Goal: Task Accomplishment & Management: Manage account settings

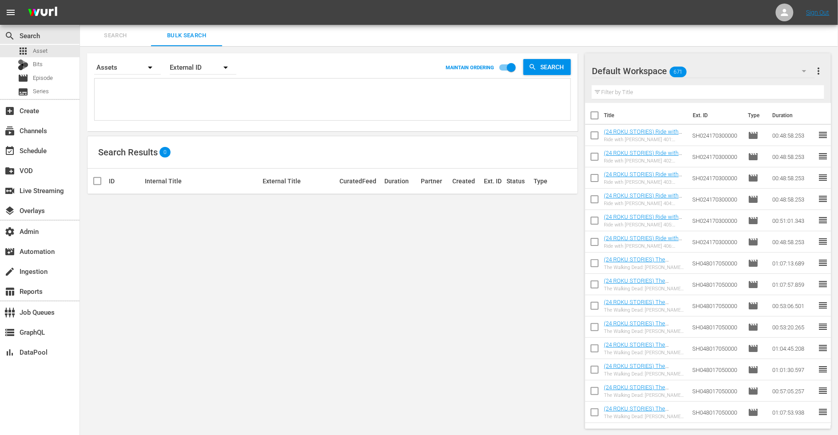
scroll to position [1, 0]
click at [120, 30] on span "Search" at bounding box center [115, 35] width 60 height 10
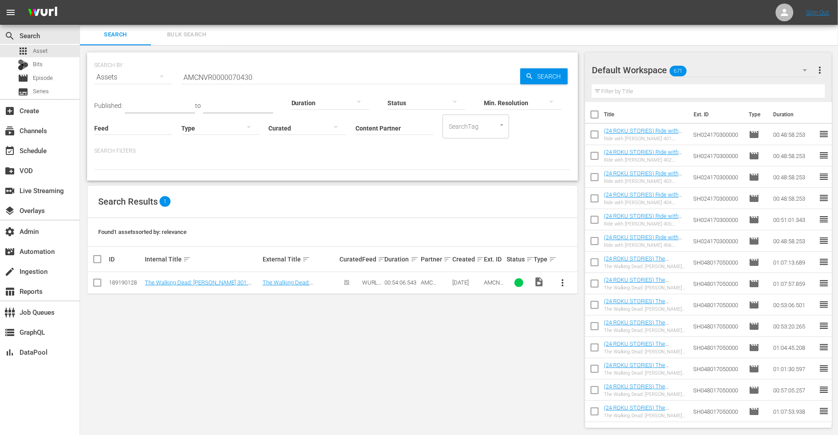
click at [168, 30] on span "Bulk Search" at bounding box center [186, 35] width 60 height 10
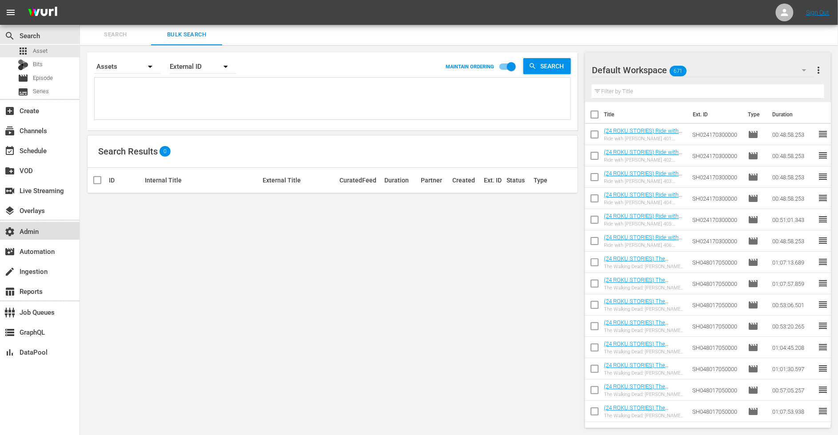
click at [47, 237] on div "settings Admin" at bounding box center [40, 231] width 80 height 18
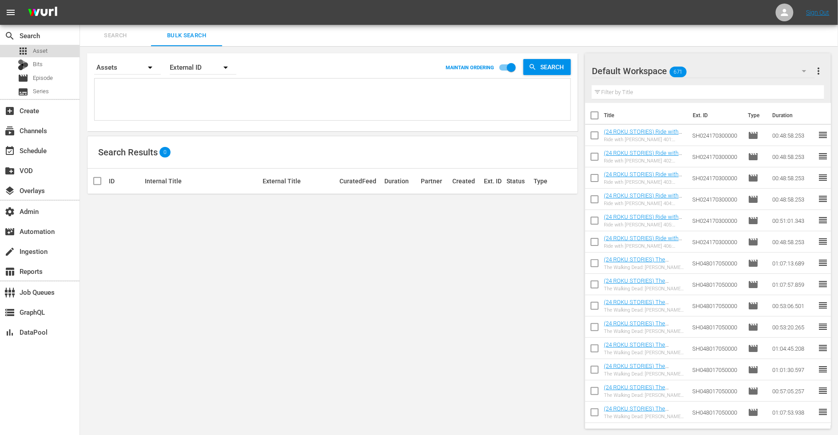
click at [52, 50] on div "apps Asset" at bounding box center [40, 51] width 80 height 12
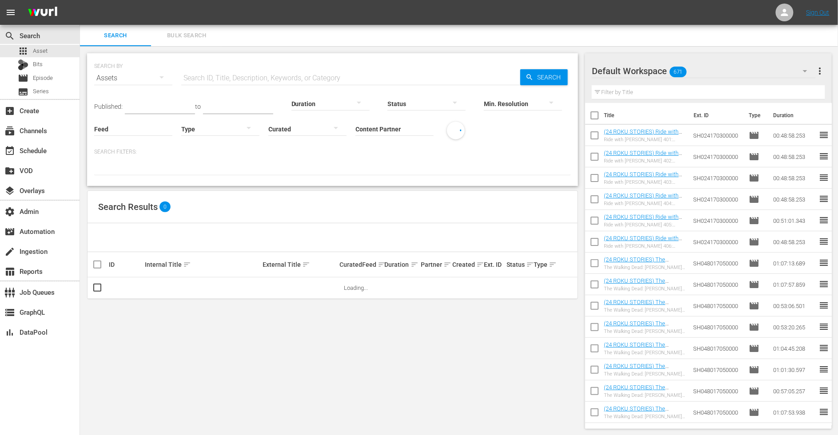
click at [386, 130] on input "Content Partner" at bounding box center [394, 130] width 78 height 32
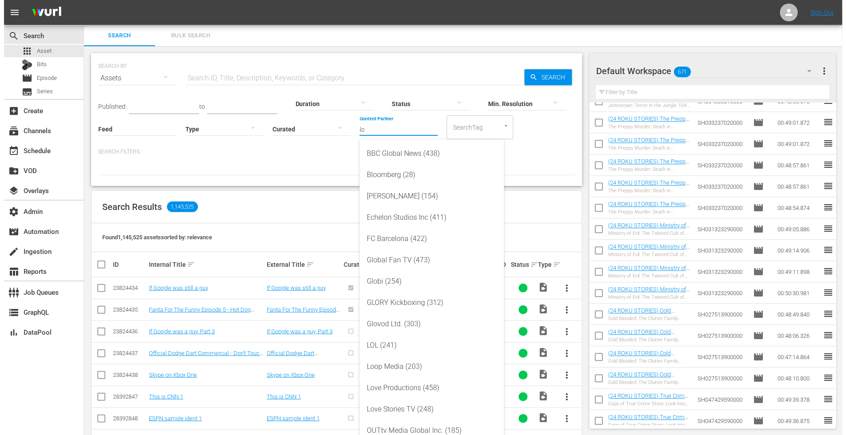
scroll to position [144, 0]
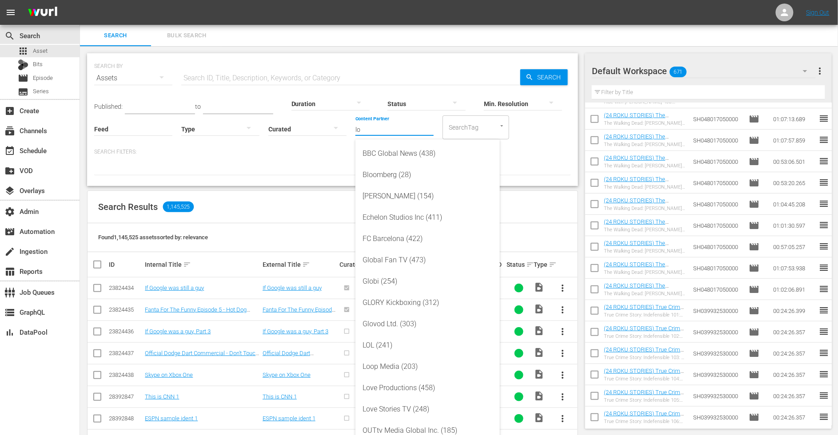
type input "lo"
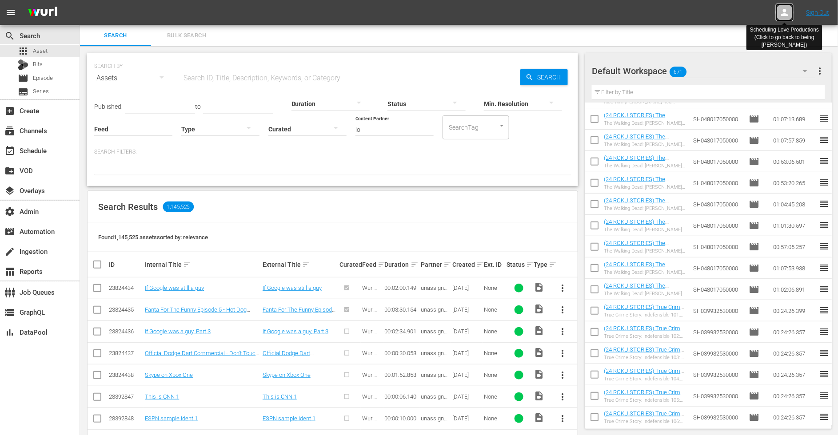
click at [785, 11] on icon at bounding box center [784, 12] width 7 height 7
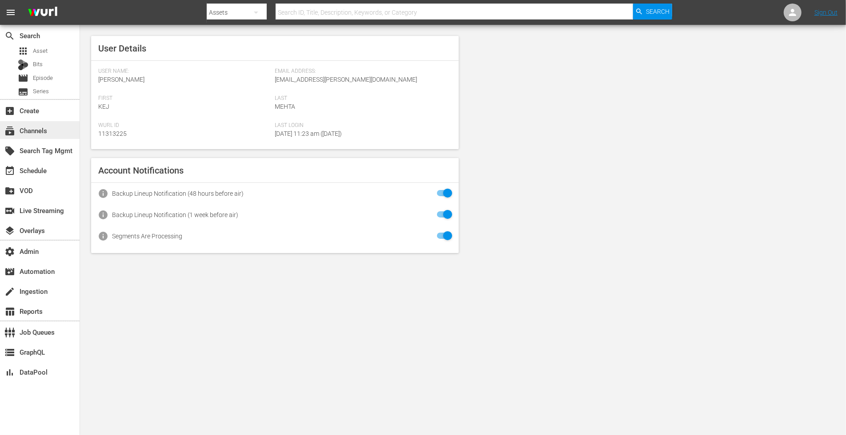
click at [56, 130] on div "subscriptions Channels" at bounding box center [40, 130] width 80 height 18
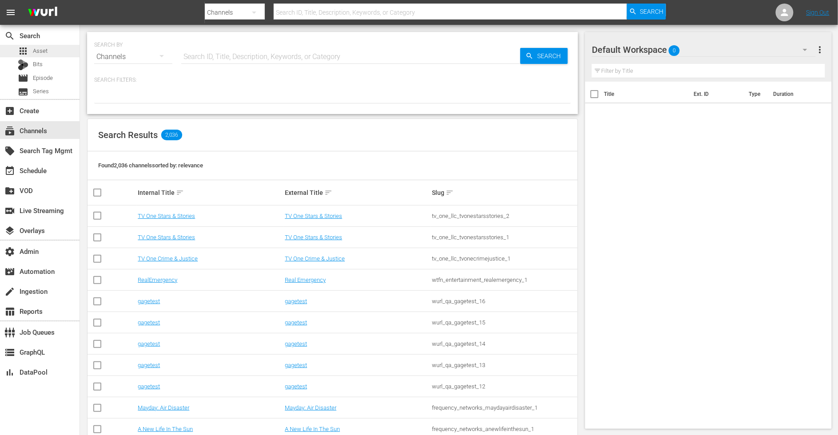
click at [44, 48] on span "Asset" at bounding box center [40, 51] width 15 height 9
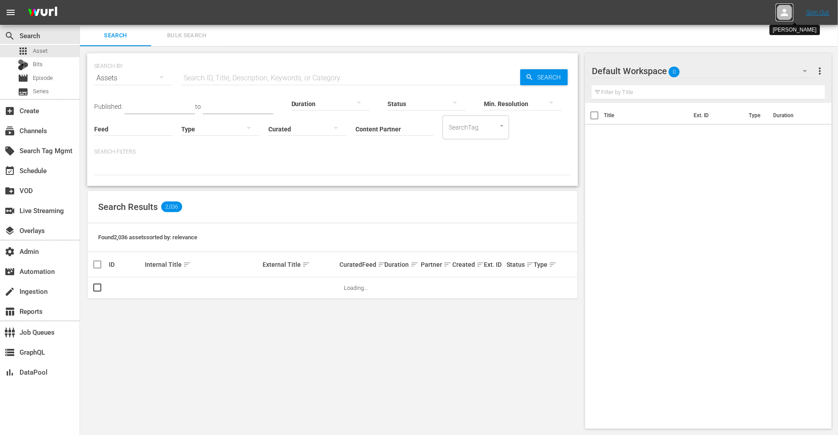
click at [786, 10] on icon at bounding box center [784, 12] width 7 height 7
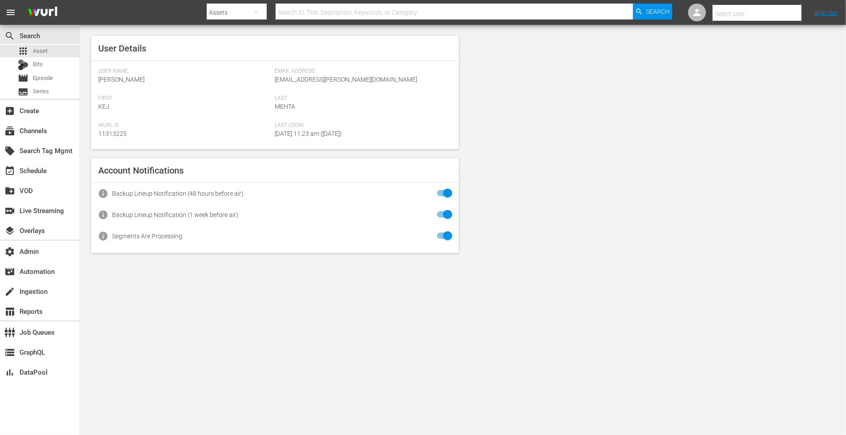
click at [754, 10] on input "text" at bounding box center [769, 13] width 114 height 21
click at [727, 35] on div "Scheduling Love Productions <Scheduling-thegreatbritishcompetitionchannel@wurl.…" at bounding box center [742, 38] width 139 height 21
type input "Scheduling Love Productions (11314820)"
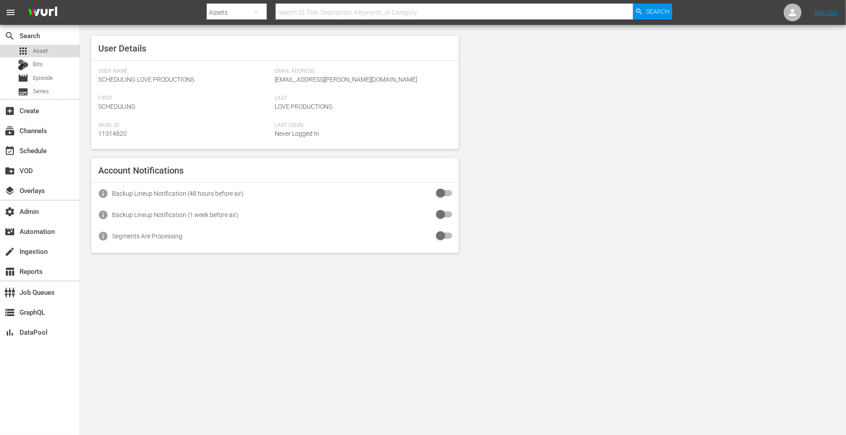
click at [42, 51] on span "Asset" at bounding box center [40, 51] width 15 height 9
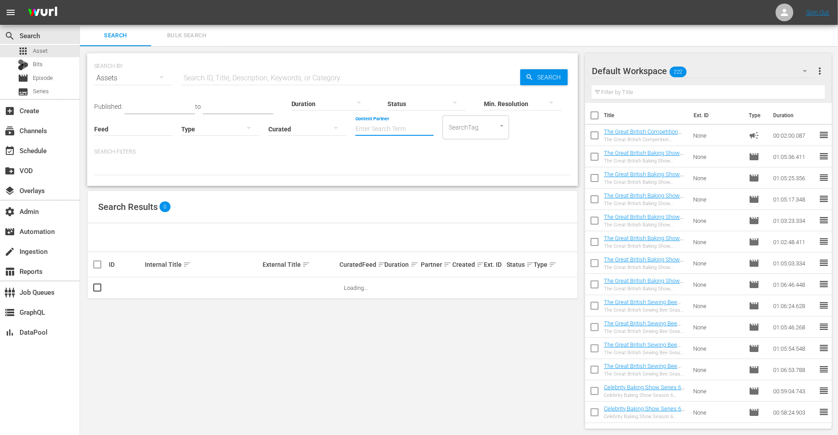
click at [395, 131] on input "Content Partner" at bounding box center [394, 130] width 78 height 32
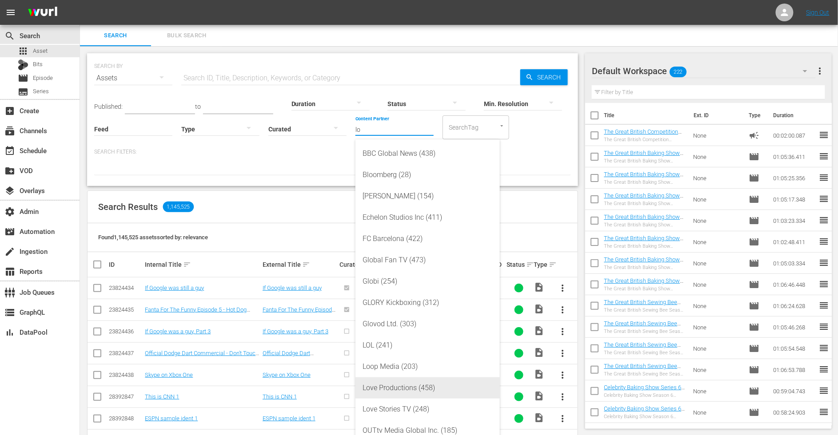
click at [411, 394] on div "Love Productions (458)" at bounding box center [428, 388] width 130 height 21
type input "Love Productions (458)"
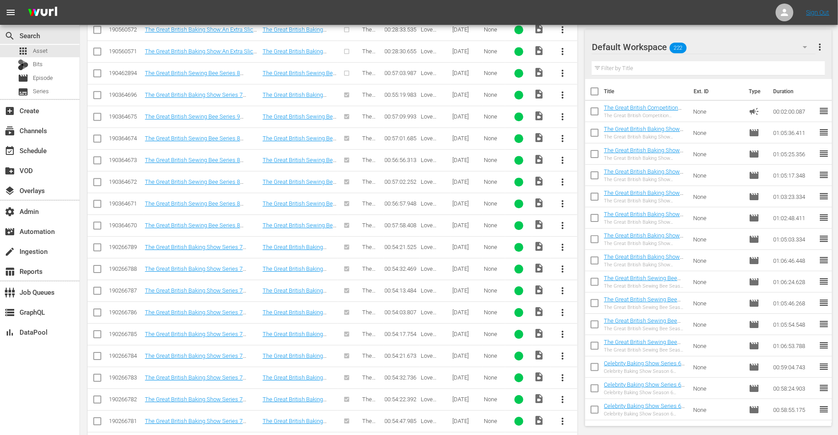
scroll to position [611, 0]
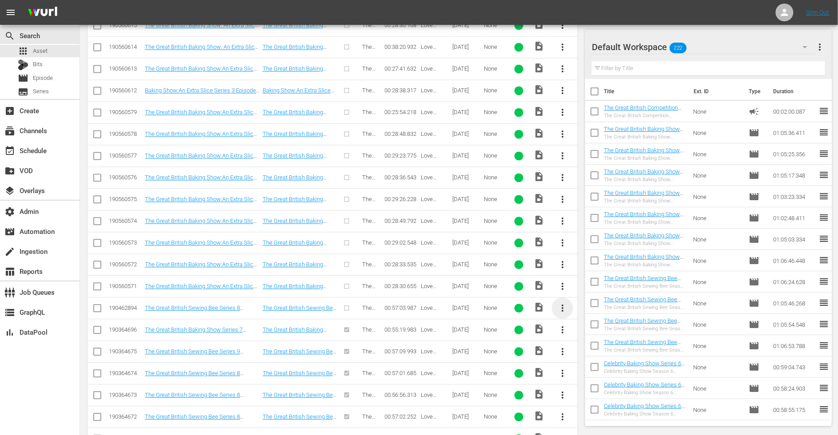
drag, startPoint x: 564, startPoint y: 304, endPoint x: 571, endPoint y: 306, distance: 6.8
click at [565, 304] on span "more_vert" at bounding box center [562, 308] width 11 height 11
click at [616, 371] on div "Episode" at bounding box center [611, 369] width 60 height 21
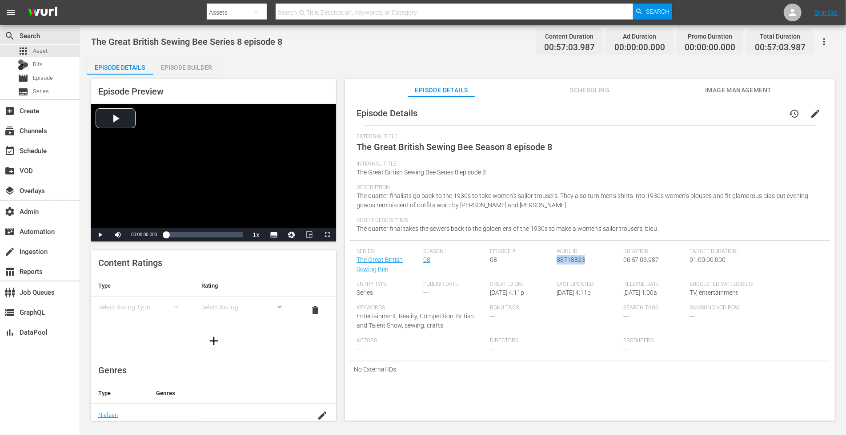
drag, startPoint x: 583, startPoint y: 262, endPoint x: 554, endPoint y: 261, distance: 28.4
click at [556, 261] on div "Wurl ID: 88718823" at bounding box center [589, 264] width 67 height 33
copy span "88718823"
click at [204, 57] on div "Episode Builder" at bounding box center [186, 67] width 67 height 21
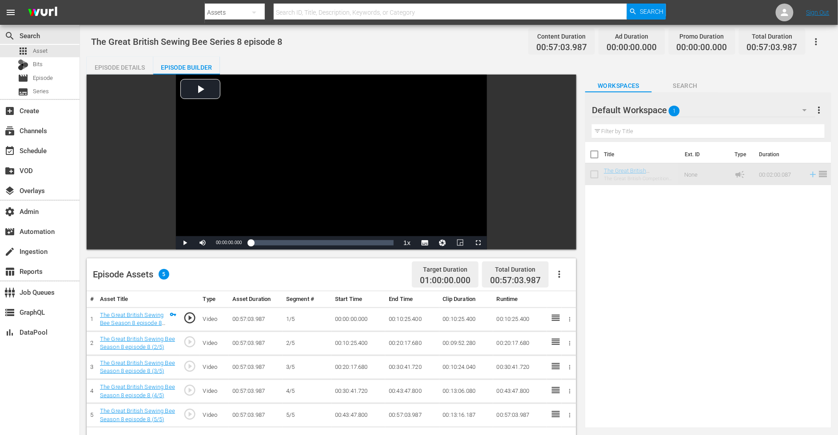
scroll to position [195, 0]
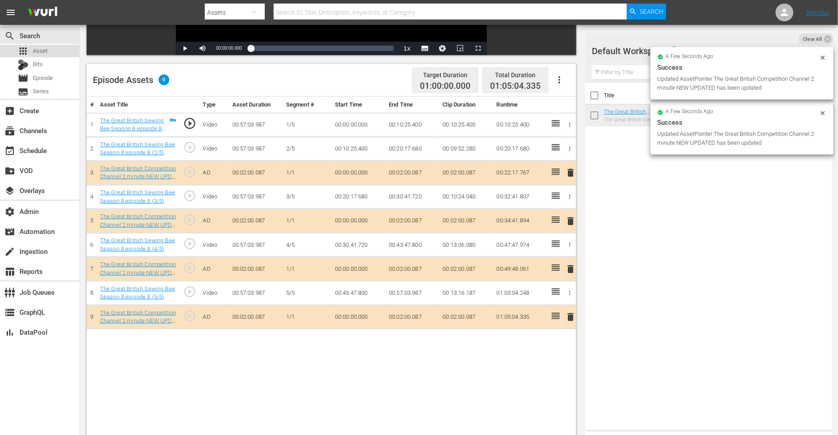
click at [50, 48] on div "apps Asset" at bounding box center [40, 51] width 80 height 12
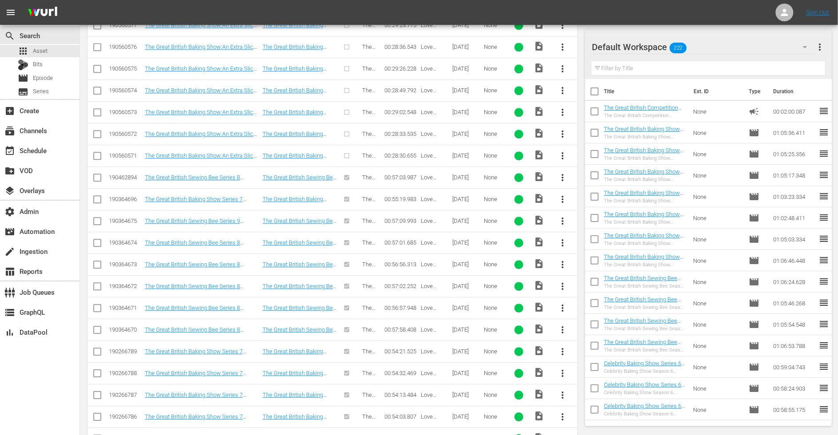
scroll to position [539, 0]
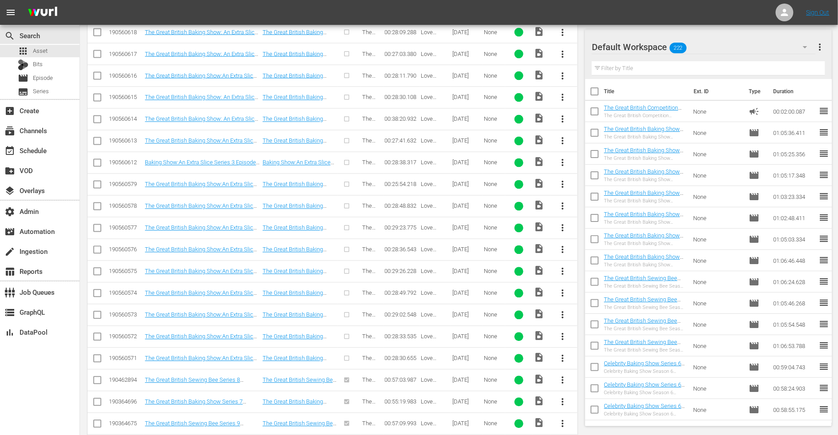
click at [96, 355] on input "checkbox" at bounding box center [97, 360] width 11 height 11
checkbox input "true"
click at [99, 334] on input "checkbox" at bounding box center [97, 339] width 11 height 11
checkbox input "true"
click at [92, 304] on td at bounding box center [98, 315] width 20 height 22
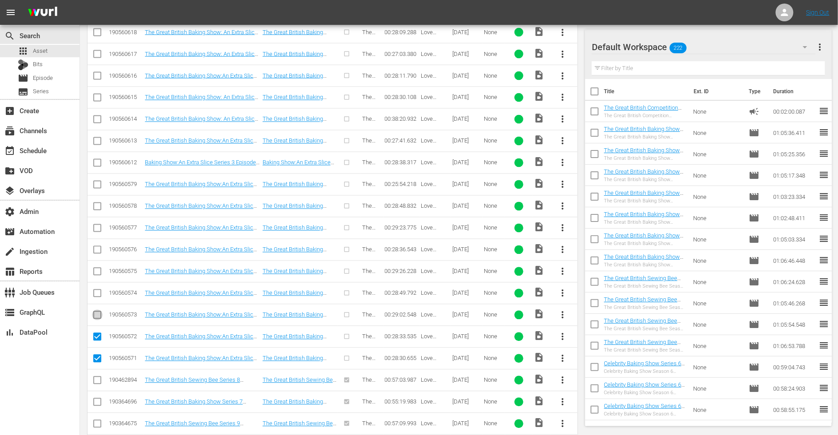
click at [94, 312] on input "checkbox" at bounding box center [97, 317] width 11 height 11
checkbox input "true"
click at [96, 290] on input "checkbox" at bounding box center [97, 295] width 11 height 11
checkbox input "true"
click at [96, 268] on input "checkbox" at bounding box center [97, 273] width 11 height 11
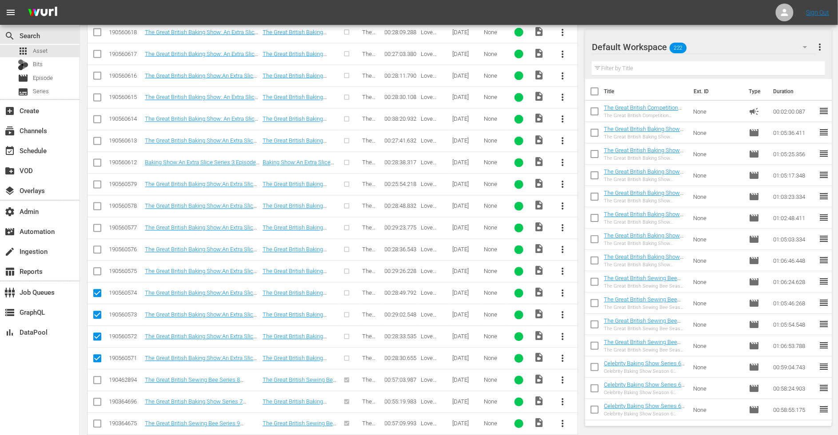
checkbox input "true"
click at [96, 247] on input "checkbox" at bounding box center [97, 252] width 11 height 11
checkbox input "true"
click at [96, 223] on icon at bounding box center [97, 228] width 11 height 11
click at [96, 203] on input "checkbox" at bounding box center [97, 208] width 11 height 11
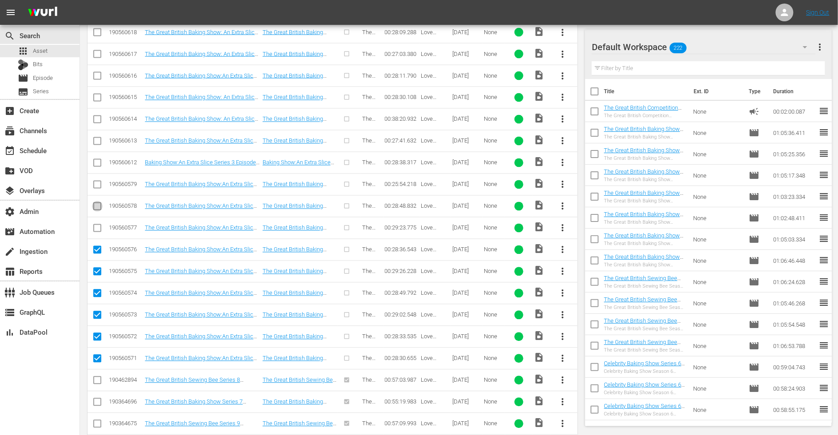
checkbox input "true"
click at [100, 225] on input "checkbox" at bounding box center [97, 230] width 11 height 11
checkbox input "true"
click at [88, 181] on td at bounding box center [98, 185] width 20 height 22
click at [96, 181] on input "checkbox" at bounding box center [97, 186] width 11 height 11
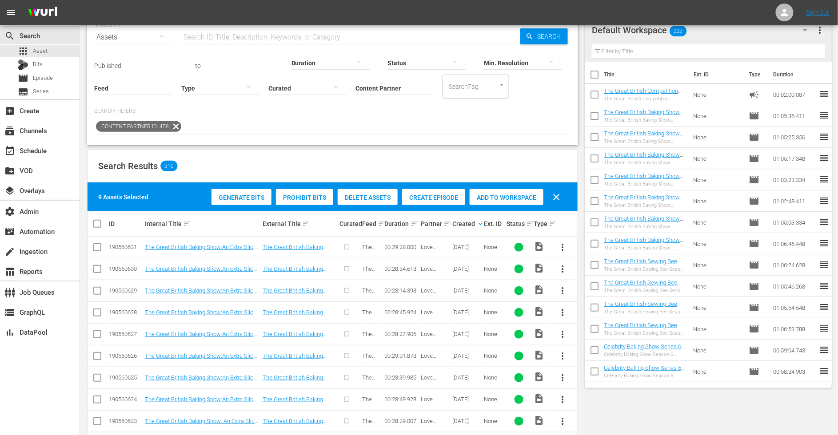
scroll to position [0, 0]
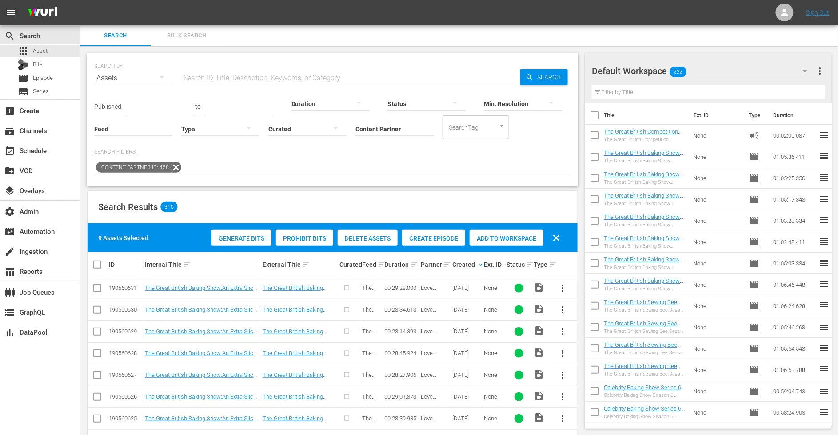
click at [436, 240] on span "Create Episode" at bounding box center [433, 238] width 63 height 7
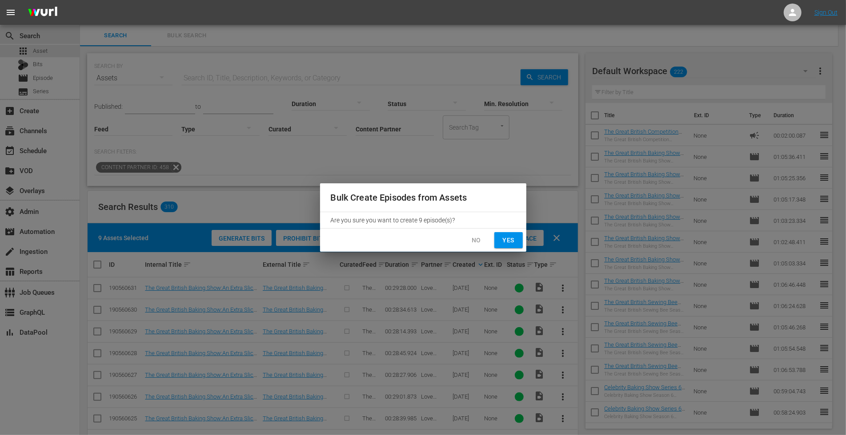
click at [513, 244] on span "Yes" at bounding box center [508, 240] width 14 height 11
checkbox input "false"
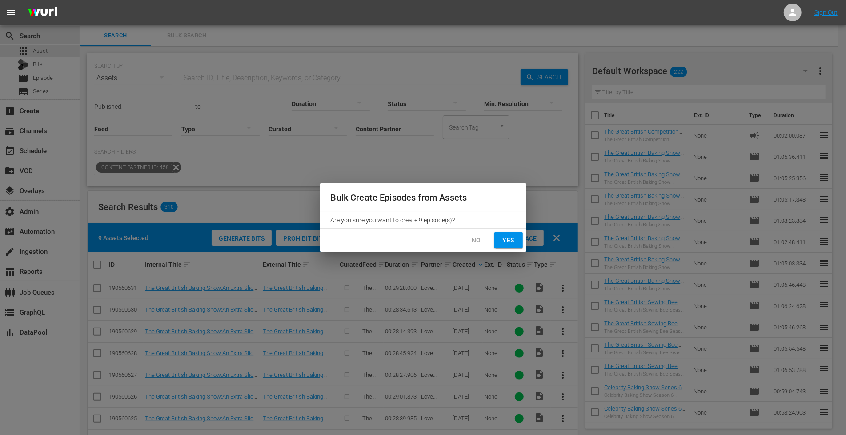
checkbox input "false"
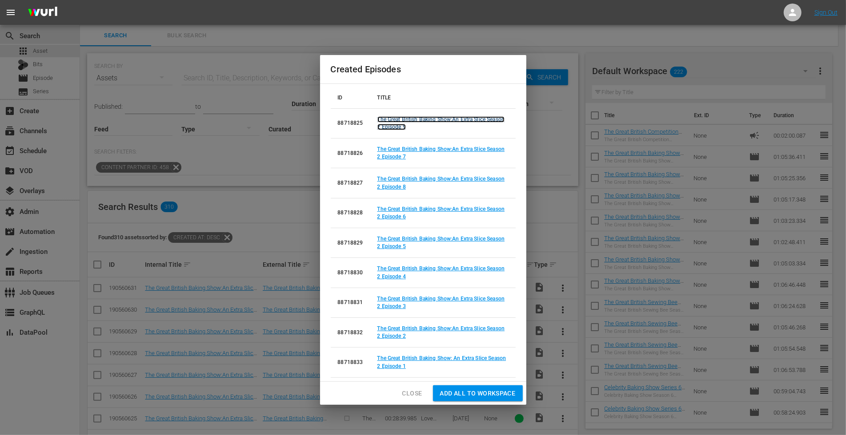
click at [402, 128] on link "The Great British Baking Show:An Extra Slice Season 2 Episode 9" at bounding box center [441, 123] width 128 height 14
click at [403, 159] on link "The Great British Baking Show:An Extra Slice Season 2 Episode 7" at bounding box center [441, 153] width 128 height 14
click at [398, 186] on link "The Great British Baking Show:An Extra Slice Season 2 Episode 8" at bounding box center [441, 183] width 128 height 14
click at [395, 215] on link "The Great British Baking Show:An Extra Slice Season 2 Episode 6" at bounding box center [441, 213] width 128 height 14
click at [396, 249] on link "The Great British Baking Show:An Extra Slice Season 2 Episode 5" at bounding box center [441, 243] width 128 height 14
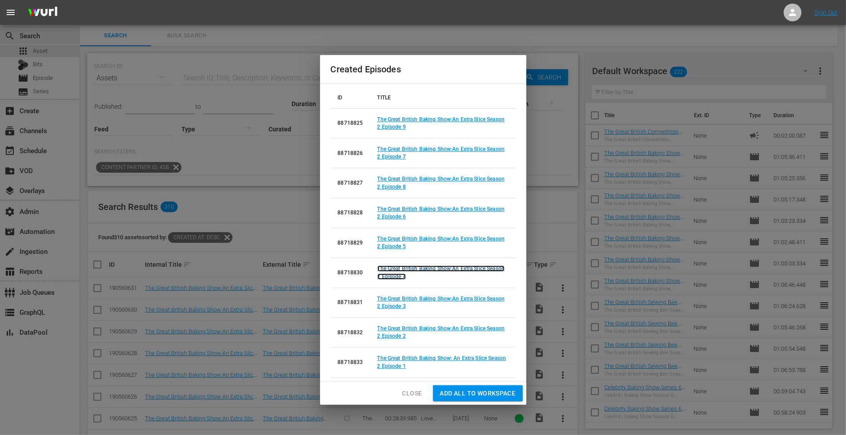
click at [395, 277] on link "The Great British Baking Show:An Extra Slice Season 2 Episode 4" at bounding box center [441, 273] width 128 height 14
click at [397, 307] on link "The Great British Baking Show:An Extra Slice Season 2 Episode 3" at bounding box center [441, 303] width 128 height 14
click at [396, 337] on link "The Great British Baking Show:An Extra Slice Season 2 Episode 2" at bounding box center [441, 333] width 128 height 14
click at [399, 367] on link "The Great British Baking Show: An Extra Slice Season 2 Episode 1" at bounding box center [441, 362] width 129 height 14
click at [411, 391] on span "Close" at bounding box center [412, 393] width 20 height 11
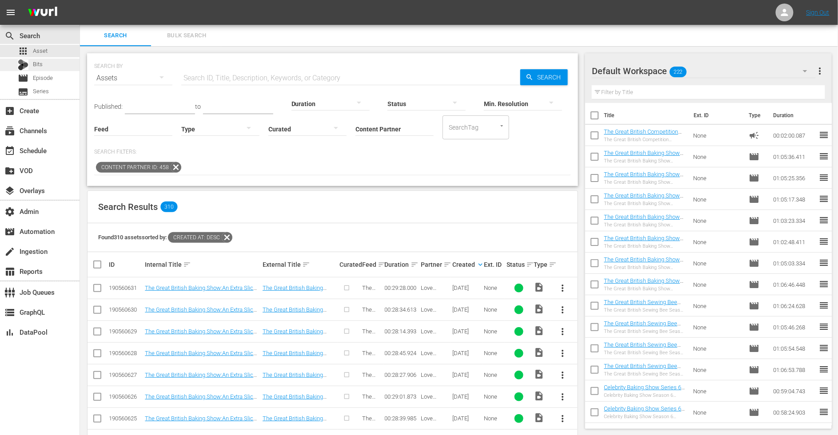
click at [43, 65] on div "Bits" at bounding box center [40, 65] width 80 height 12
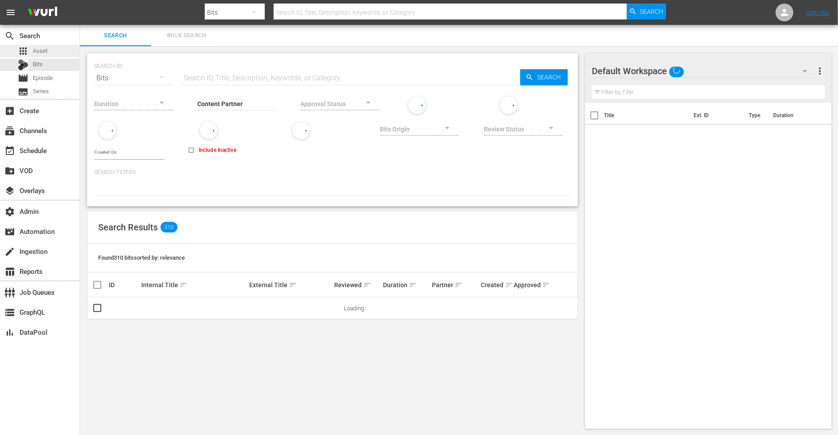
click at [47, 50] on span "Asset" at bounding box center [40, 51] width 15 height 9
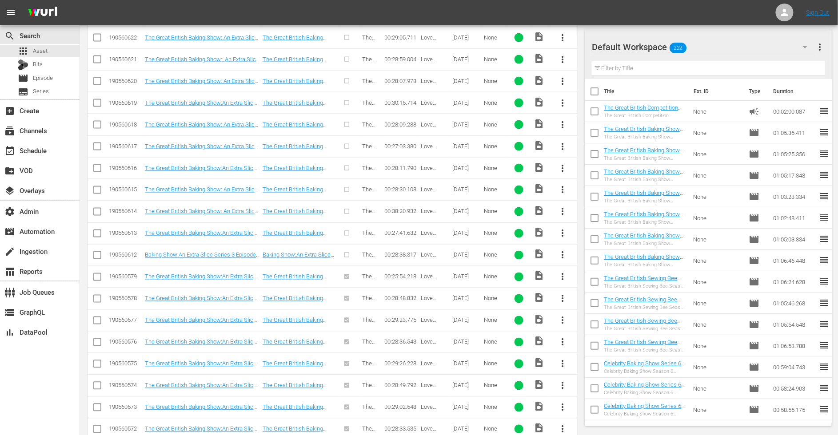
scroll to position [453, 0]
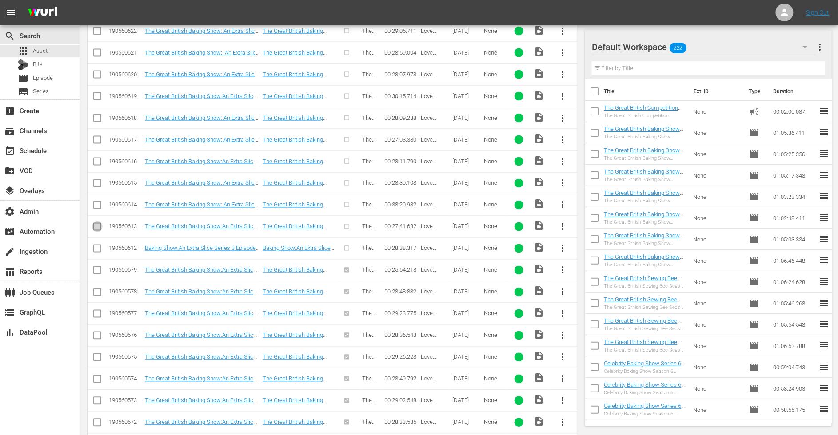
click at [98, 223] on input "checkbox" at bounding box center [97, 228] width 11 height 11
checkbox input "true"
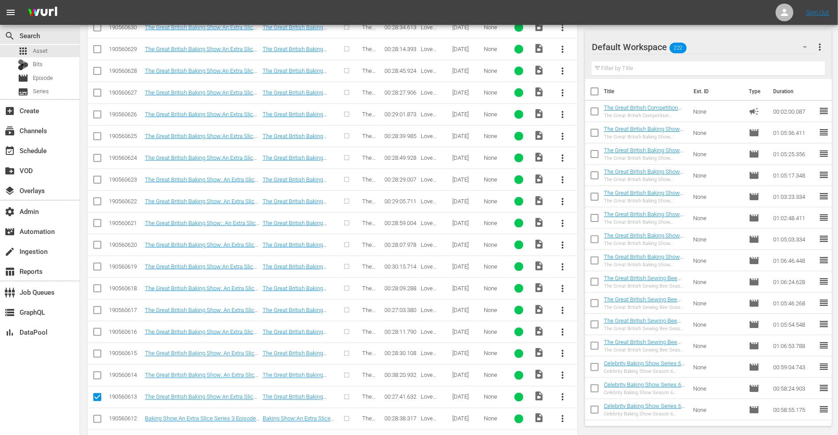
scroll to position [172, 0]
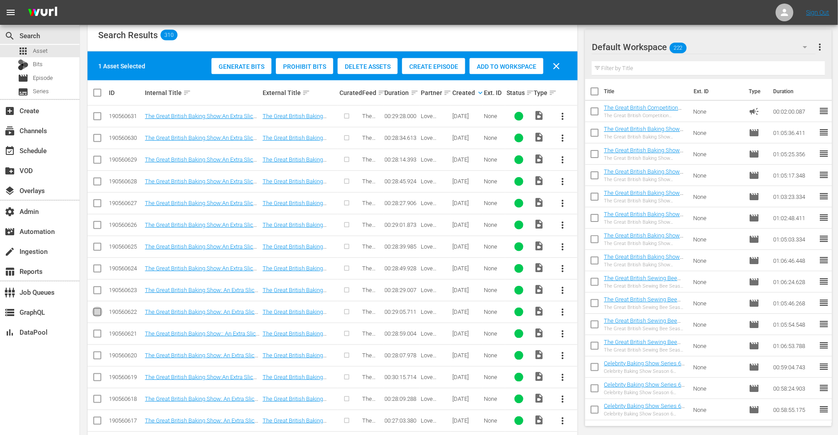
click at [96, 309] on input "checkbox" at bounding box center [97, 314] width 11 height 11
checkbox input "true"
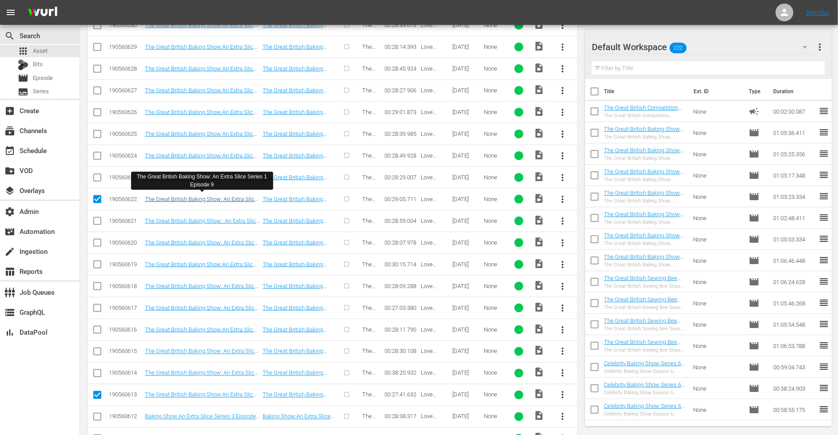
scroll to position [339, 0]
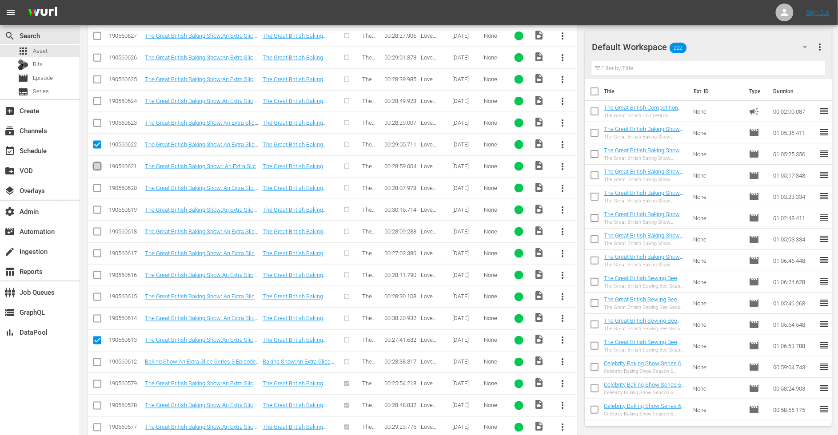
click at [98, 163] on input "checkbox" at bounding box center [97, 168] width 11 height 11
checkbox input "true"
click at [97, 185] on input "checkbox" at bounding box center [97, 190] width 11 height 11
checkbox input "true"
click at [100, 207] on input "checkbox" at bounding box center [97, 212] width 11 height 11
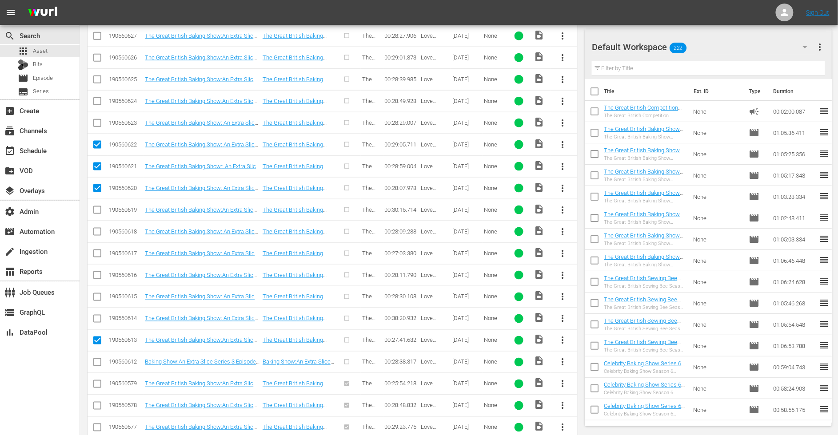
checkbox input "true"
click at [99, 230] on input "checkbox" at bounding box center [97, 233] width 11 height 11
checkbox input "true"
click at [97, 252] on input "checkbox" at bounding box center [97, 255] width 11 height 11
checkbox input "true"
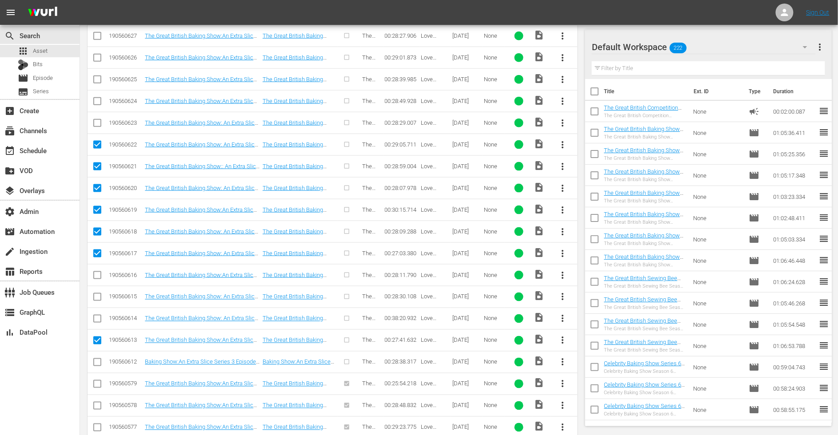
click at [99, 272] on input "checkbox" at bounding box center [97, 277] width 11 height 11
checkbox input "true"
click at [99, 296] on input "checkbox" at bounding box center [97, 299] width 11 height 11
checkbox input "true"
click at [97, 320] on input "checkbox" at bounding box center [97, 320] width 11 height 11
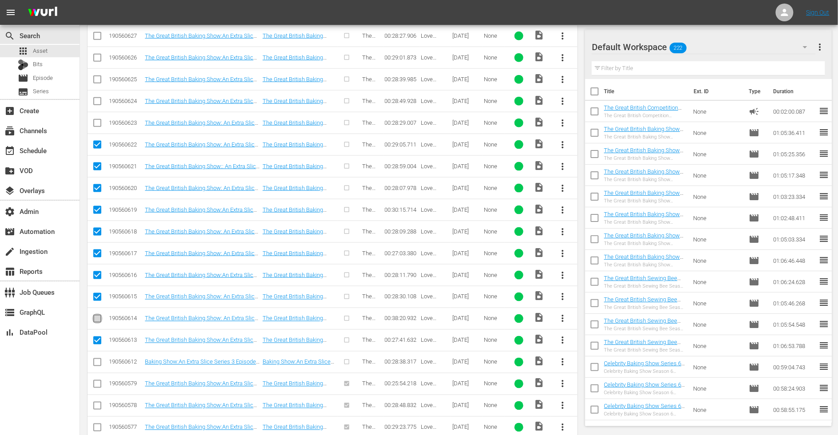
checkbox input "true"
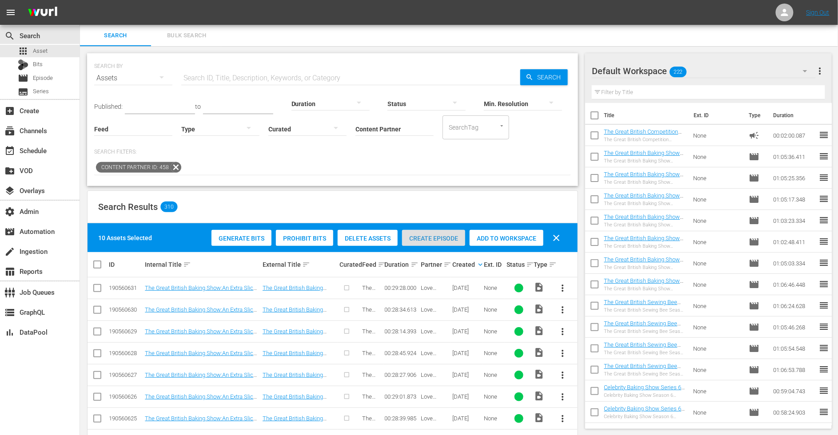
click at [431, 232] on div "Create Episode" at bounding box center [433, 238] width 63 height 17
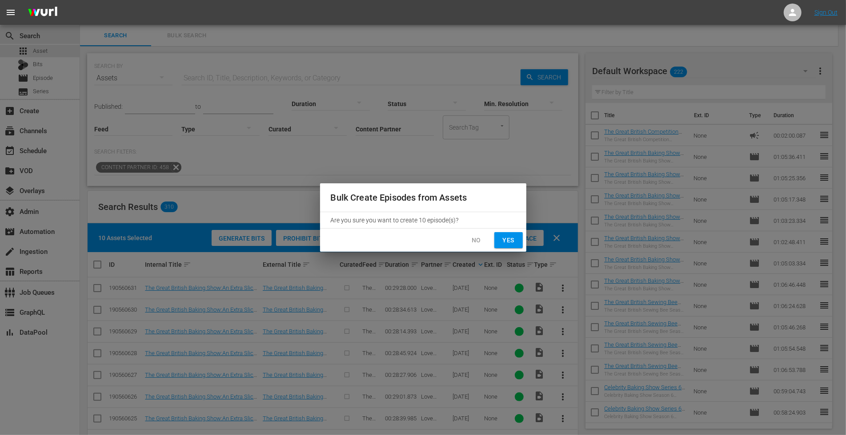
click at [512, 240] on span "Yes" at bounding box center [508, 240] width 14 height 11
checkbox input "false"
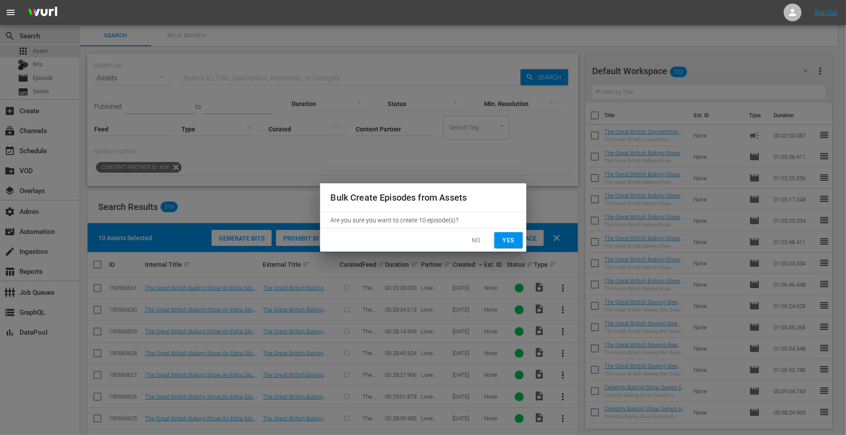
checkbox input "false"
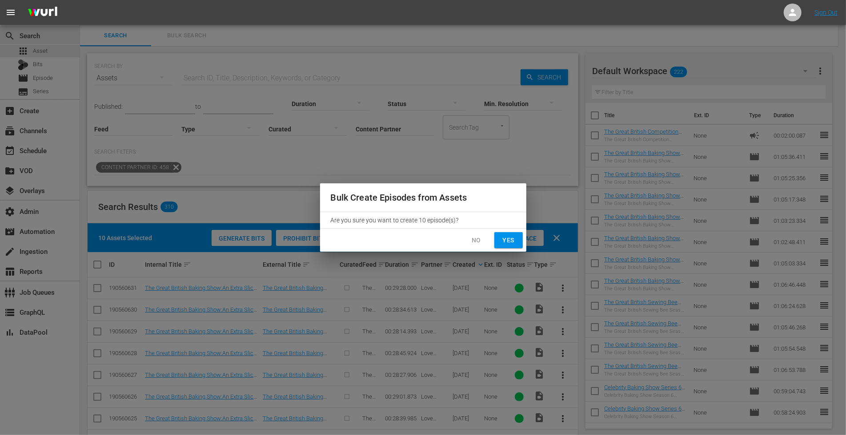
checkbox input "false"
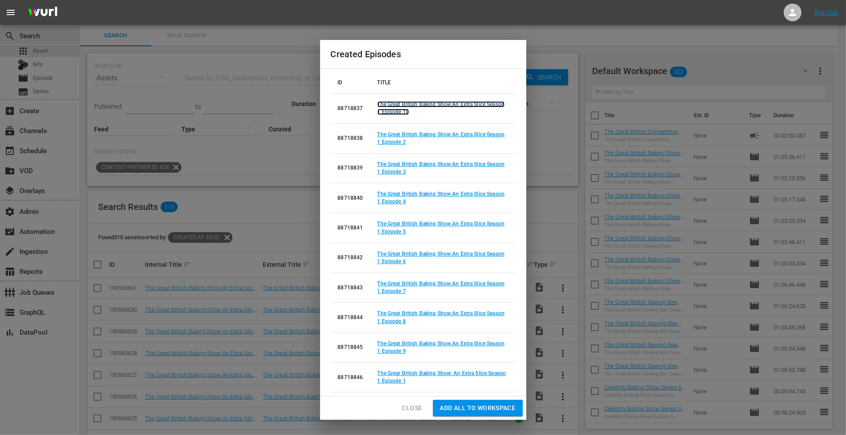
click at [402, 112] on link "The Great British Baking Show:An Extra Slice Season 1 Episode 10" at bounding box center [441, 108] width 128 height 14
click at [396, 141] on link "The Great British Baking Show:An Extra Slice Season 1 Episode 2" at bounding box center [441, 139] width 128 height 14
click at [395, 173] on link "The Great British Baking Show:An Extra Slice Season 1 Episode 3" at bounding box center [441, 168] width 128 height 14
click at [395, 203] on link "The Great British Baking Show:An Extra Slice Season 1 Episode 4" at bounding box center [441, 198] width 128 height 14
click at [395, 230] on link "The Great British Baking Show:An Extra Slice Season 1 Episode 5" at bounding box center [441, 228] width 128 height 14
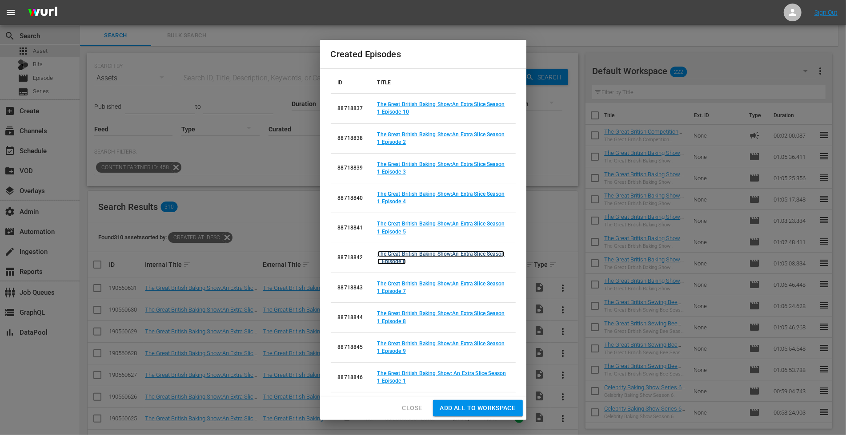
click at [395, 261] on link "The Great British Baking Show:An Extra Slice Season 1 Episode 6" at bounding box center [441, 258] width 128 height 14
click at [395, 292] on link "The Great British Baking Show:An Extra Slice Season 1 Episode 7" at bounding box center [441, 288] width 128 height 14
click at [397, 320] on link "The Great British Baking Show:An Extra Slice Season 1 Episode 8" at bounding box center [441, 318] width 128 height 14
click at [393, 351] on link "The Great British Baking Show:An Extra Slice Season 1 Episode 9" at bounding box center [441, 348] width 128 height 14
click at [393, 381] on link "The Great British Baking Show: An Extra Slice Season 1 Episode 1" at bounding box center [441, 378] width 129 height 14
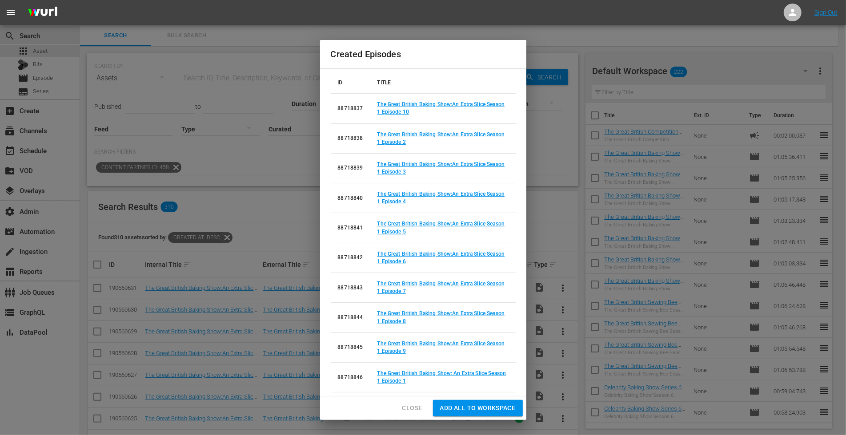
click at [419, 407] on span "Close" at bounding box center [412, 408] width 20 height 11
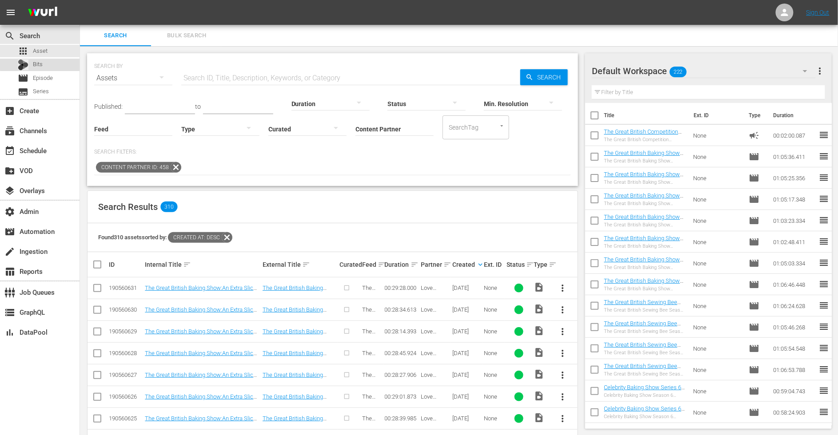
click at [47, 64] on div "Bits" at bounding box center [40, 65] width 80 height 12
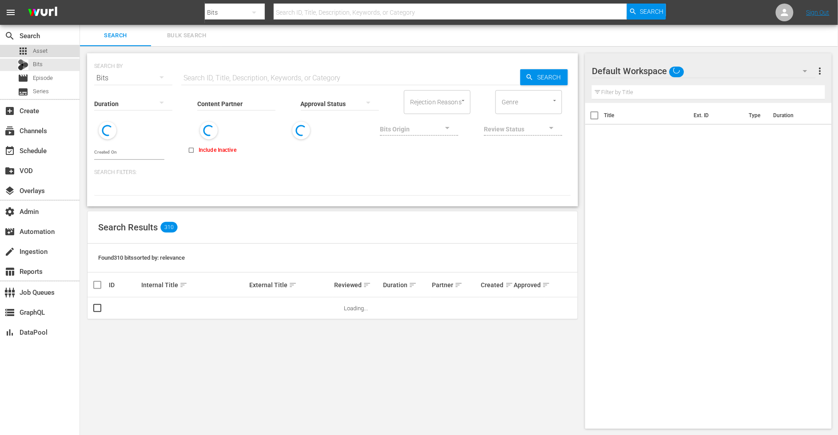
click at [49, 48] on div "apps Asset" at bounding box center [40, 51] width 80 height 12
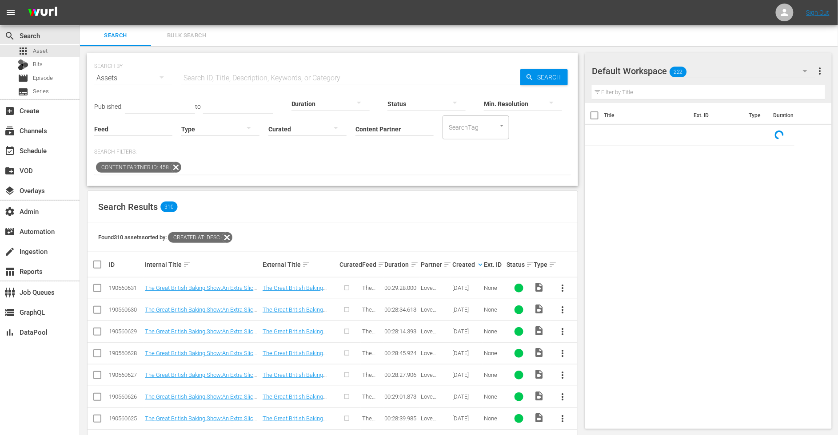
scroll to position [175, 0]
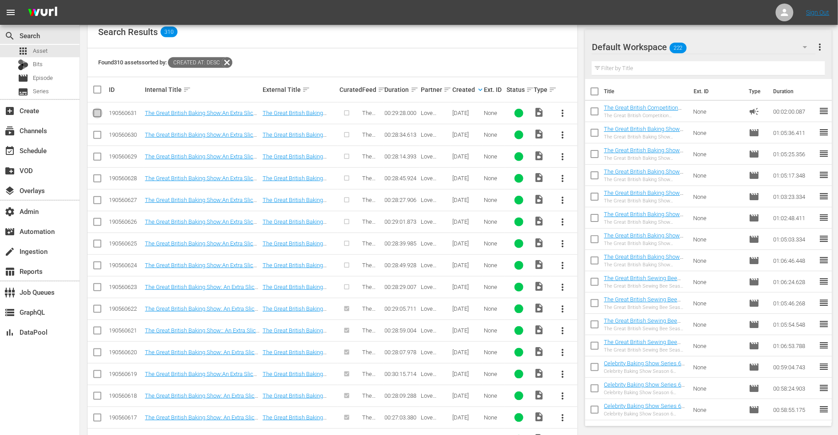
click at [96, 114] on input "checkbox" at bounding box center [97, 115] width 11 height 11
checkbox input "true"
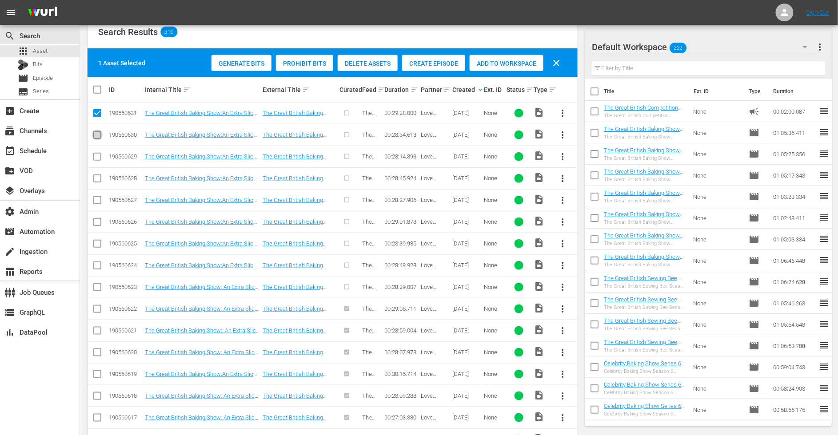
click at [97, 137] on input "checkbox" at bounding box center [97, 137] width 11 height 11
checkbox input "true"
click at [99, 160] on input "checkbox" at bounding box center [97, 158] width 11 height 11
checkbox input "true"
click at [98, 180] on input "checkbox" at bounding box center [97, 180] width 11 height 11
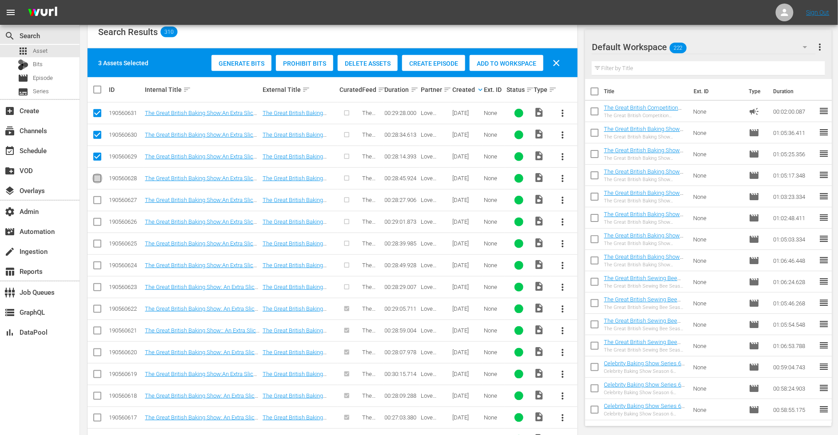
checkbox input "true"
drag, startPoint x: 98, startPoint y: 197, endPoint x: 98, endPoint y: 215, distance: 17.3
click at [98, 198] on input "checkbox" at bounding box center [97, 202] width 11 height 11
checkbox input "true"
click at [97, 217] on icon at bounding box center [97, 222] width 11 height 11
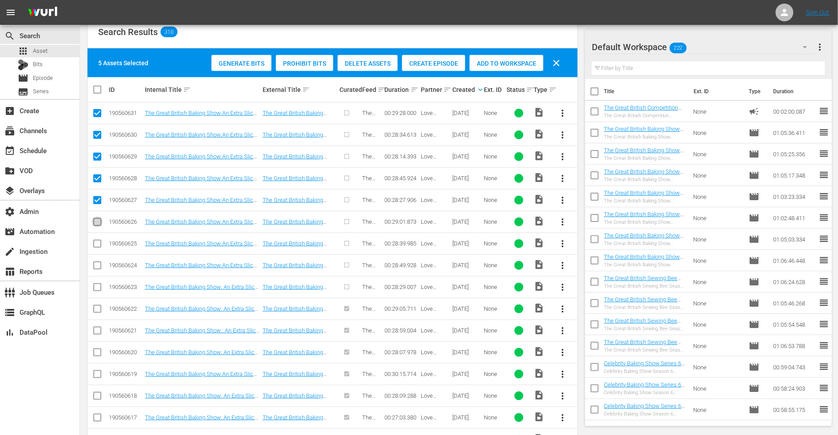
click at [97, 220] on input "checkbox" at bounding box center [97, 224] width 11 height 11
checkbox input "true"
click at [97, 240] on input "checkbox" at bounding box center [97, 245] width 11 height 11
checkbox input "true"
click at [92, 263] on input "checkbox" at bounding box center [97, 267] width 11 height 11
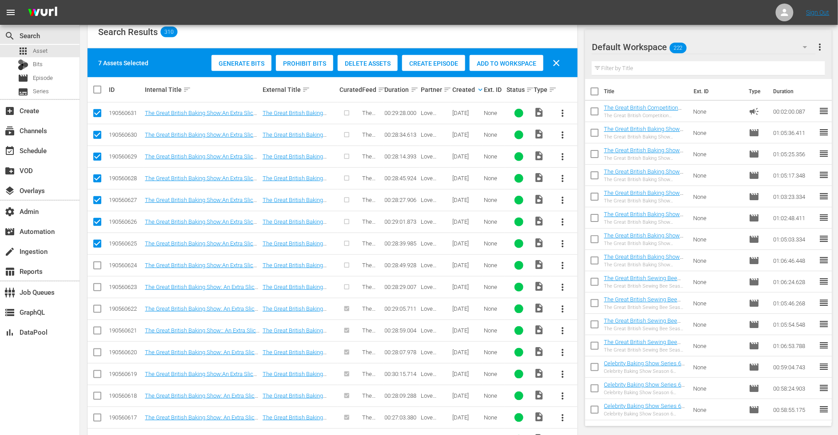
checkbox input "true"
click at [95, 284] on input "checkbox" at bounding box center [97, 289] width 11 height 11
checkbox input "true"
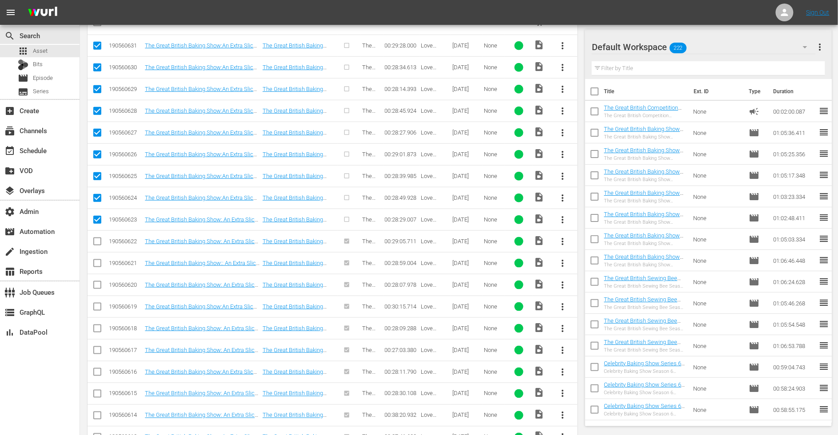
scroll to position [276, 0]
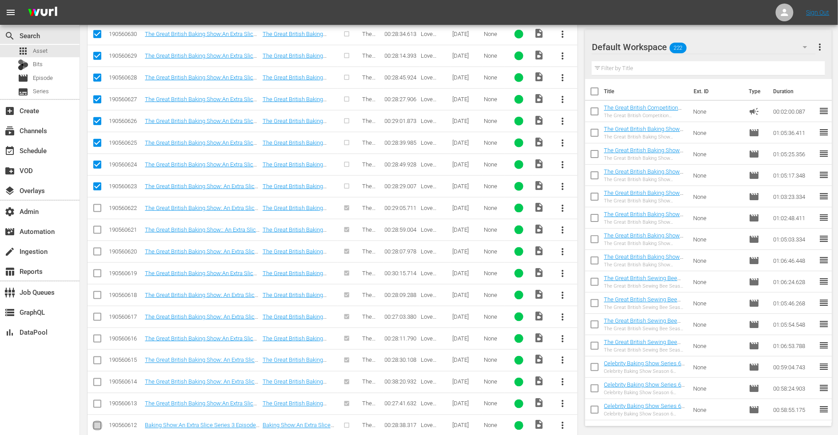
click at [97, 423] on input "checkbox" at bounding box center [97, 428] width 11 height 11
checkbox input "true"
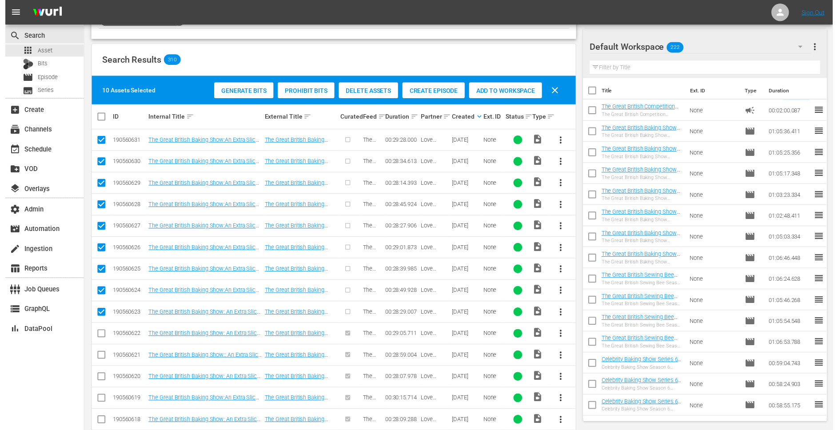
scroll to position [92, 0]
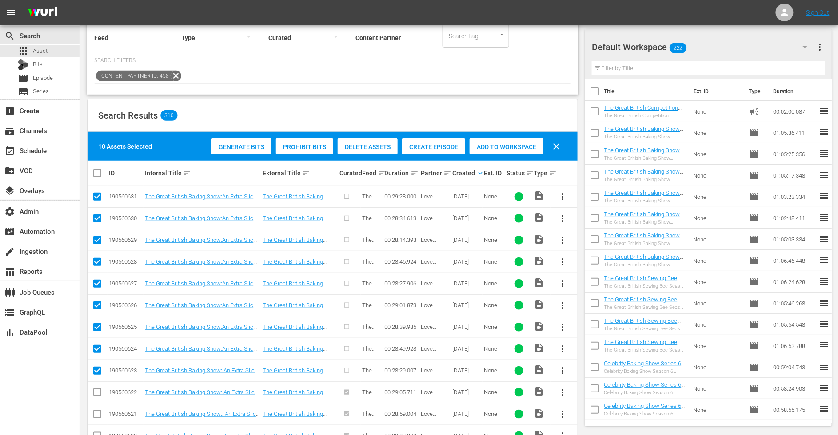
click at [434, 145] on span "Create Episode" at bounding box center [433, 147] width 63 height 7
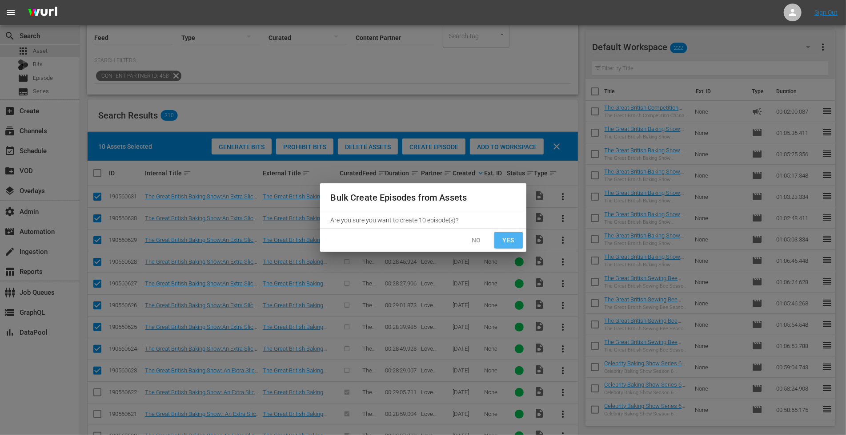
click at [515, 240] on button "Yes" at bounding box center [508, 240] width 28 height 16
checkbox input "false"
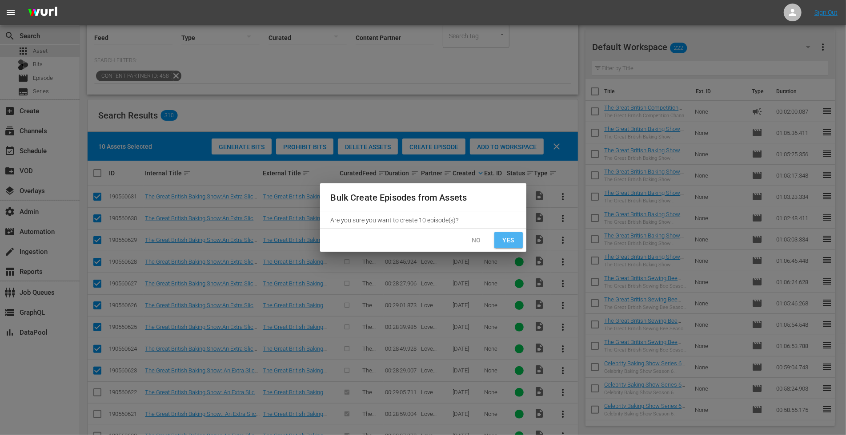
checkbox input "false"
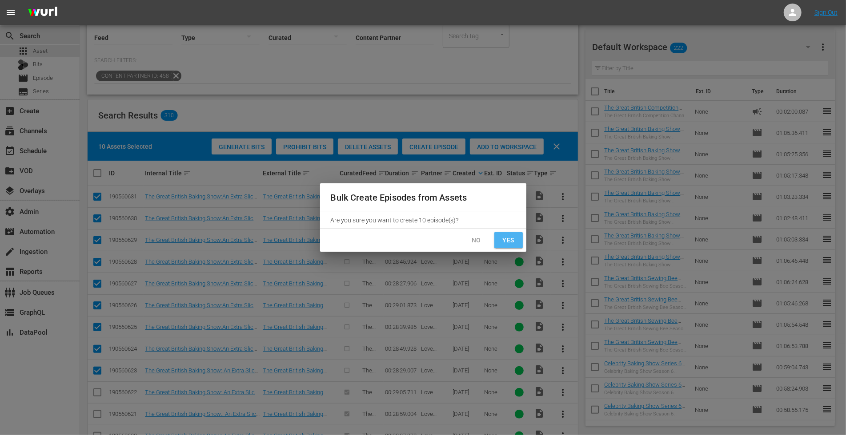
checkbox input "false"
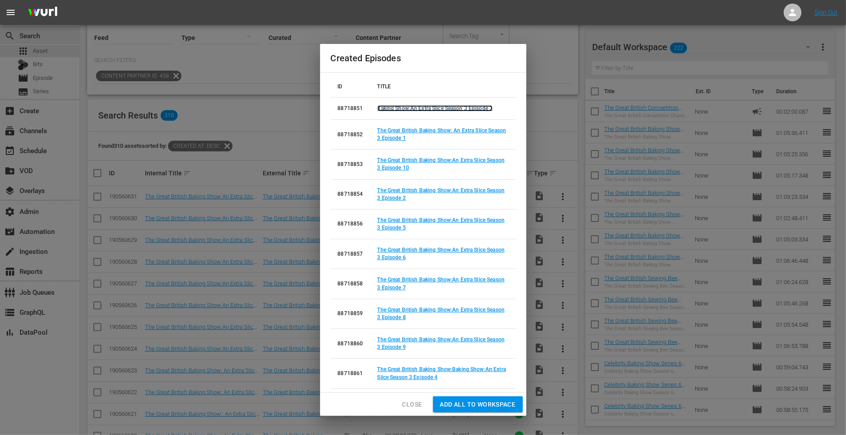
click at [421, 108] on link "Baking Show:An Extra Slice Season 3 Episode 3" at bounding box center [435, 108] width 116 height 6
click at [417, 132] on link "The Great British Baking Show: An Extra Slice Season 3 Episode 1" at bounding box center [441, 135] width 129 height 14
click at [410, 160] on link "The Great British Baking Show:An Extra Slice Season 3 Episode 10" at bounding box center [441, 164] width 128 height 14
click at [414, 191] on link "The Great British Baking Show:An Extra Slice Season 3 Episode 2" at bounding box center [441, 194] width 128 height 14
click at [394, 227] on link "The Great British Baking Show:An Extra Slice Season 3 Episode 5" at bounding box center [441, 224] width 128 height 14
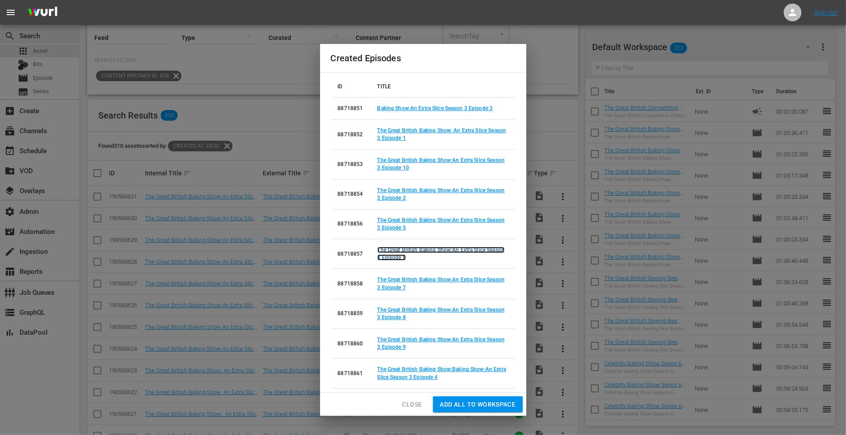
click at [399, 259] on link "The Great British Baking Show:An Extra Slice Season 3 Episode 6" at bounding box center [441, 254] width 128 height 14
click at [397, 287] on link "The Great British Baking Show:An Extra Slice Season 3 Episode 7" at bounding box center [441, 284] width 128 height 14
click at [400, 318] on link "The Great British Baking Show:An Extra Slice Season 3 Episode 8" at bounding box center [441, 314] width 128 height 14
click at [398, 349] on link "The Great British Baking Show:An Extra Slice Season 3 Episode 9" at bounding box center [441, 344] width 128 height 14
click at [411, 375] on link "The Great British Baking Show:Baking Show:An Extra Slice Season 3 Episode 4" at bounding box center [441, 374] width 128 height 14
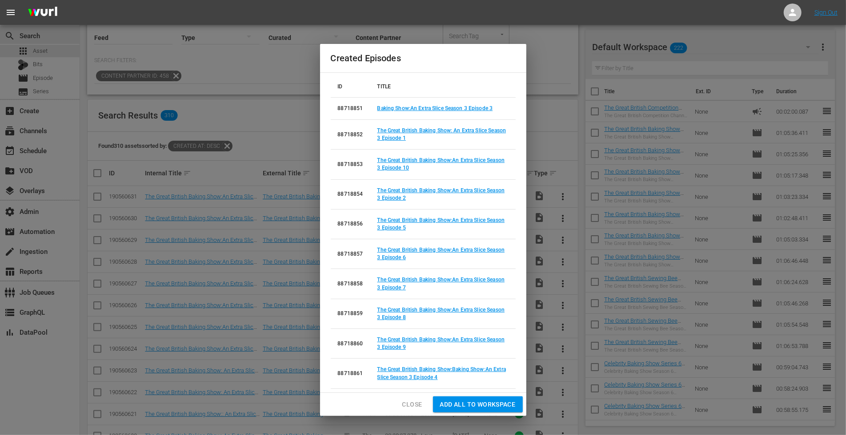
click at [415, 403] on span "Close" at bounding box center [412, 404] width 20 height 11
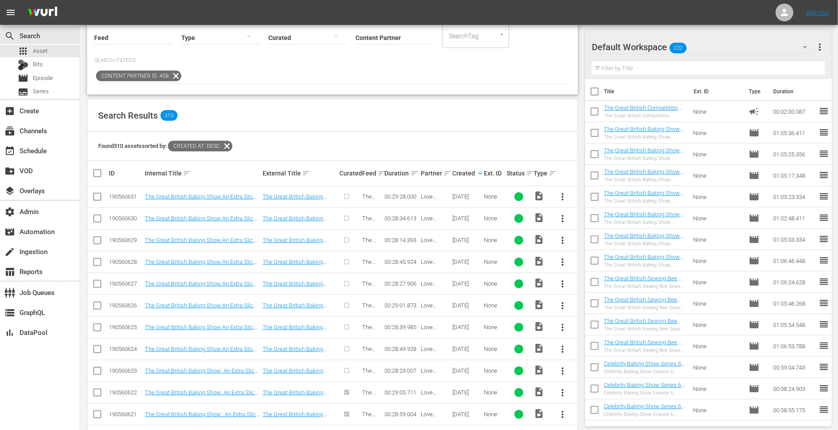
click at [228, 147] on icon at bounding box center [227, 146] width 11 height 11
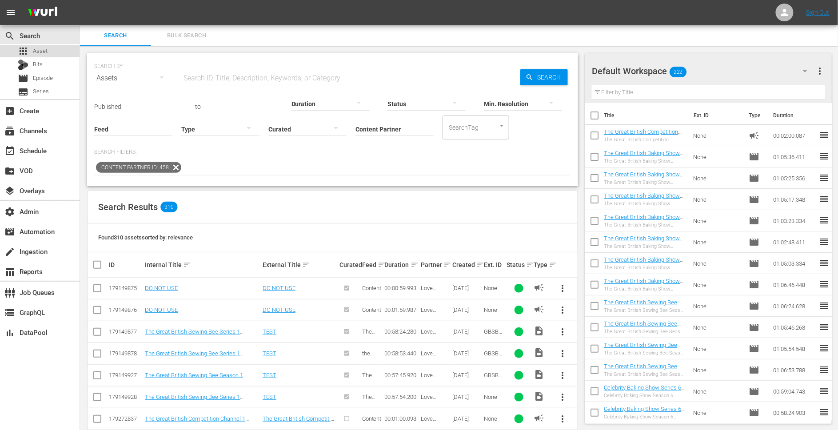
click at [52, 50] on div "apps Asset" at bounding box center [40, 51] width 80 height 12
click at [172, 168] on icon at bounding box center [176, 168] width 12 height 12
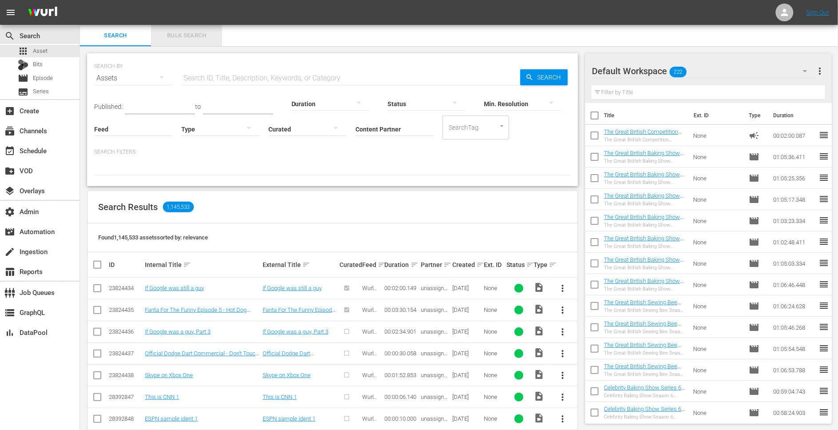
click at [179, 31] on span "Bulk Search" at bounding box center [186, 36] width 60 height 10
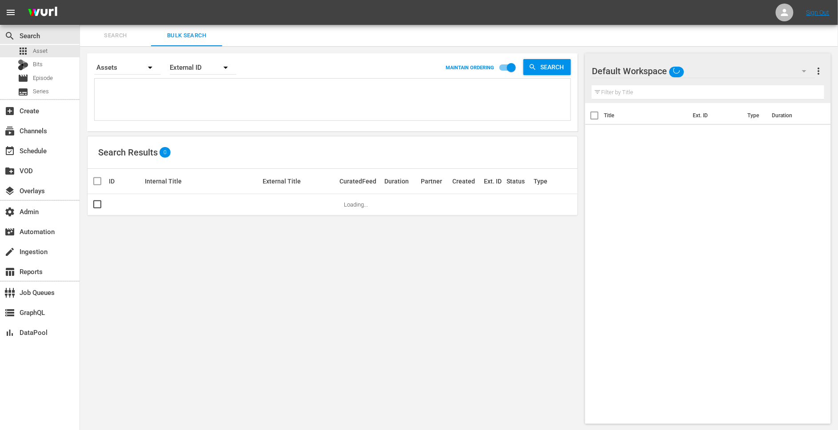
click at [160, 88] on textarea at bounding box center [334, 101] width 474 height 40
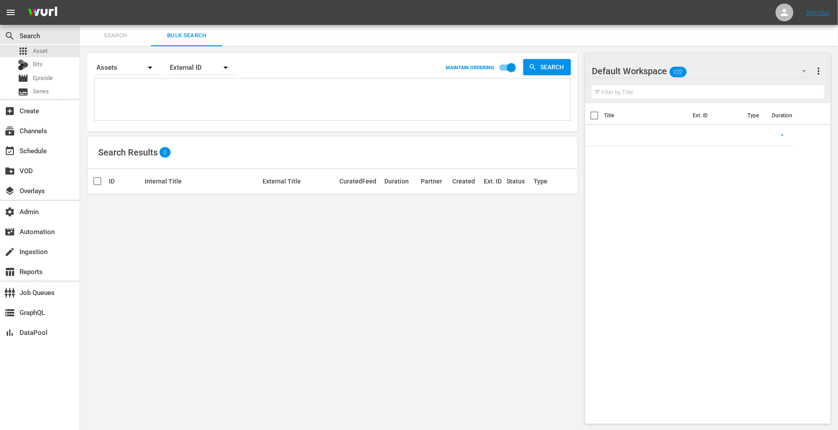
paste textarea "AMCNVR0000015594 AMCNVR0000015595 AMCNVR0000015596 AMCNVR0000015597 AMCNVR00000…"
type textarea "AMCNVR0000015594 AMCNVR0000015595 AMCNVR0000015596 AMCNVR0000015597 AMCNVR00000…"
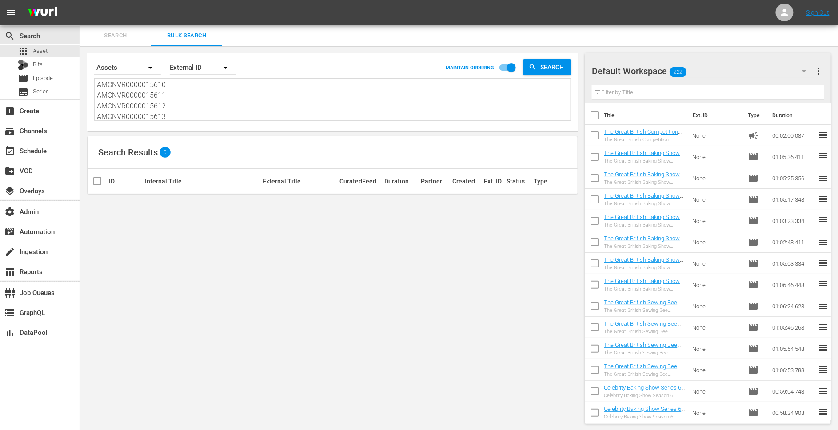
type textarea "AMCNVR0000015594 AMCNVR0000015595 AMCNVR0000015596 AMCNVR0000015597 AMCNVR00000…"
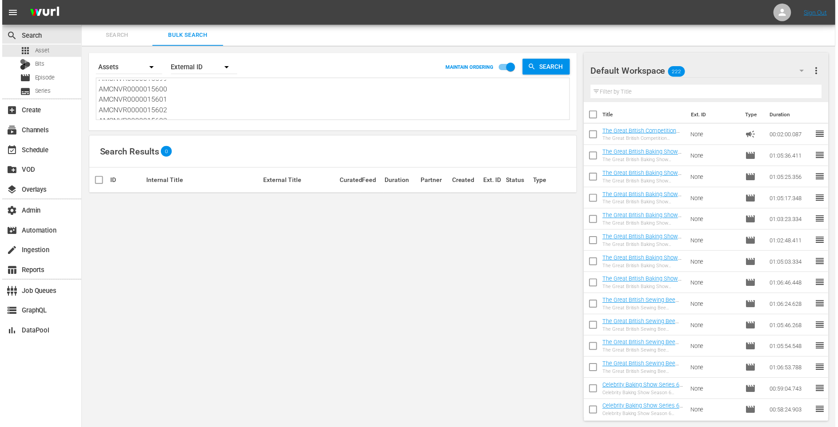
scroll to position [0, 0]
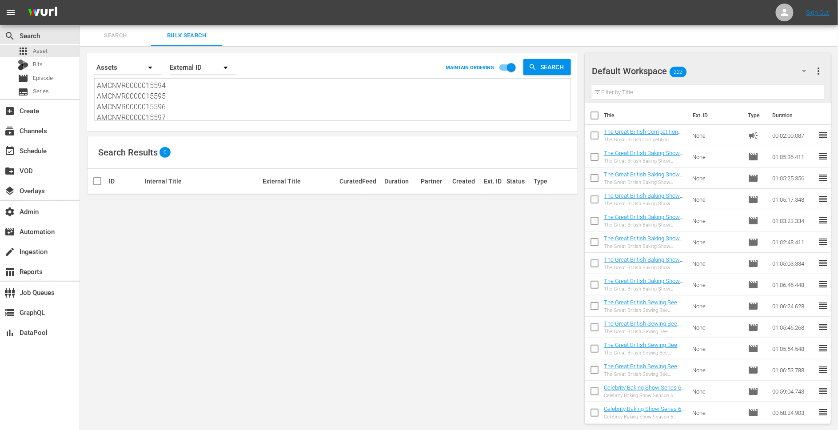
drag, startPoint x: 168, startPoint y: 118, endPoint x: 111, endPoint y: 53, distance: 86.3
click at [112, 57] on div "Search By Assets Order By External ID MAINTAIN ORDERING Search AMCNVR0000015594…" at bounding box center [332, 89] width 477 height 64
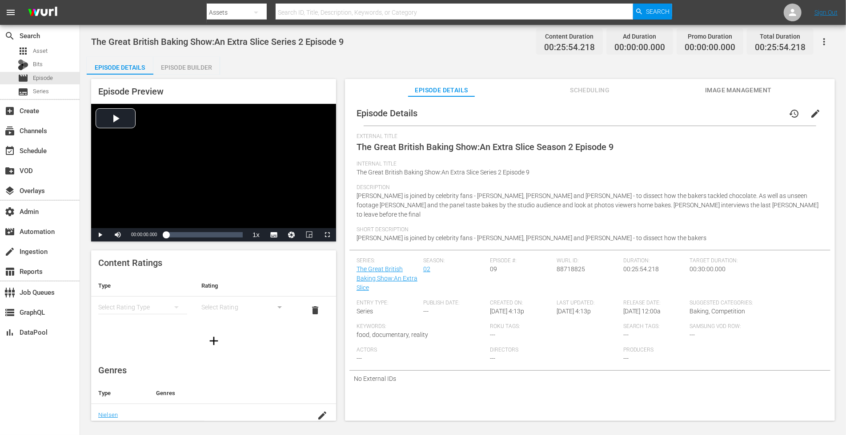
click at [192, 66] on div "Episode Builder" at bounding box center [186, 67] width 67 height 21
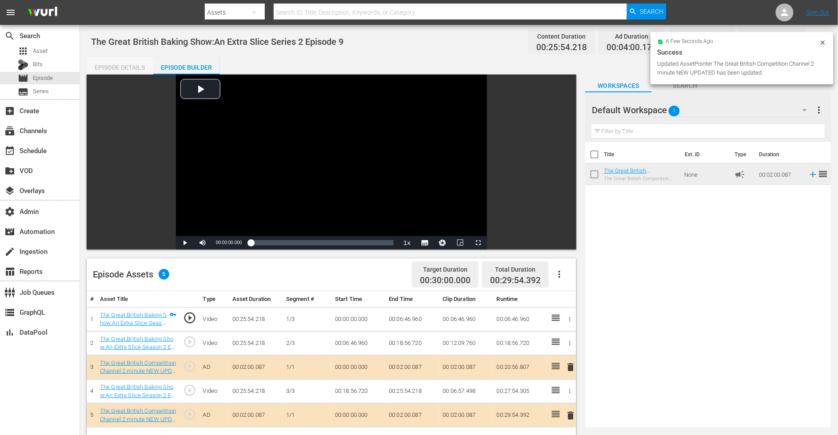
click at [128, 66] on div "Episode Details" at bounding box center [120, 67] width 67 height 21
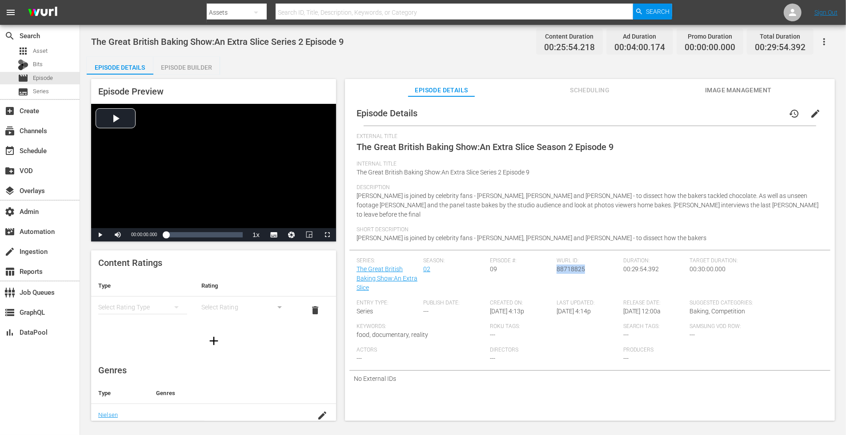
drag, startPoint x: 585, startPoint y: 261, endPoint x: 554, endPoint y: 262, distance: 30.7
click at [556, 262] on div "[PERSON_NAME] ID: 88718825" at bounding box center [589, 279] width 67 height 42
copy span "88718825"
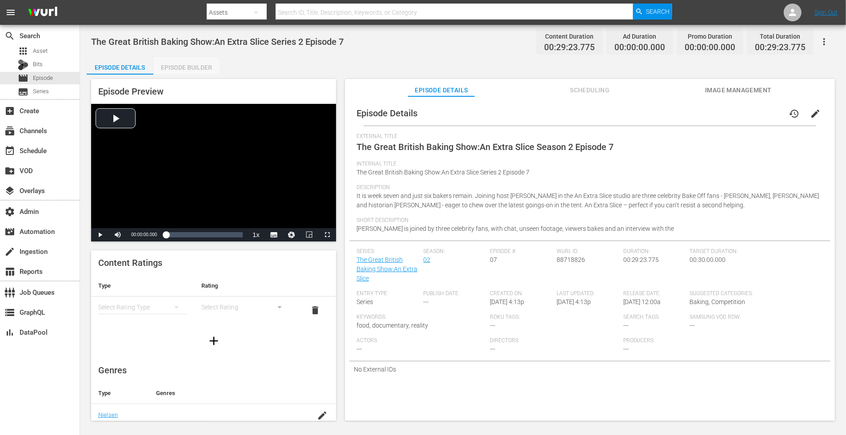
click at [200, 64] on div "Episode Builder" at bounding box center [186, 67] width 67 height 21
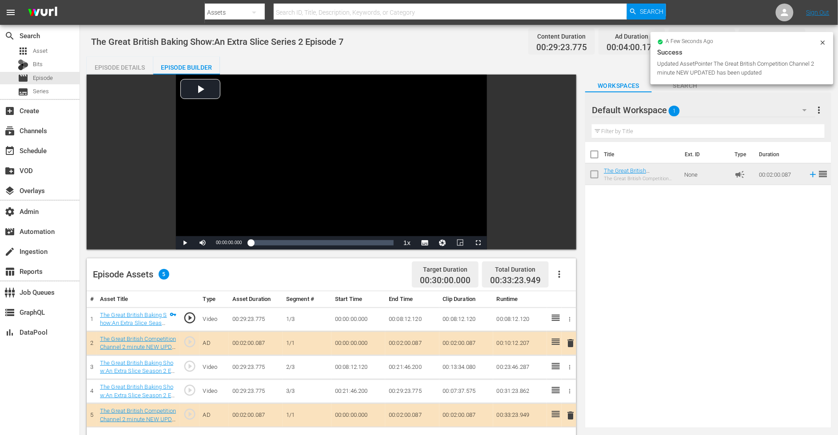
drag, startPoint x: 621, startPoint y: 174, endPoint x: 219, endPoint y: 6, distance: 435.8
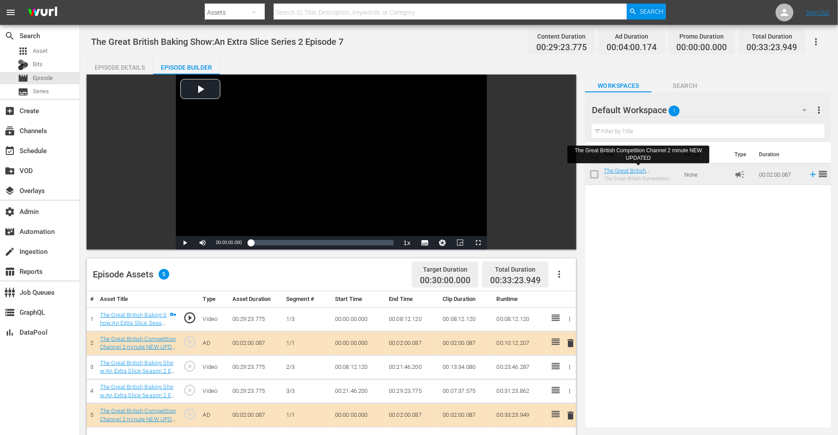
click at [123, 67] on div "Episode Details" at bounding box center [120, 67] width 67 height 21
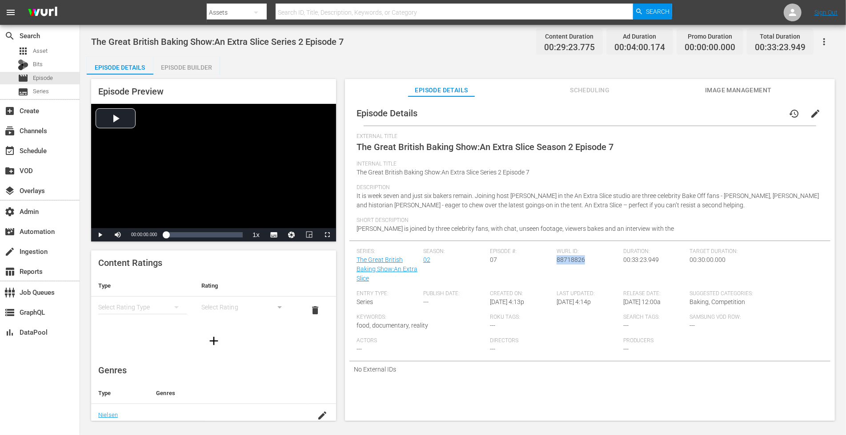
drag, startPoint x: 583, startPoint y: 264, endPoint x: 554, endPoint y: 263, distance: 28.5
click at [556, 263] on div "Wurl ID: 88718826" at bounding box center [589, 269] width 67 height 42
copy span "88718826"
click at [203, 65] on div "Episode Builder" at bounding box center [186, 67] width 67 height 21
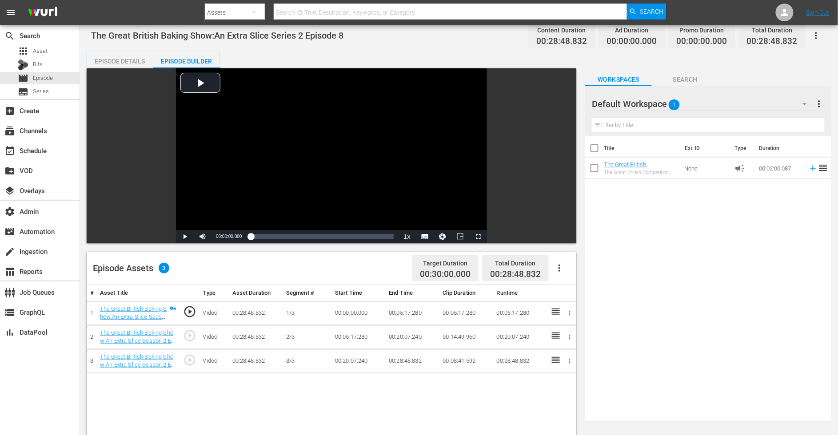
scroll to position [12, 0]
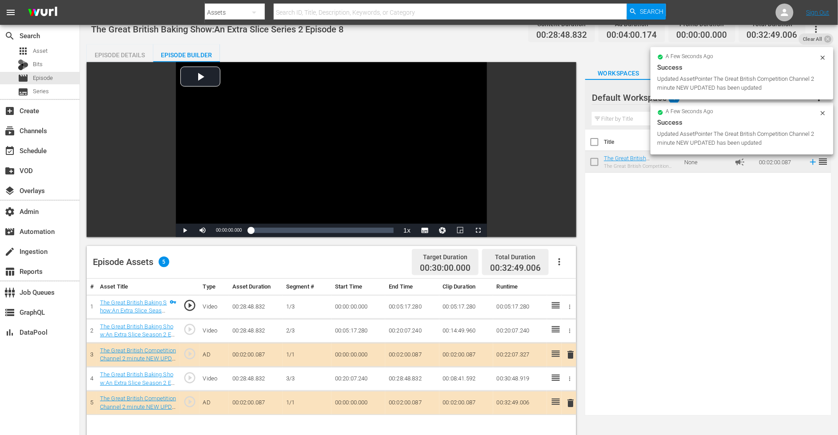
drag, startPoint x: 621, startPoint y: 160, endPoint x: 383, endPoint y: 1, distance: 286.6
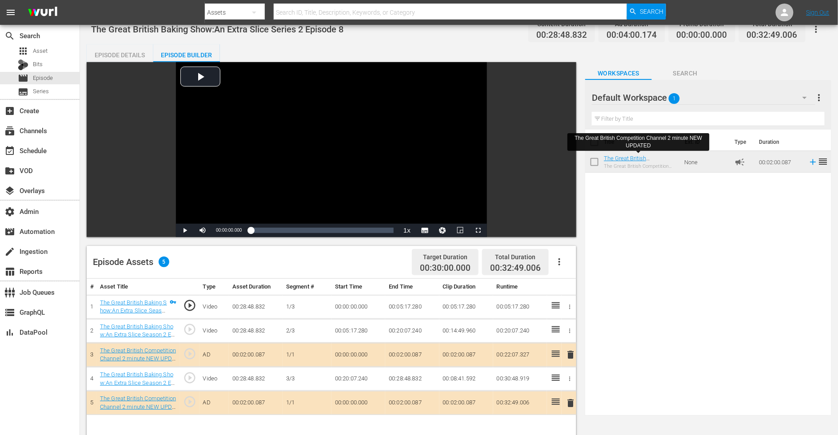
click at [121, 48] on div "Episode Details" at bounding box center [120, 54] width 67 height 21
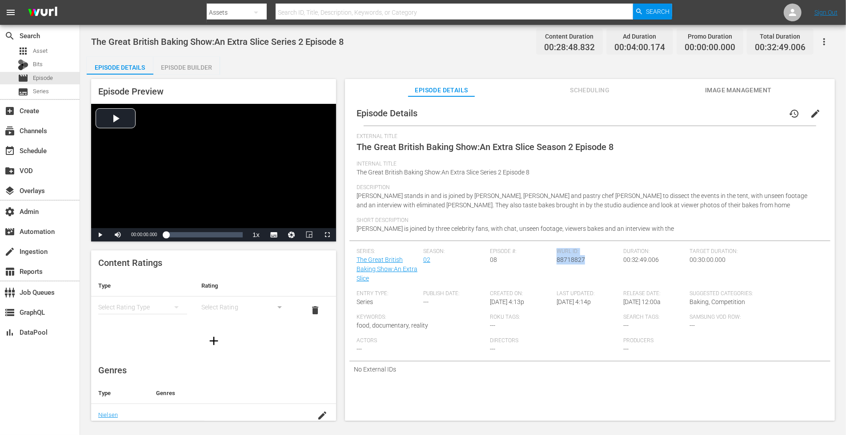
drag, startPoint x: 582, startPoint y: 262, endPoint x: 554, endPoint y: 264, distance: 29.0
click at [554, 264] on div "Series: The Great British Baking Show:An Extra Slice Season: 02 Episode #: 08 […" at bounding box center [589, 304] width 467 height 113
click at [556, 264] on div "[PERSON_NAME] ID: 88718827" at bounding box center [589, 269] width 67 height 42
drag, startPoint x: 583, startPoint y: 260, endPoint x: 555, endPoint y: 263, distance: 28.7
click at [556, 263] on div "[PERSON_NAME] ID: 88718827" at bounding box center [589, 269] width 67 height 42
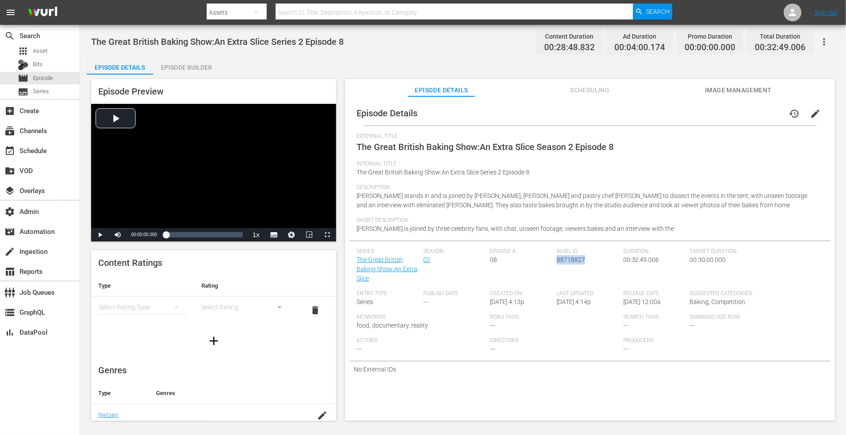
copy span "88718827"
drag, startPoint x: 198, startPoint y: 67, endPoint x: 276, endPoint y: 32, distance: 85.1
click at [199, 67] on div "Episode Builder" at bounding box center [186, 67] width 67 height 21
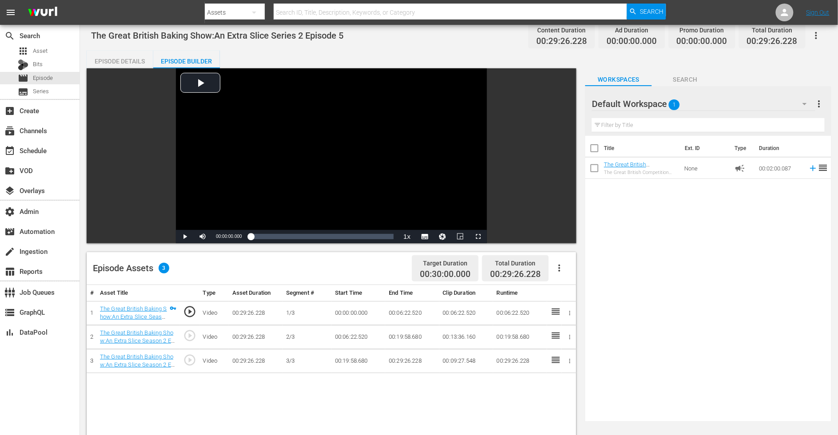
scroll to position [12, 0]
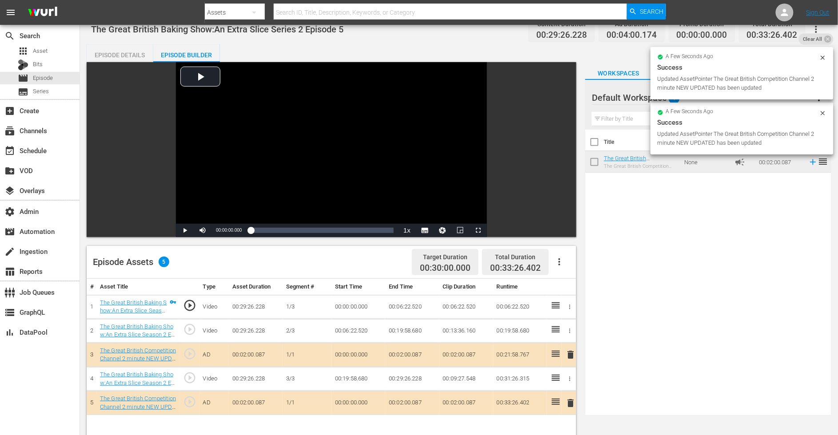
drag, startPoint x: 631, startPoint y: 156, endPoint x: 519, endPoint y: 1, distance: 191.6
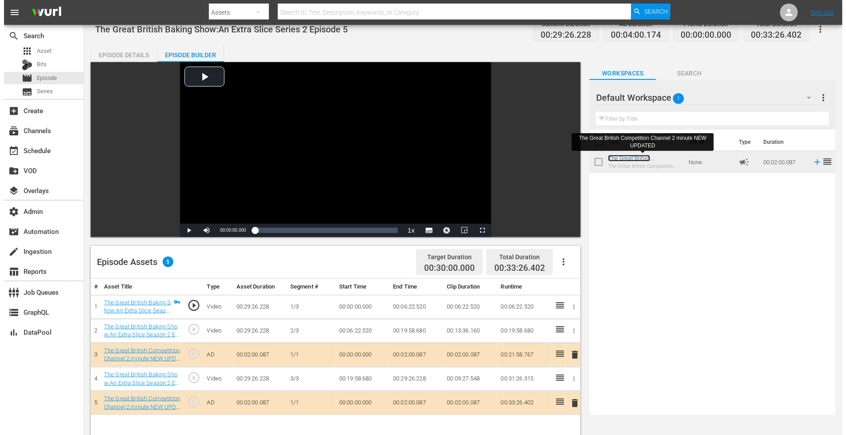
scroll to position [0, 0]
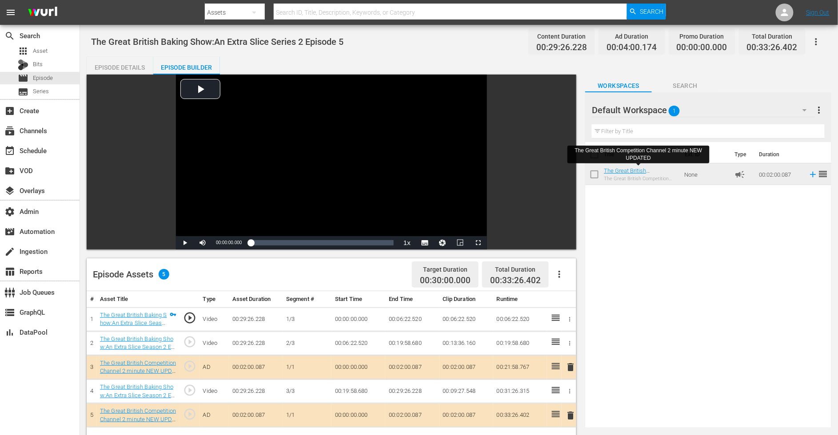
click at [120, 63] on div "Episode Details" at bounding box center [120, 67] width 67 height 21
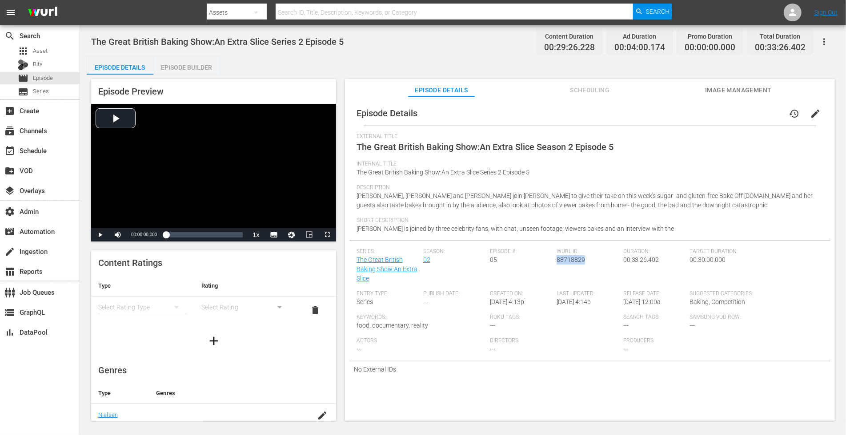
drag, startPoint x: 581, startPoint y: 262, endPoint x: 555, endPoint y: 263, distance: 26.2
click at [556, 263] on span "88718829" at bounding box center [570, 259] width 28 height 7
copy span "88718829"
click at [203, 67] on div "Episode Builder" at bounding box center [186, 67] width 67 height 21
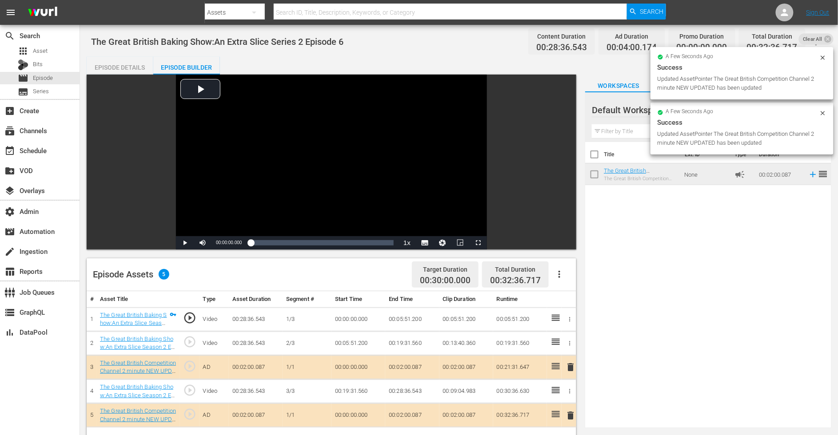
drag, startPoint x: 616, startPoint y: 176, endPoint x: 287, endPoint y: 0, distance: 373.7
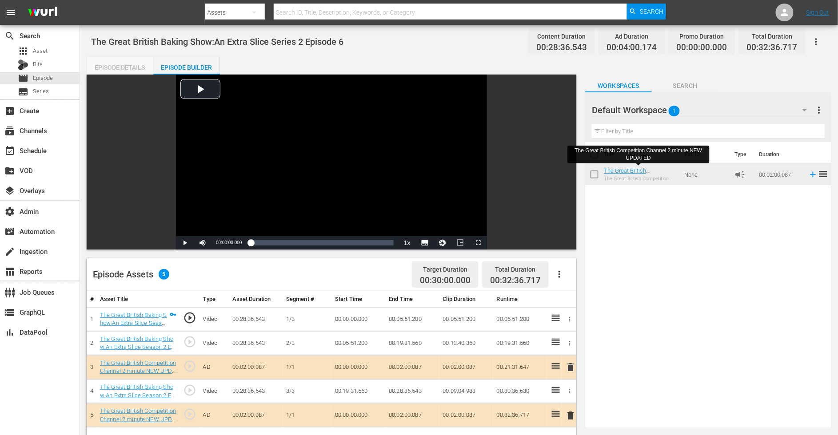
click at [118, 68] on div "Episode Details" at bounding box center [120, 67] width 67 height 21
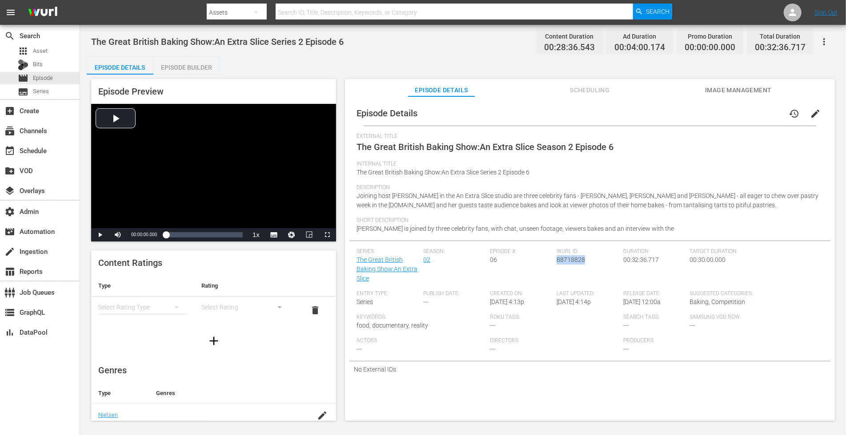
drag, startPoint x: 579, startPoint y: 263, endPoint x: 554, endPoint y: 264, distance: 24.9
click at [556, 264] on div "[PERSON_NAME] ID: 88718828" at bounding box center [589, 269] width 67 height 42
copy span "88718828"
click at [195, 63] on div "Episode Builder" at bounding box center [186, 67] width 67 height 21
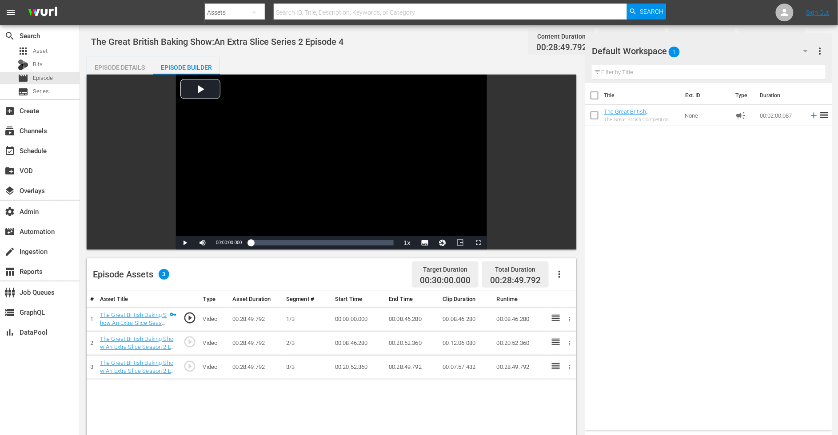
scroll to position [154, 0]
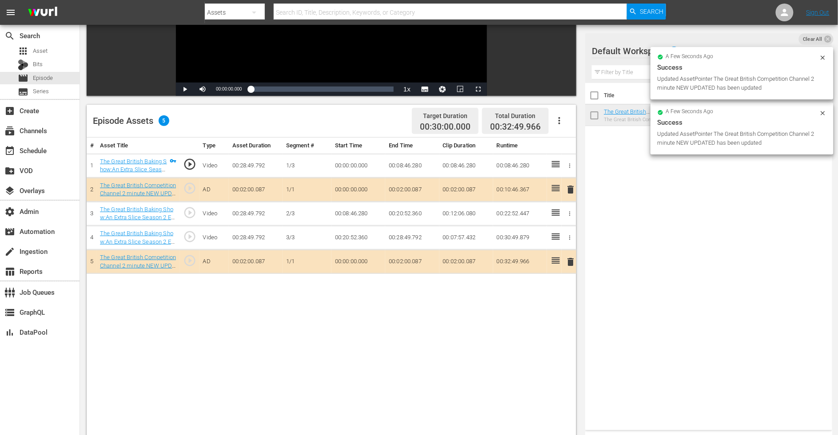
drag, startPoint x: 620, startPoint y: 115, endPoint x: 441, endPoint y: 6, distance: 209.2
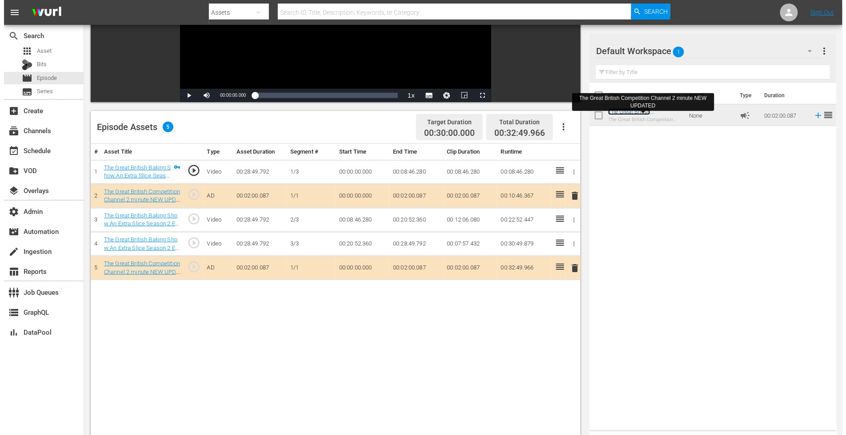
scroll to position [0, 0]
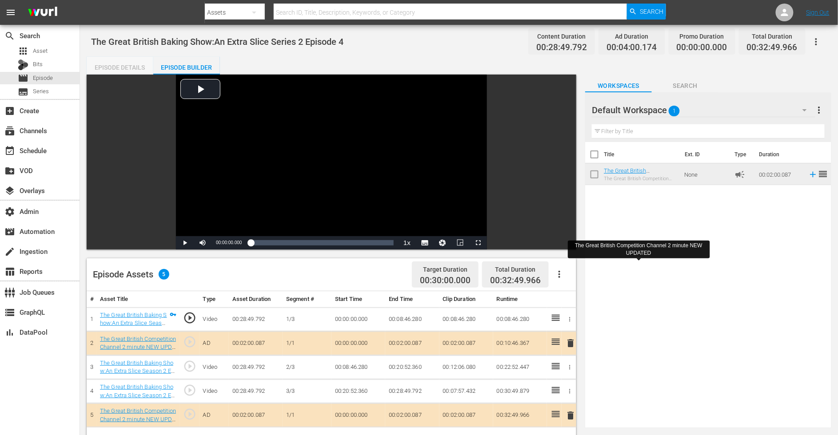
click at [121, 69] on div "Episode Details" at bounding box center [120, 67] width 67 height 21
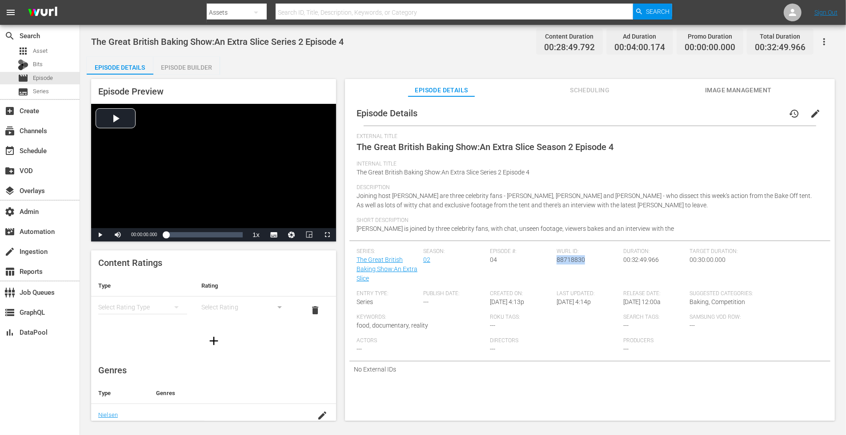
drag, startPoint x: 583, startPoint y: 259, endPoint x: 554, endPoint y: 260, distance: 28.9
click at [556, 260] on div "Wurl ID: 88718830" at bounding box center [589, 269] width 67 height 42
copy span "88718830"
click at [183, 59] on div "Episode Builder" at bounding box center [186, 67] width 67 height 21
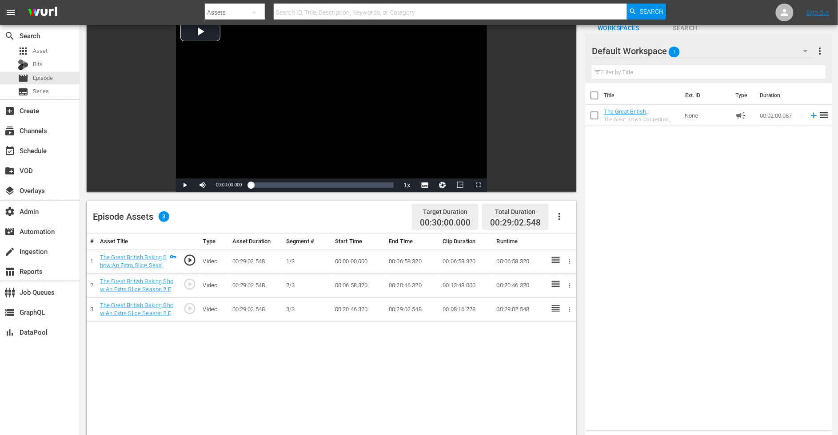
scroll to position [112, 0]
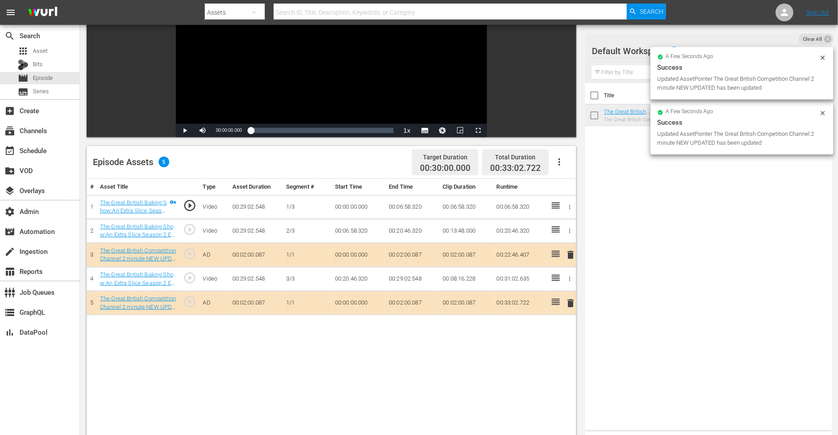
drag, startPoint x: 618, startPoint y: 116, endPoint x: 612, endPoint y: 14, distance: 102.4
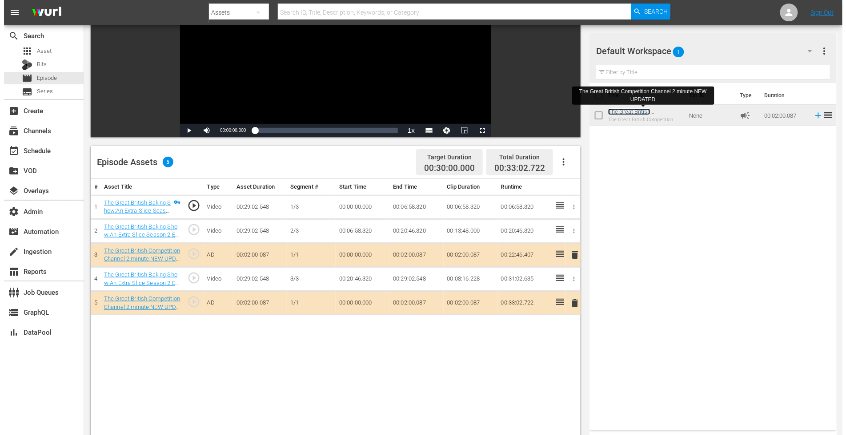
scroll to position [0, 0]
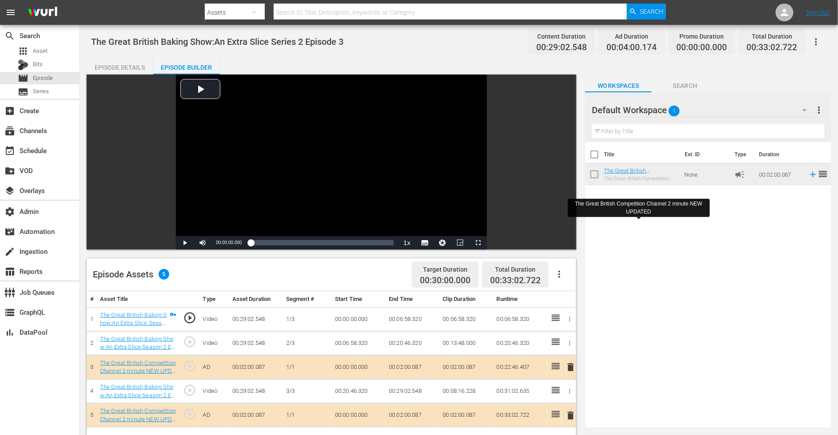
click at [122, 62] on div "Episode Details" at bounding box center [120, 67] width 67 height 21
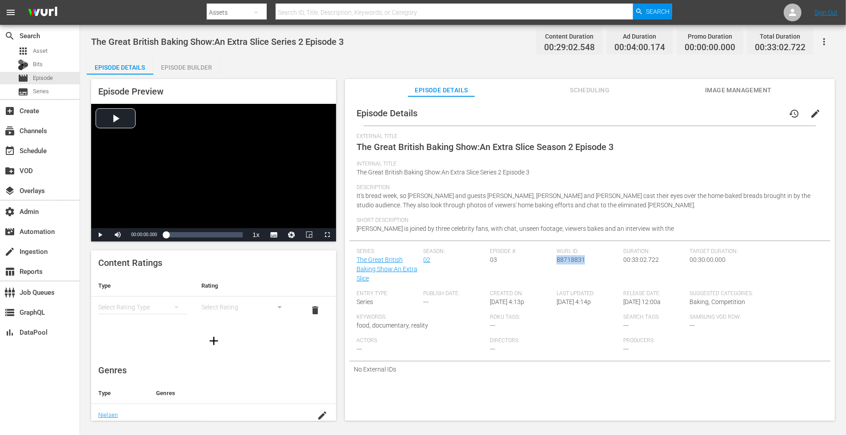
drag, startPoint x: 580, startPoint y: 260, endPoint x: 554, endPoint y: 262, distance: 25.4
click at [556, 262] on span "88718831" at bounding box center [570, 259] width 28 height 7
copy span "88718831"
click at [194, 64] on div "Episode Builder" at bounding box center [186, 67] width 67 height 21
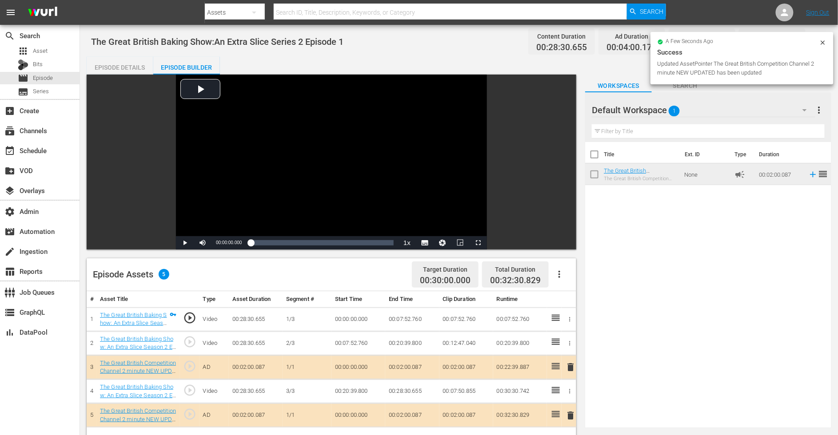
click at [123, 63] on div "Episode Details" at bounding box center [120, 67] width 67 height 21
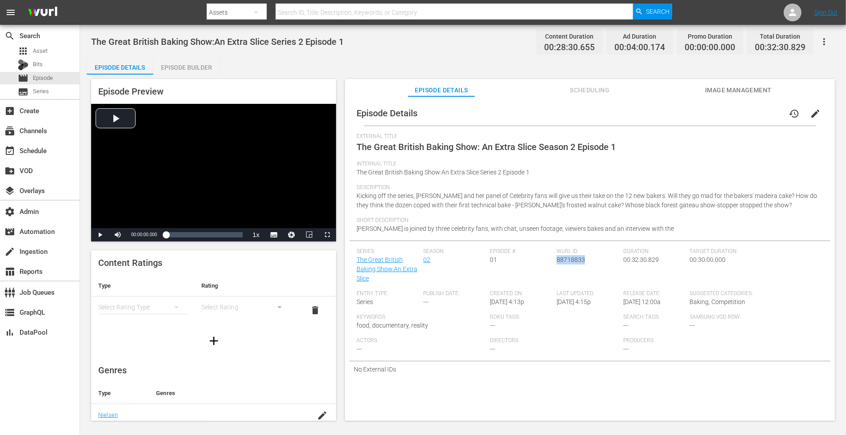
drag, startPoint x: 584, startPoint y: 259, endPoint x: 555, endPoint y: 262, distance: 29.0
click at [556, 262] on div "Wurl ID: 88718833" at bounding box center [589, 269] width 67 height 42
copy span "88718833"
click at [189, 66] on div "Episode Builder" at bounding box center [186, 67] width 67 height 21
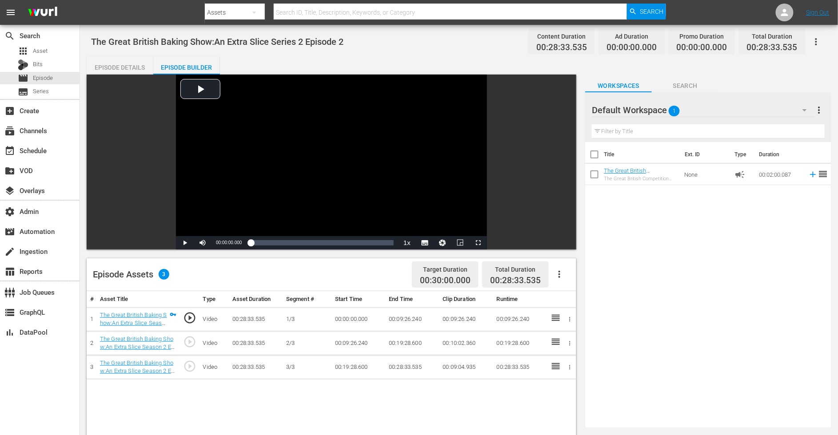
scroll to position [231, 0]
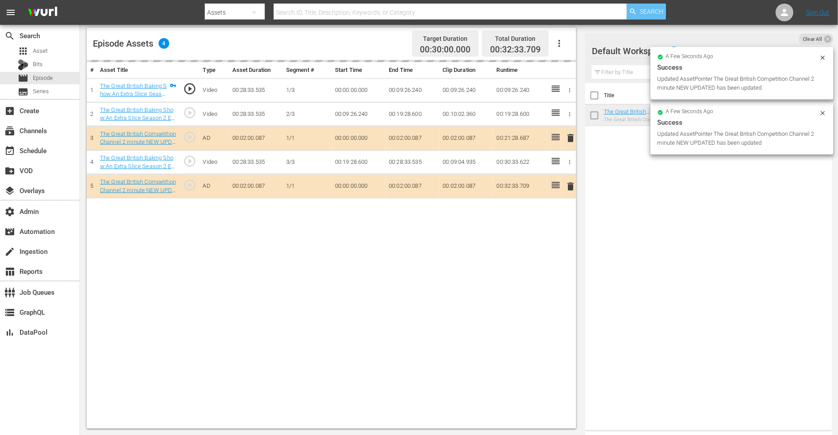
drag, startPoint x: 619, startPoint y: 112, endPoint x: 648, endPoint y: 8, distance: 107.4
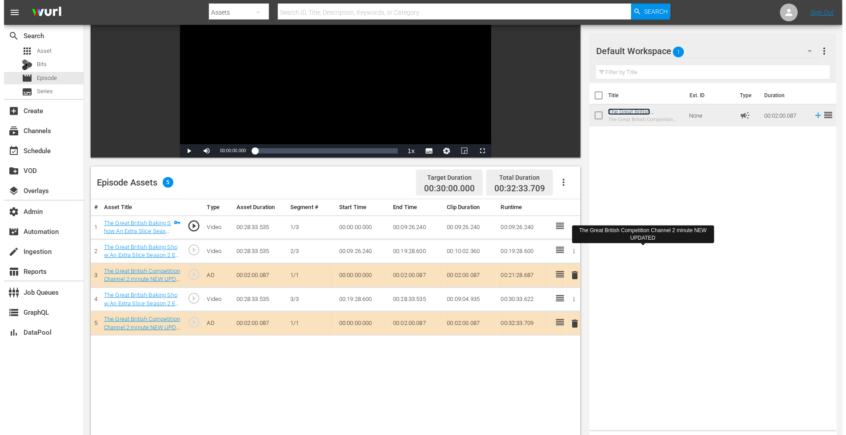
scroll to position [0, 0]
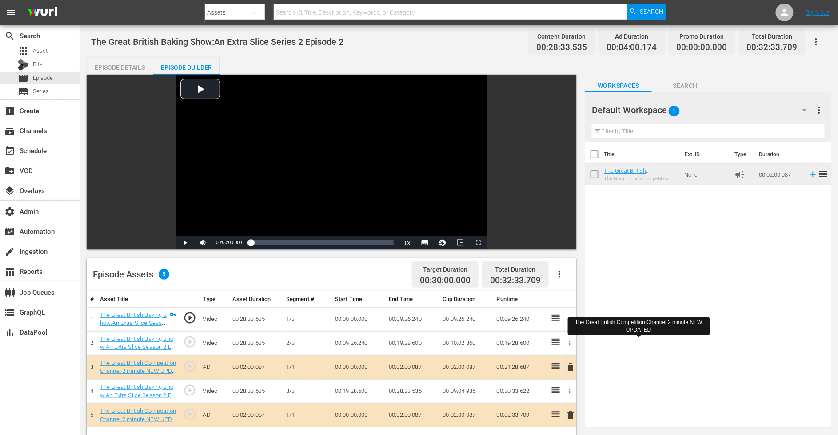
click at [124, 66] on div "Episode Details" at bounding box center [120, 67] width 67 height 21
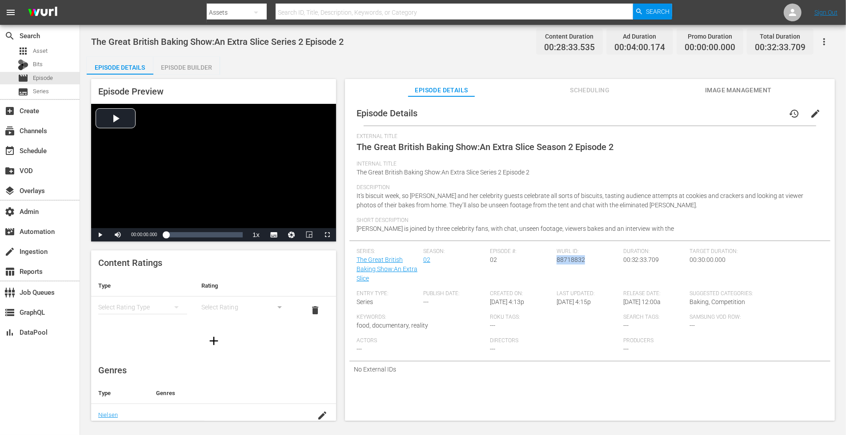
drag, startPoint x: 580, startPoint y: 262, endPoint x: 555, endPoint y: 263, distance: 24.9
click at [556, 263] on span "88718832" at bounding box center [570, 259] width 28 height 7
copy span "88718832"
drag, startPoint x: 582, startPoint y: 259, endPoint x: 554, endPoint y: 261, distance: 28.1
click at [556, 261] on div "[PERSON_NAME] ID: 88718838" at bounding box center [589, 269] width 67 height 42
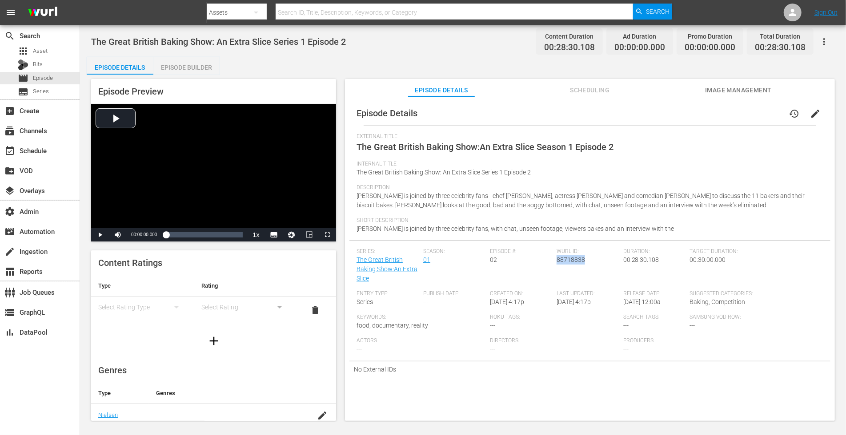
copy span "88718838"
click at [204, 66] on div "Episode Builder" at bounding box center [186, 67] width 67 height 21
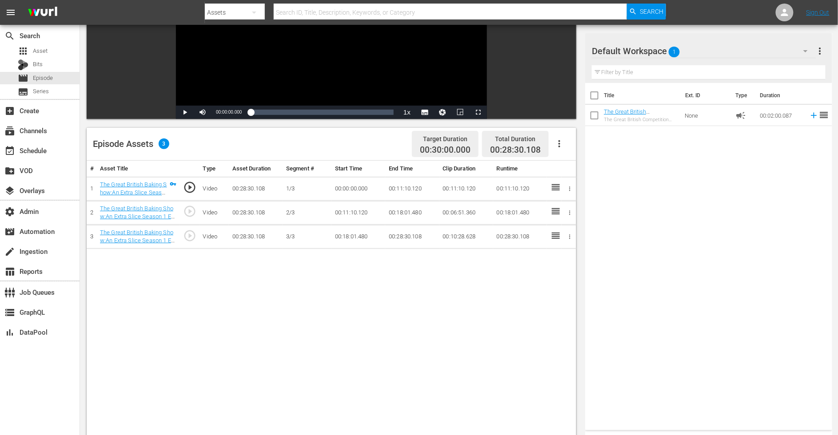
scroll to position [185, 0]
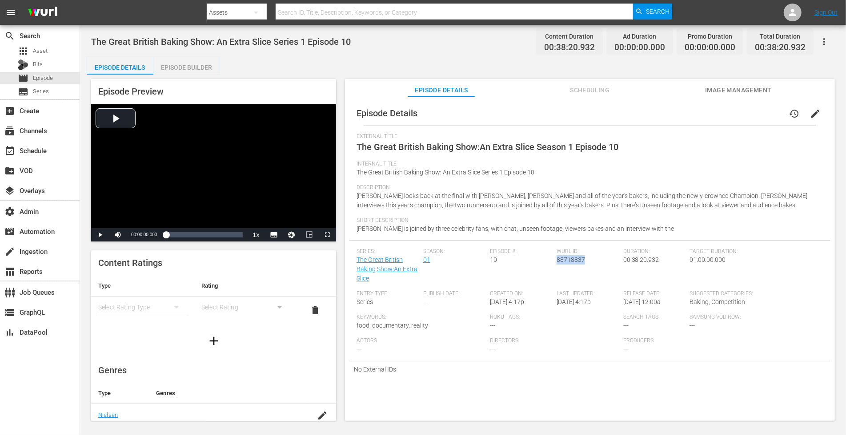
drag, startPoint x: 576, startPoint y: 259, endPoint x: 554, endPoint y: 261, distance: 21.4
click at [556, 261] on div "[PERSON_NAME] ID: 88718837" at bounding box center [589, 269] width 67 height 42
copy span "88718837"
click at [187, 65] on div "Episode Builder" at bounding box center [186, 67] width 67 height 21
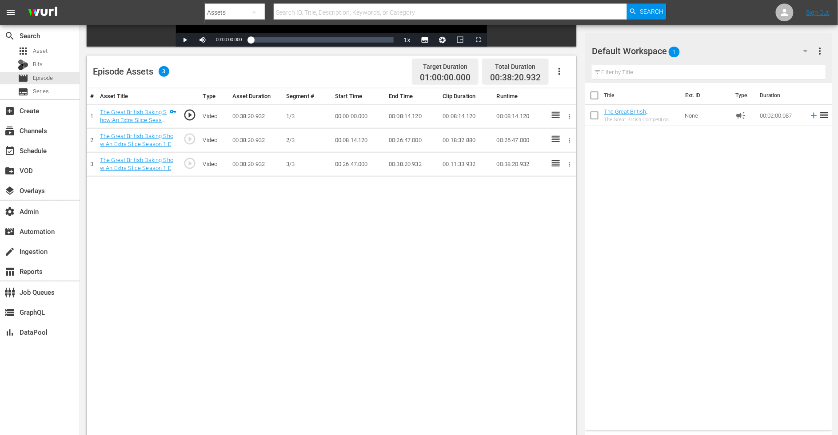
scroll to position [231, 0]
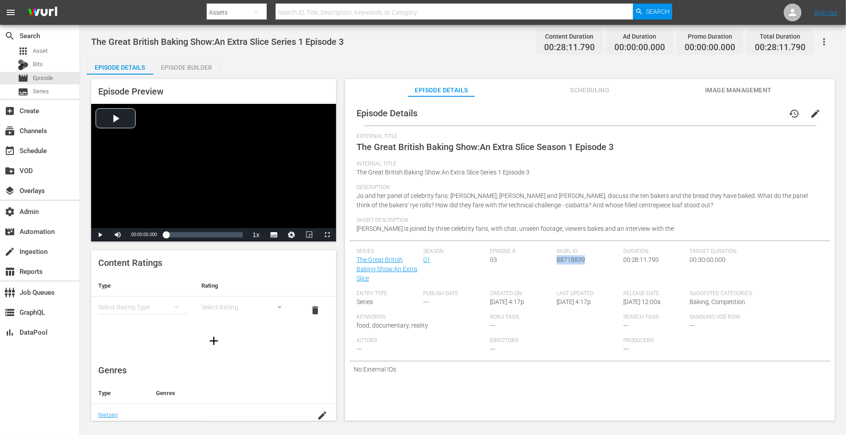
drag, startPoint x: 583, startPoint y: 261, endPoint x: 554, endPoint y: 263, distance: 28.9
click at [556, 263] on div "[PERSON_NAME] ID: 88718839" at bounding box center [589, 269] width 67 height 42
copy span "88718839"
drag, startPoint x: 202, startPoint y: 64, endPoint x: 212, endPoint y: 54, distance: 15.1
click at [202, 65] on div "Episode Builder" at bounding box center [186, 67] width 67 height 21
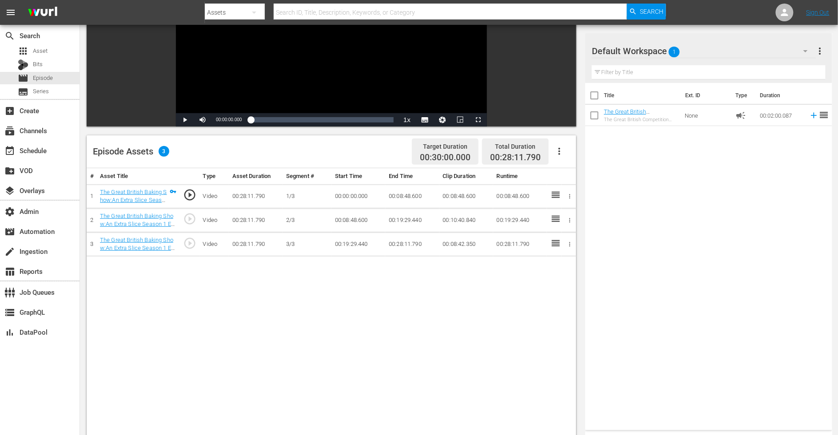
scroll to position [178, 0]
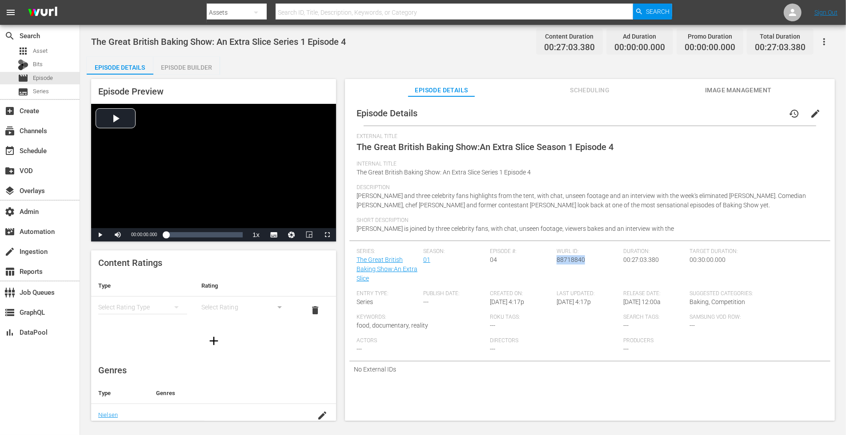
drag, startPoint x: 580, startPoint y: 261, endPoint x: 554, endPoint y: 260, distance: 25.8
click at [556, 260] on div "Wurl ID: 88718840" at bounding box center [589, 269] width 67 height 42
copy span "88718840"
click at [181, 68] on div "Episode Builder" at bounding box center [186, 67] width 67 height 21
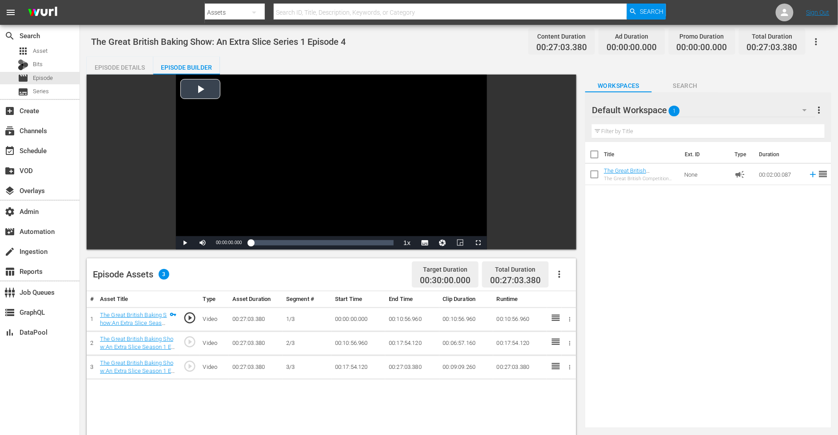
scroll to position [182, 0]
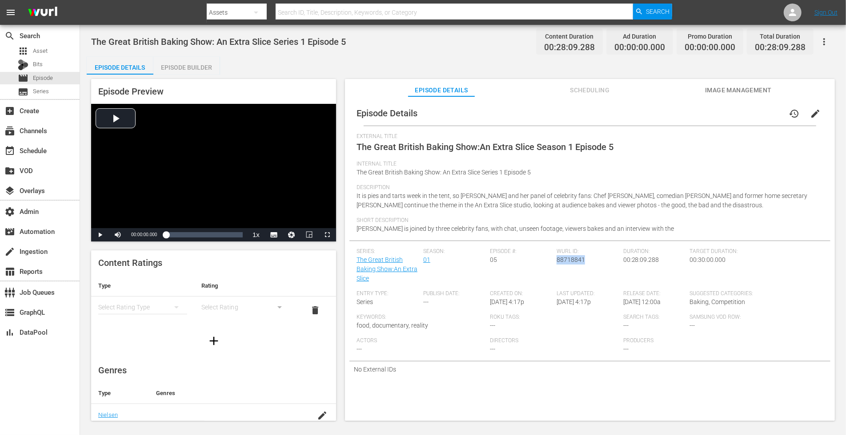
drag, startPoint x: 582, startPoint y: 261, endPoint x: 554, endPoint y: 261, distance: 28.4
click at [556, 261] on div "[PERSON_NAME] ID: 88718841" at bounding box center [589, 269] width 67 height 42
copy span "88718841"
click at [199, 63] on div "Episode Builder" at bounding box center [186, 67] width 67 height 21
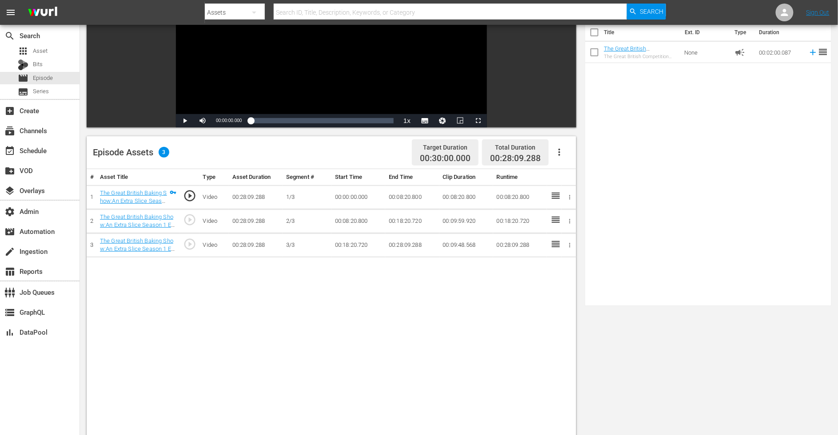
scroll to position [231, 0]
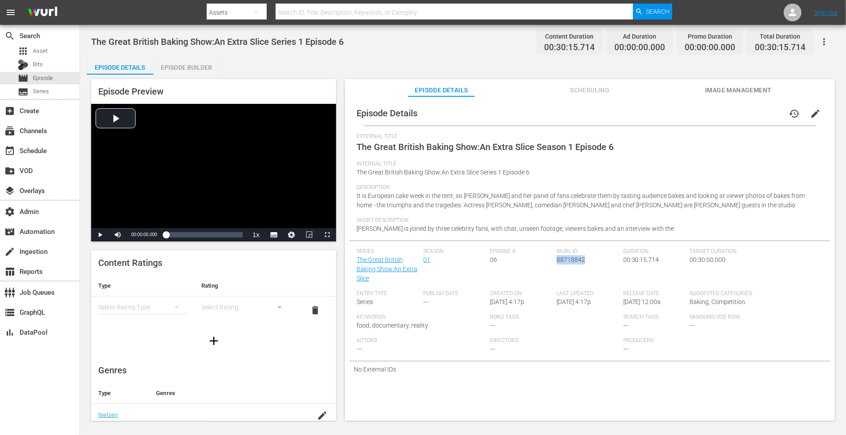
drag, startPoint x: 581, startPoint y: 262, endPoint x: 554, endPoint y: 263, distance: 26.7
click at [556, 263] on div "Wurl ID: 88718842" at bounding box center [589, 269] width 67 height 42
copy span "88718842"
click at [182, 65] on div "Episode Builder" at bounding box center [186, 67] width 67 height 21
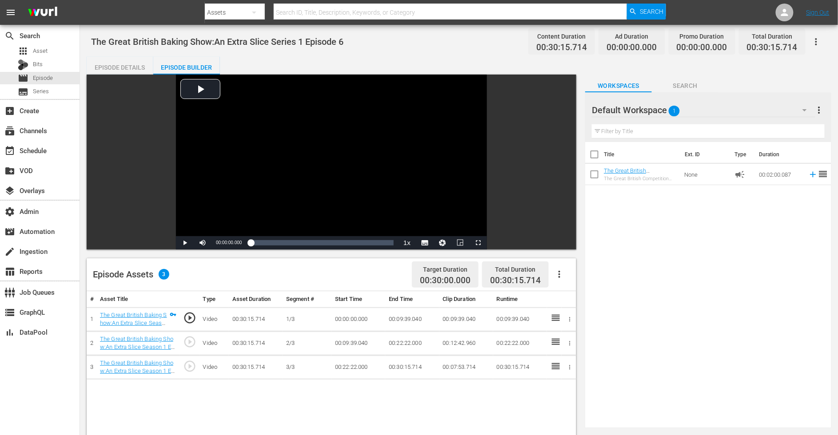
scroll to position [156, 0]
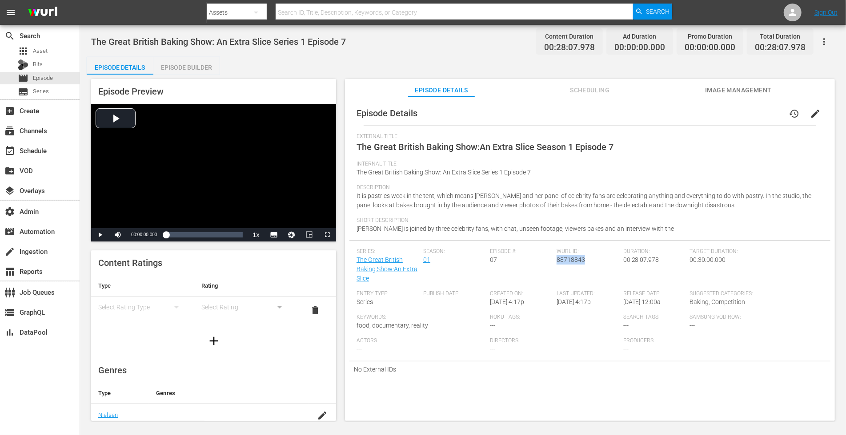
drag, startPoint x: 583, startPoint y: 261, endPoint x: 554, endPoint y: 261, distance: 28.4
click at [556, 261] on div "[PERSON_NAME] ID: 88718843" at bounding box center [589, 269] width 67 height 42
copy span "88718843"
drag, startPoint x: 193, startPoint y: 63, endPoint x: 241, endPoint y: 53, distance: 49.0
click at [196, 63] on div "Episode Builder" at bounding box center [186, 67] width 67 height 21
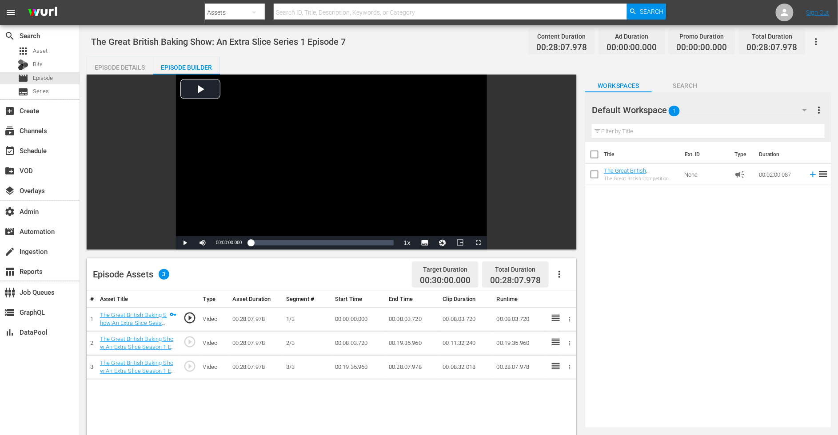
scroll to position [194, 0]
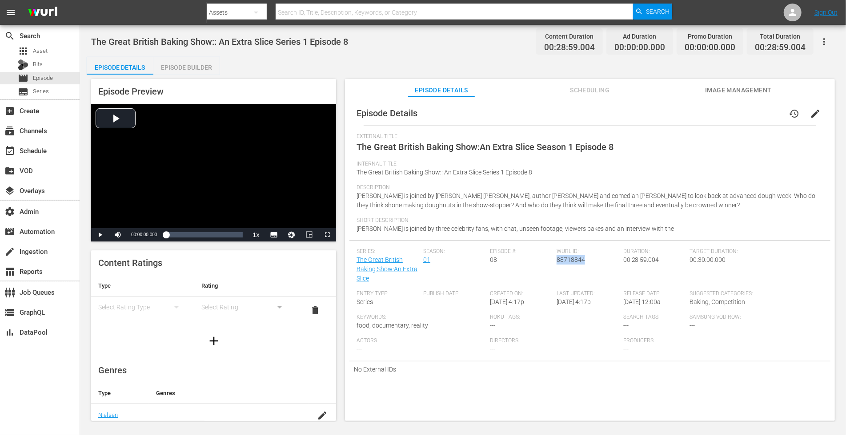
drag, startPoint x: 583, startPoint y: 263, endPoint x: 554, endPoint y: 263, distance: 28.4
click at [556, 263] on div "Wurl ID: 88718844" at bounding box center [589, 269] width 67 height 42
copy span "88718844"
click at [205, 69] on div "Episode Builder" at bounding box center [186, 67] width 67 height 21
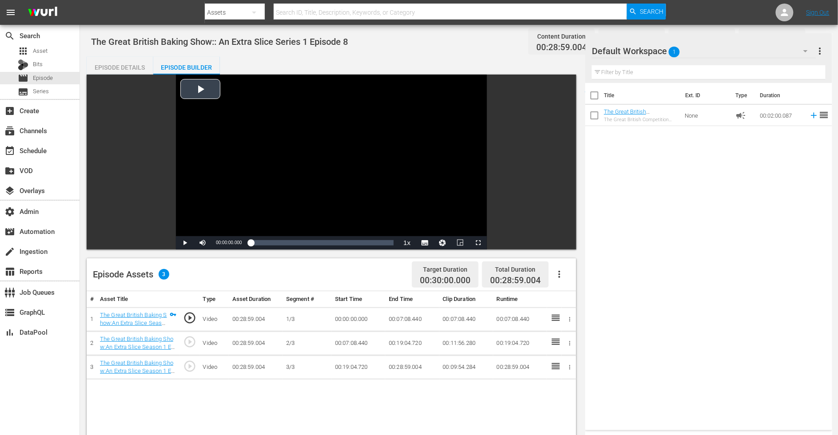
scroll to position [203, 0]
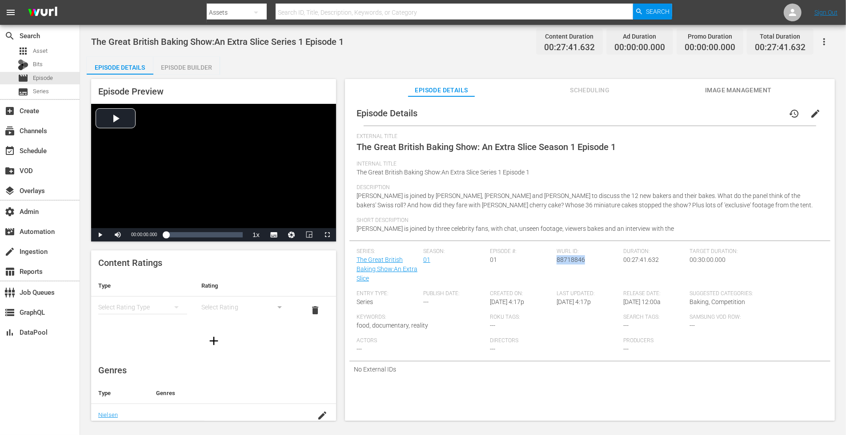
drag, startPoint x: 584, startPoint y: 263, endPoint x: 554, endPoint y: 263, distance: 30.2
click at [556, 263] on div "[PERSON_NAME] ID: 88718846" at bounding box center [589, 269] width 67 height 42
copy span "88718846"
click at [200, 65] on div "Episode Builder" at bounding box center [186, 67] width 67 height 21
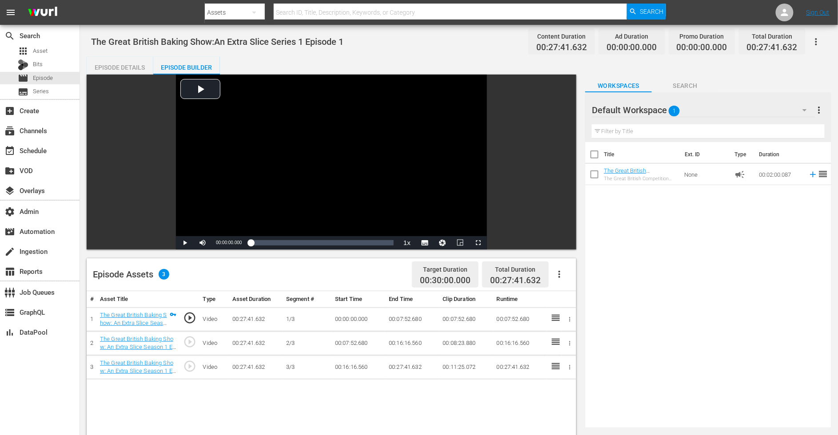
scroll to position [203, 0]
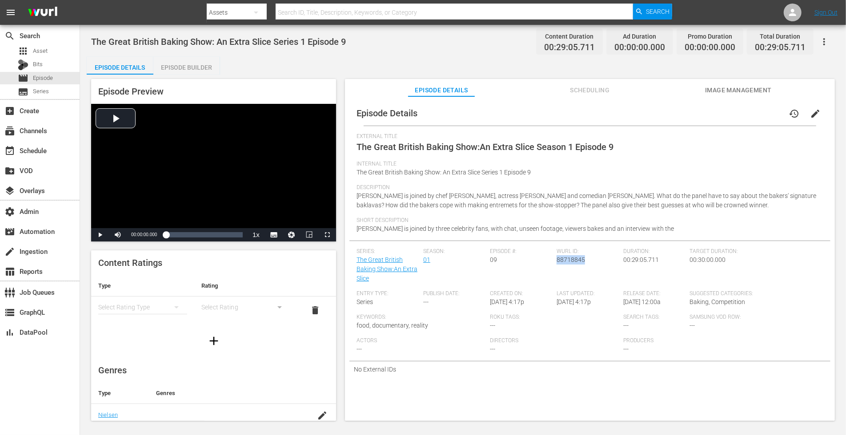
drag, startPoint x: 582, startPoint y: 261, endPoint x: 554, endPoint y: 263, distance: 28.5
click at [556, 263] on div "[PERSON_NAME] ID: 88718845" at bounding box center [589, 269] width 67 height 42
copy span "88718845"
click at [172, 70] on div "Episode Builder" at bounding box center [186, 67] width 67 height 21
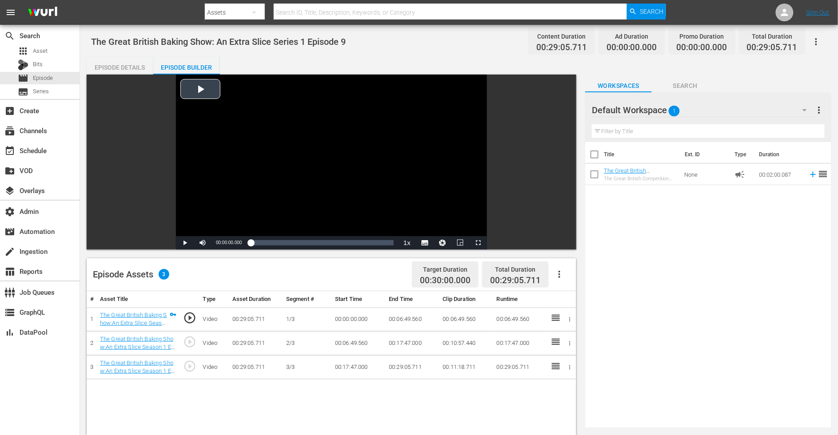
scroll to position [211, 0]
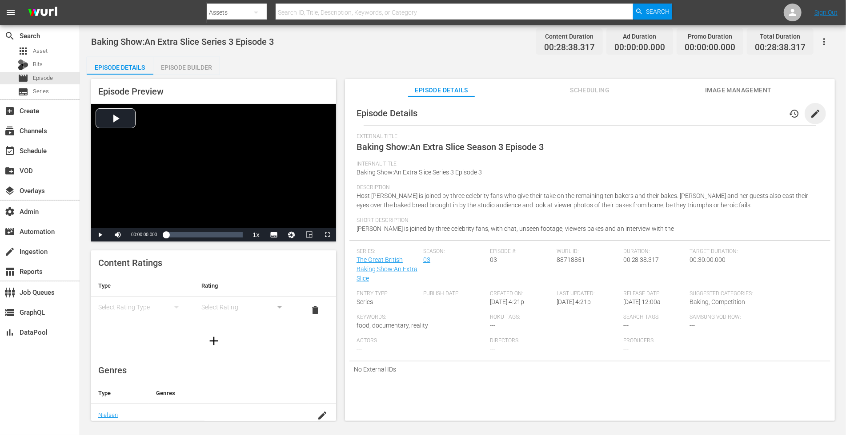
click at [761, 111] on span "edit" at bounding box center [815, 113] width 11 height 11
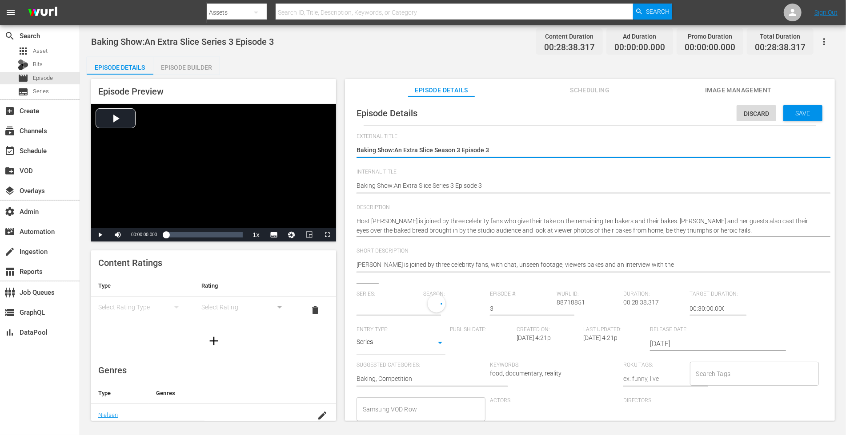
type input "The Great British Baking Show:An Extra Slice"
drag, startPoint x: 519, startPoint y: 151, endPoint x: 346, endPoint y: 134, distance: 174.6
click at [346, 134] on div "Episode Details Discard Save External Title Baking Show:An Extra Slice Season 3…" at bounding box center [590, 262] width 490 height 333
type textarea "The Great British Baking Show: An Extra Slice Season 3 Episode 1"
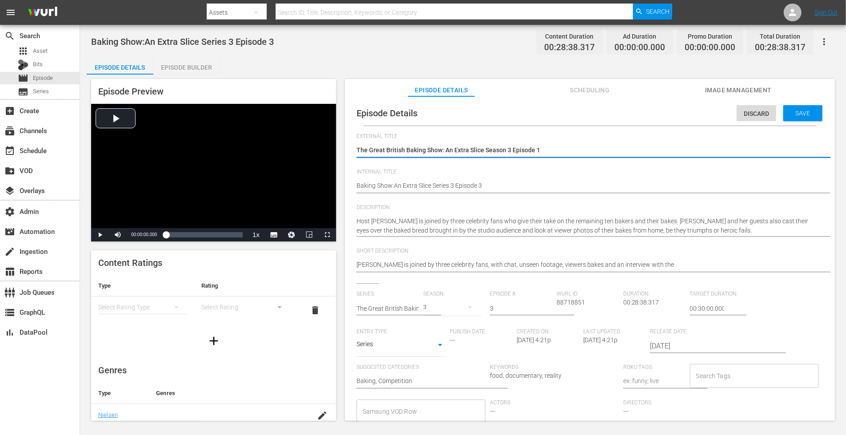
type textarea "The Great British Baking Show: An Extra Slice Season 3 Episode"
type textarea "The Great British Baking Show: An Extra Slice Season 3 Episode 3"
drag, startPoint x: 545, startPoint y: 152, endPoint x: 367, endPoint y: 140, distance: 178.5
click at [367, 140] on div "Baking Show:An Extra Slice Season 3 Episode 3 Baking Show:An Extra Slice Season…" at bounding box center [587, 150] width 462 height 21
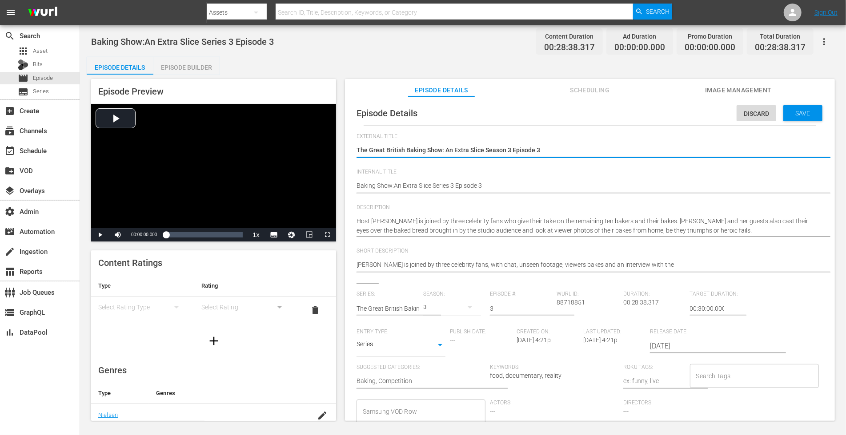
type textarea "The Great British Baking Show: An Extra Slice Season 3 Episode 3"
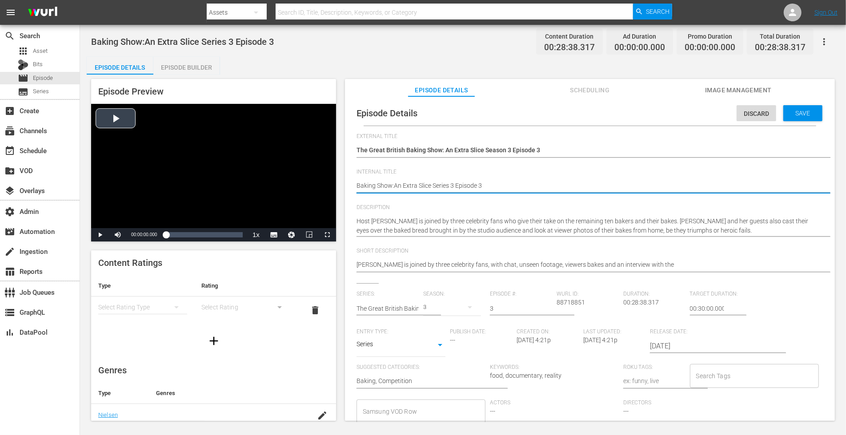
drag, startPoint x: 499, startPoint y: 187, endPoint x: 301, endPoint y: 171, distance: 197.9
paste textarea "The Great British Baking Show: An Extra Slice Season"
type textarea "The Great British Baking Show: An Extra Slice Season 3 Episode 3"
click at [761, 110] on span "Save" at bounding box center [802, 113] width 29 height 7
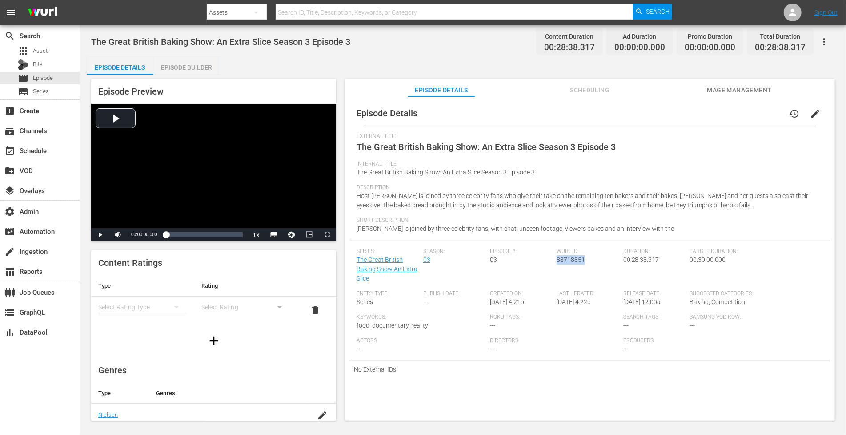
drag, startPoint x: 582, startPoint y: 262, endPoint x: 554, endPoint y: 260, distance: 28.0
click at [556, 260] on div "Wurl ID: 88718851" at bounding box center [589, 269] width 67 height 42
copy span "88718851"
click at [187, 71] on div "Episode Builder" at bounding box center [186, 67] width 67 height 21
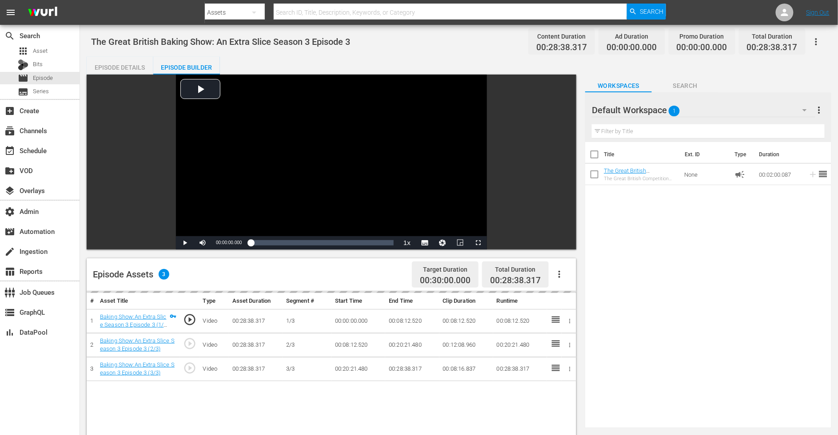
scroll to position [187, 0]
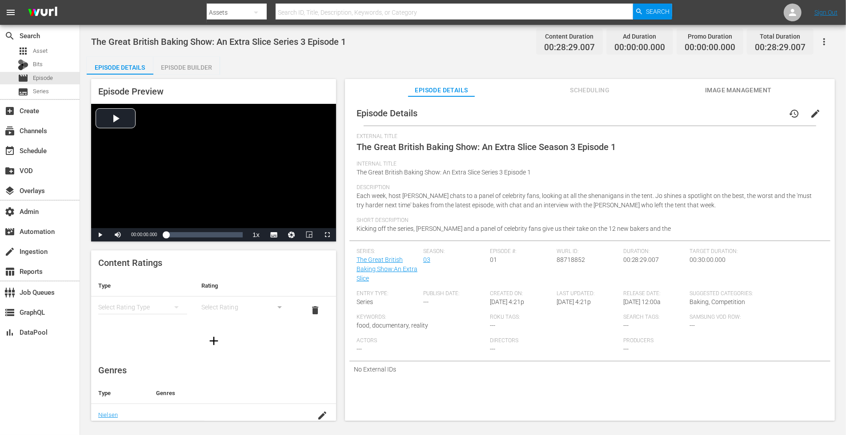
click at [761, 113] on button "edit" at bounding box center [814, 113] width 21 height 21
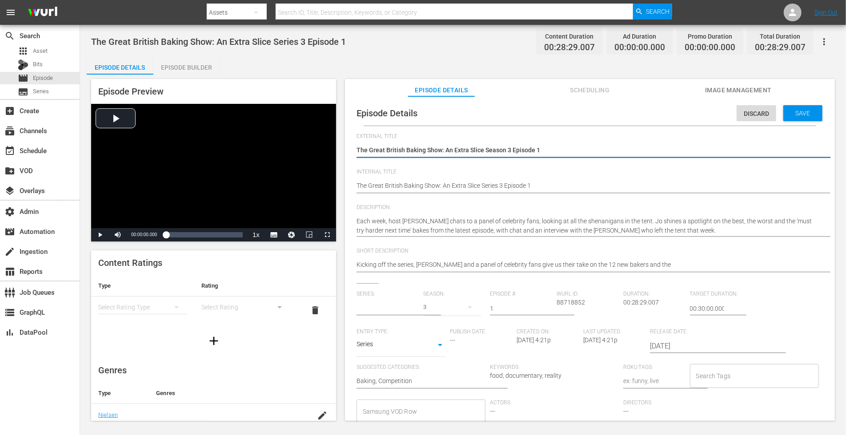
type input "The Great British Baking Show:An Extra Slice"
drag, startPoint x: 563, startPoint y: 152, endPoint x: 331, endPoint y: 145, distance: 232.0
click at [331, 145] on div "Episode Preview Video Player is loading. Play Video Play Mute Current Time 00:0…" at bounding box center [463, 252] width 752 height 354
click at [753, 115] on span "Discard" at bounding box center [756, 113] width 40 height 7
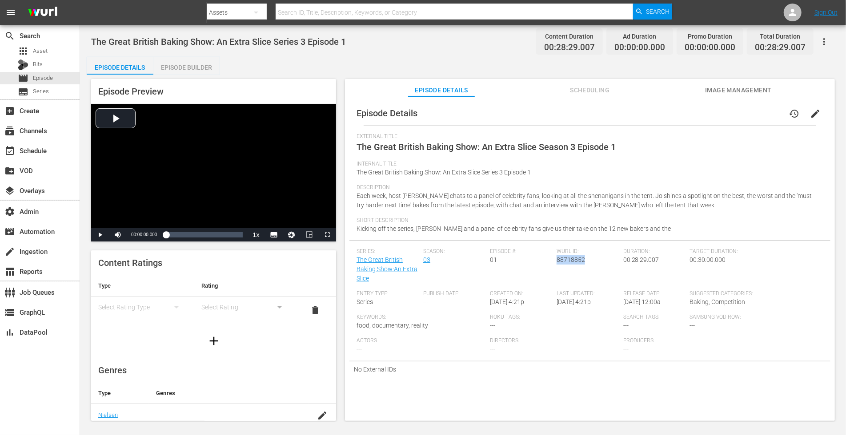
drag, startPoint x: 584, startPoint y: 261, endPoint x: 555, endPoint y: 263, distance: 29.4
click at [556, 263] on div "Wurl ID: 88718852" at bounding box center [589, 269] width 67 height 42
copy span "88718852"
click at [188, 68] on div "Episode Builder" at bounding box center [186, 67] width 67 height 21
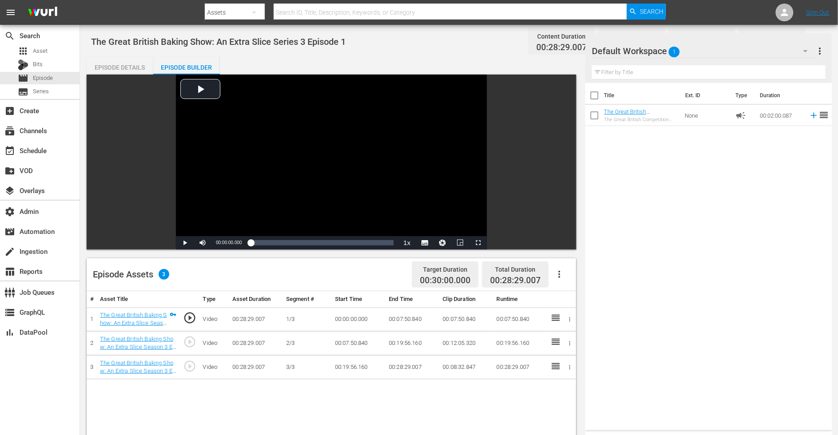
scroll to position [183, 0]
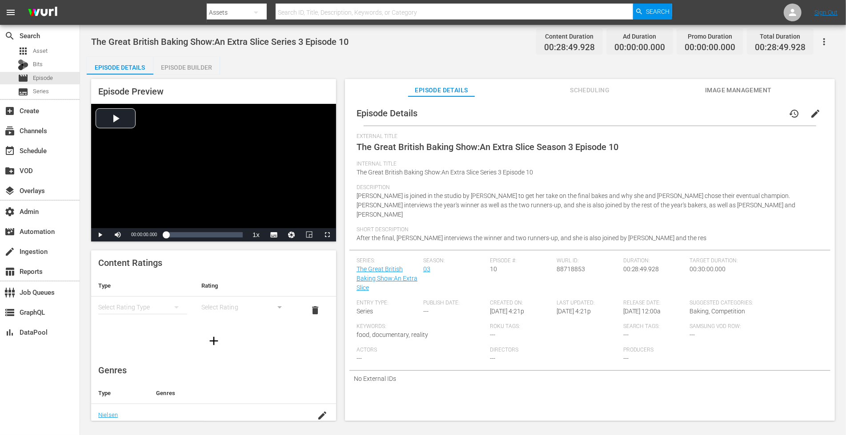
click at [761, 112] on span "edit" at bounding box center [815, 113] width 11 height 11
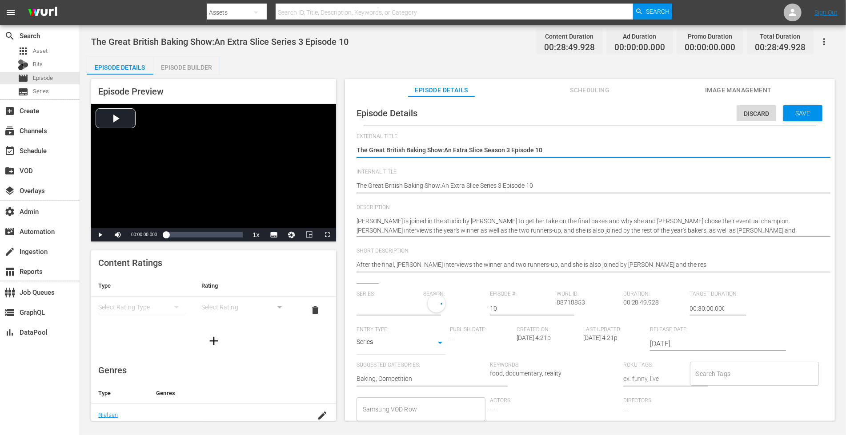
type input "The Great British Baking Show:An Extra Slice"
click at [444, 148] on textarea "The Great British Baking Show:An Extra Slice Season 3 Episode 10" at bounding box center [587, 151] width 462 height 11
type textarea "The Great British Baking Show: An Extra Slice Season 3 Episode 10"
type textarea "The Great British Baking Show: An Extra Slice Series 3 Episode 10"
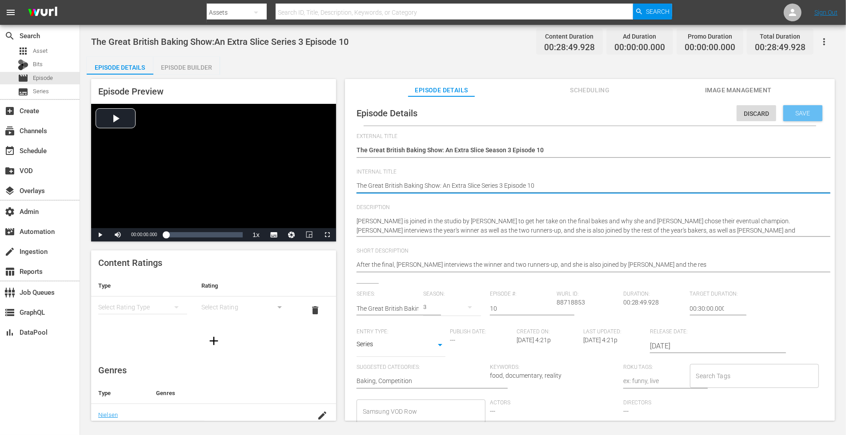
type textarea "The Great British Baking Show: An Extra Slice Series 3 Episode 10"
click at [761, 116] on span "Save" at bounding box center [802, 113] width 29 height 7
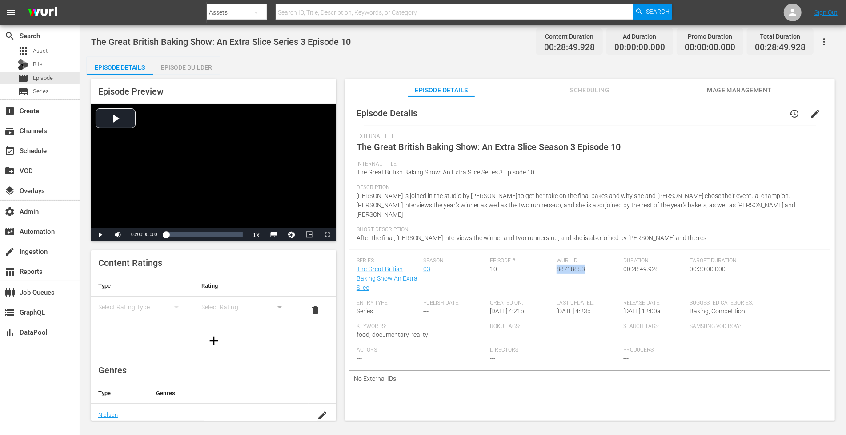
drag, startPoint x: 583, startPoint y: 262, endPoint x: 554, endPoint y: 263, distance: 29.3
click at [556, 263] on div "[PERSON_NAME] ID: 88718853" at bounding box center [589, 279] width 67 height 42
copy span "88718853"
click at [204, 61] on div "Episode Builder" at bounding box center [186, 67] width 67 height 21
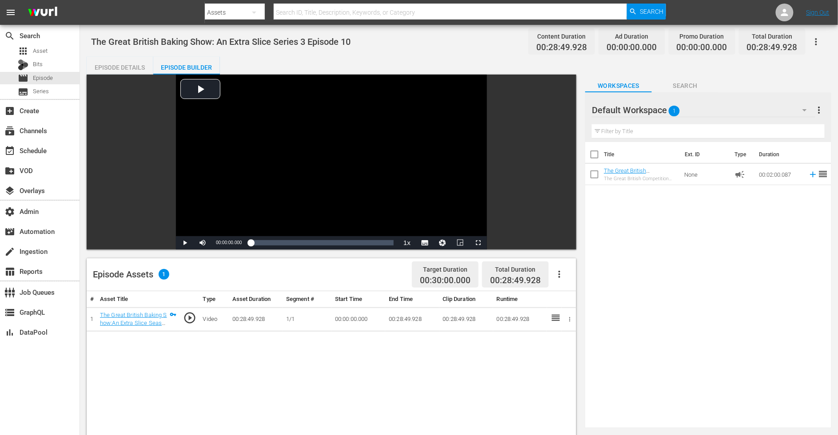
click at [761, 48] on button "button" at bounding box center [816, 41] width 21 height 21
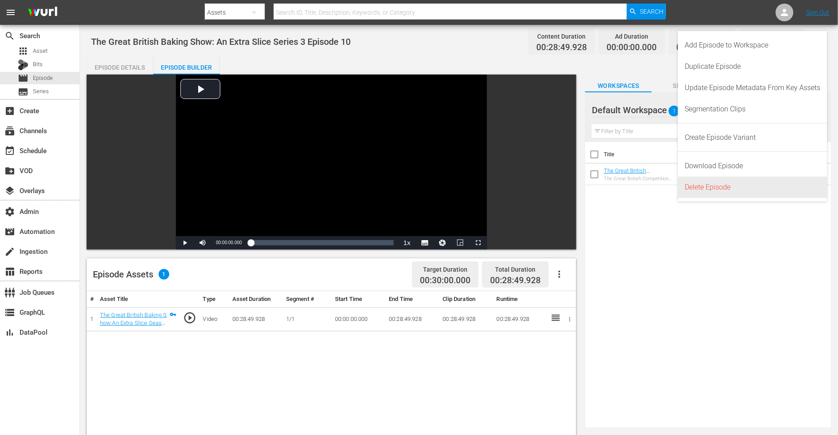
drag, startPoint x: 725, startPoint y: 193, endPoint x: 713, endPoint y: 200, distance: 13.9
click at [725, 193] on div "Delete Episode" at bounding box center [753, 187] width 136 height 21
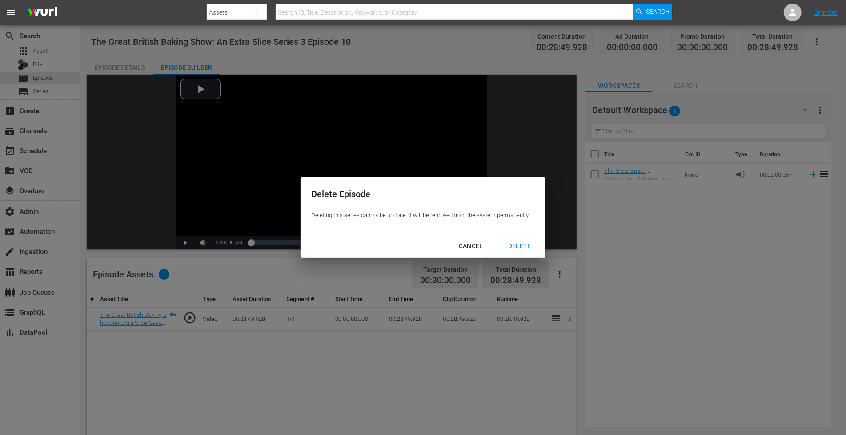
click at [518, 250] on div "DELETE" at bounding box center [519, 246] width 37 height 11
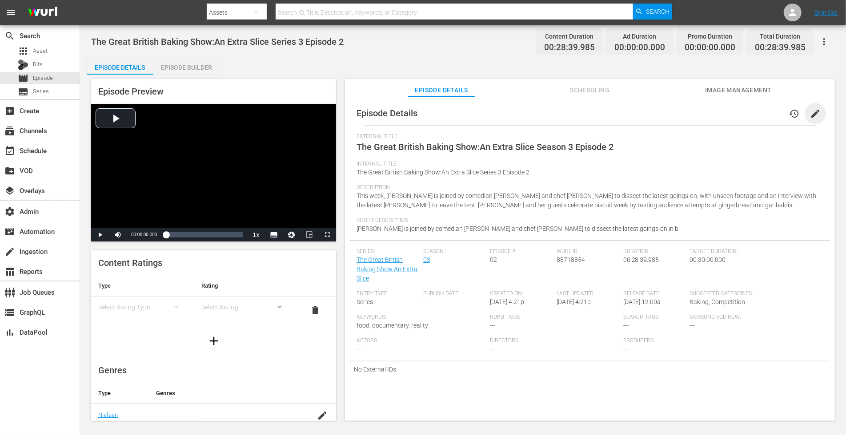
drag, startPoint x: 812, startPoint y: 116, endPoint x: 684, endPoint y: 132, distance: 129.4
click at [761, 116] on span "edit" at bounding box center [815, 113] width 11 height 11
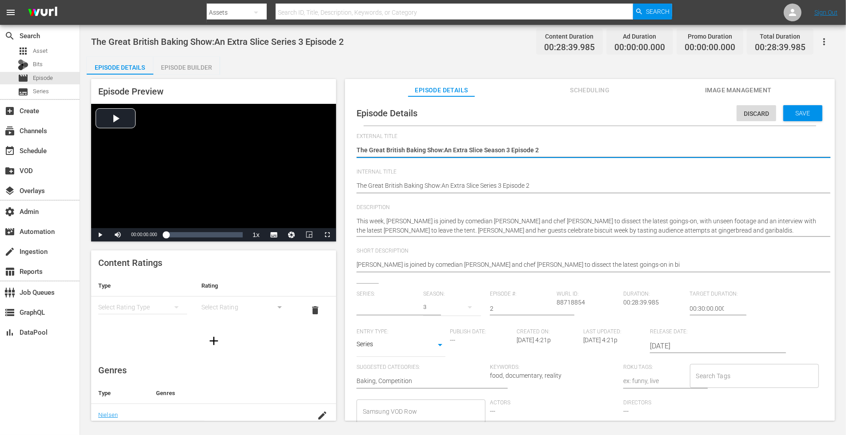
type input "The Great British Baking Show:An Extra Slice"
click at [443, 151] on textarea "The Great British Baking Show:An Extra Slice Season 3 Episode 2" at bounding box center [587, 151] width 462 height 11
type textarea "The Great British Baking Show: An Extra Slice Season 3 Episode 2"
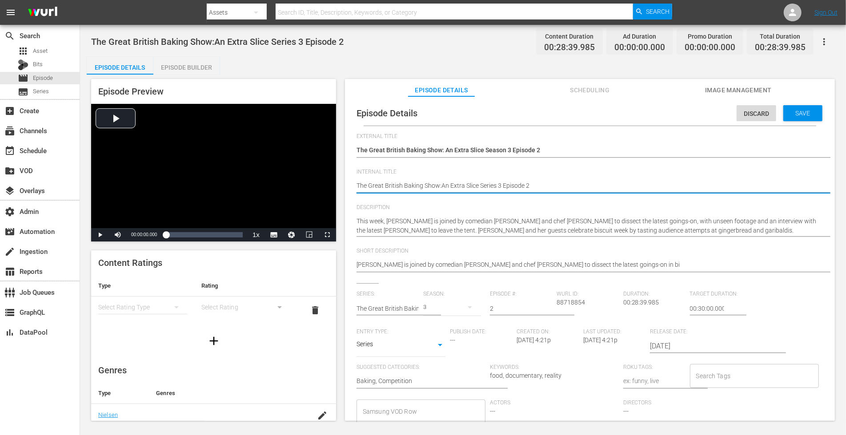
type textarea "The Great British Baking Show: An Extra Slice Series 3 Episode 2"
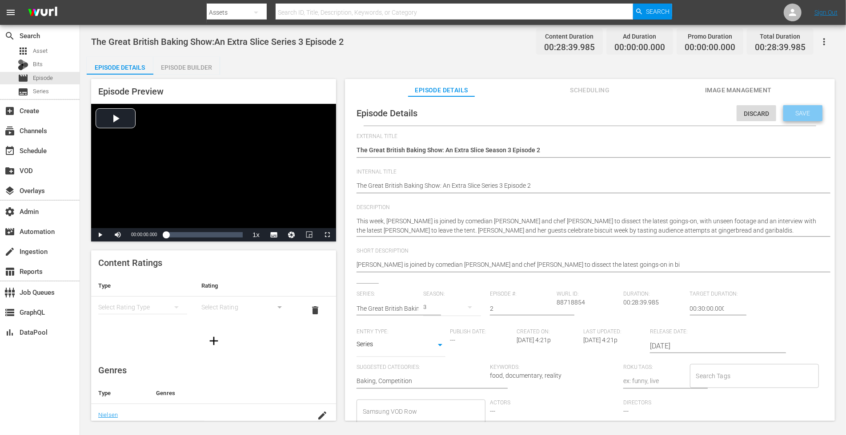
click at [761, 115] on span "Save" at bounding box center [802, 113] width 29 height 7
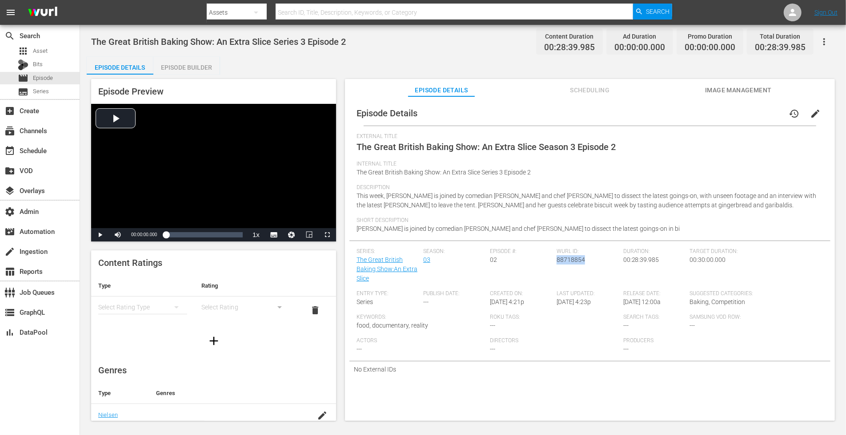
drag, startPoint x: 582, startPoint y: 261, endPoint x: 554, endPoint y: 262, distance: 28.0
click at [556, 262] on div "Wurl ID: 88718854" at bounding box center [589, 269] width 67 height 42
copy span "88718854"
click at [198, 68] on div "Episode Builder" at bounding box center [186, 67] width 67 height 21
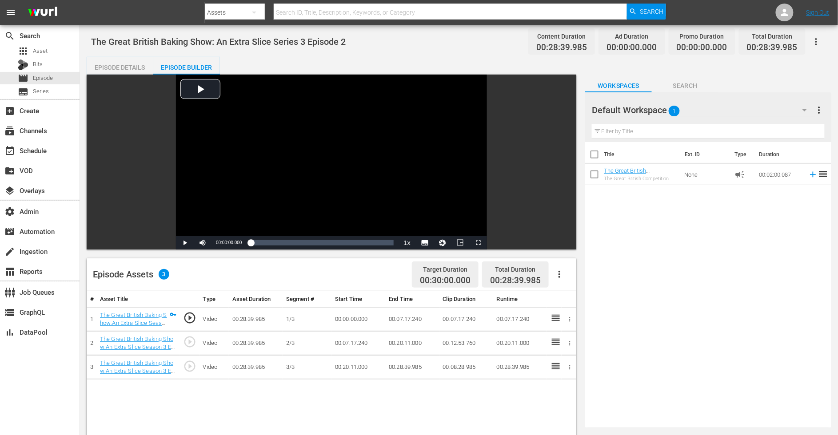
scroll to position [176, 0]
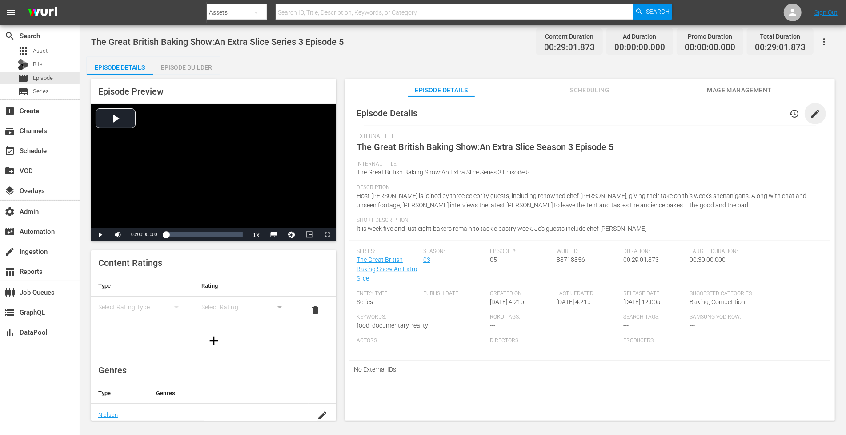
click at [761, 112] on span "edit" at bounding box center [815, 113] width 11 height 11
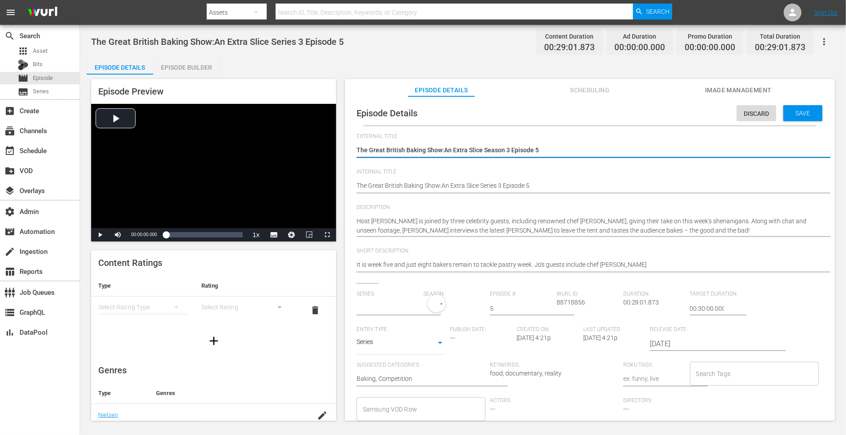
type input "The Great British Baking Show:An Extra Slice"
click at [444, 150] on textarea "The Great British Baking Show:An Extra Slice Season 3 Episode 5" at bounding box center [587, 151] width 462 height 11
type textarea "The Great British Baking Show: An Extra Slice Season 3 Episode 5"
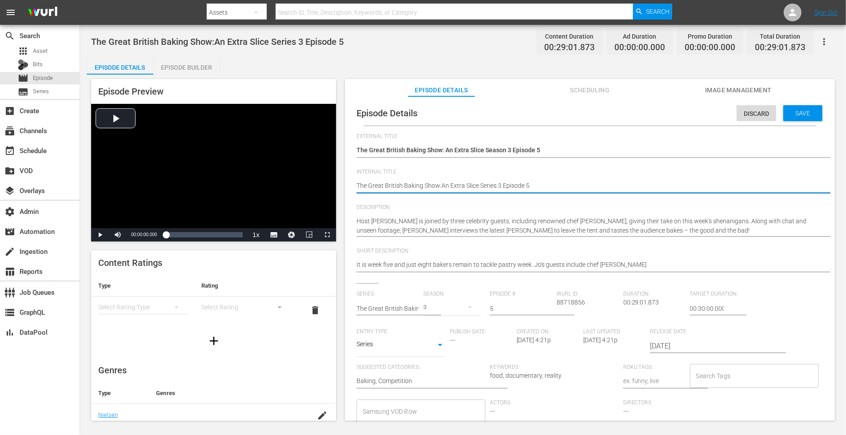
type textarea "The Great British Baking Show: An Extra Slice Series 3 Episode 5"
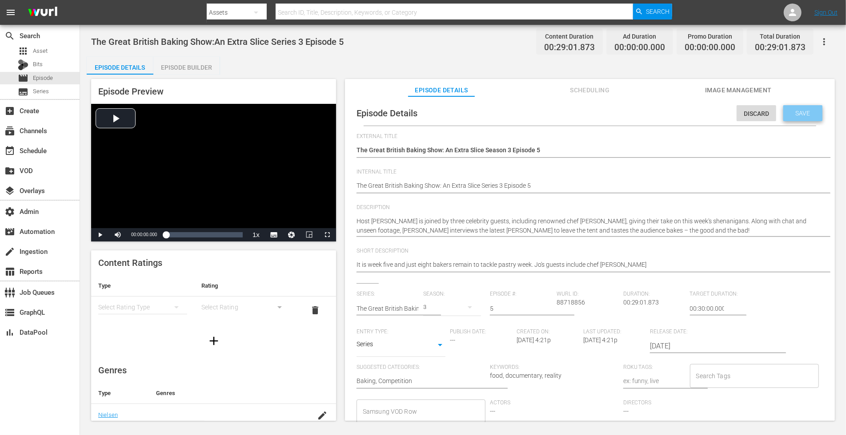
click at [761, 116] on span "Save" at bounding box center [802, 113] width 29 height 7
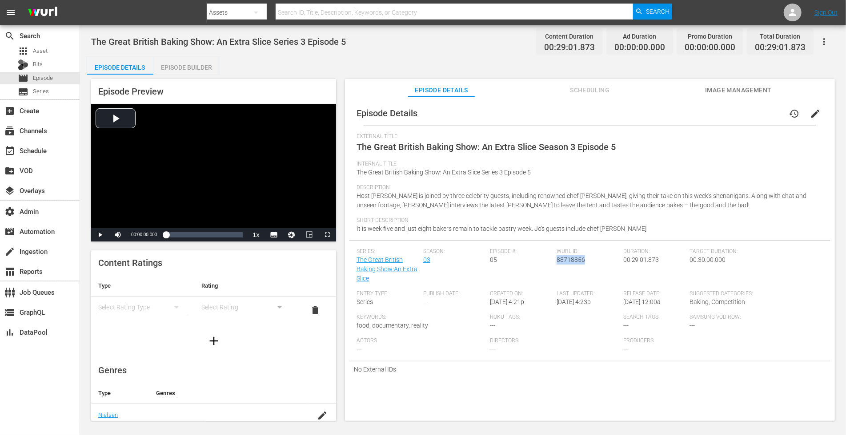
drag, startPoint x: 582, startPoint y: 261, endPoint x: 555, endPoint y: 262, distance: 27.6
click at [556, 262] on div "[PERSON_NAME] ID: 88718856" at bounding box center [589, 269] width 67 height 42
copy span "88718856"
click at [202, 64] on div "Episode Builder" at bounding box center [186, 67] width 67 height 21
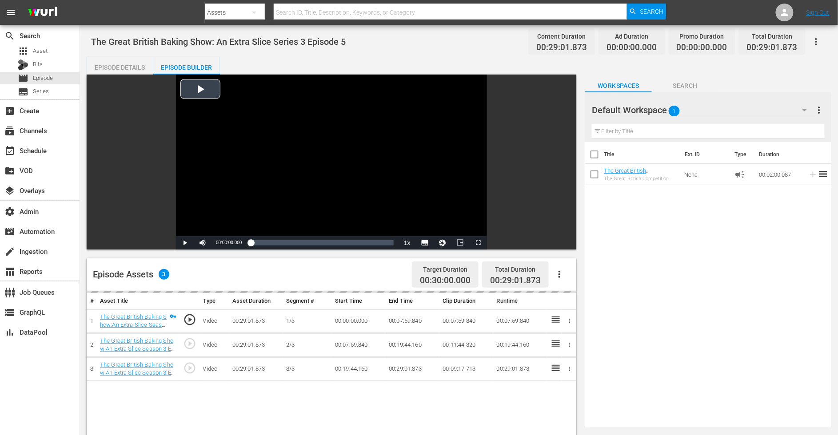
scroll to position [204, 0]
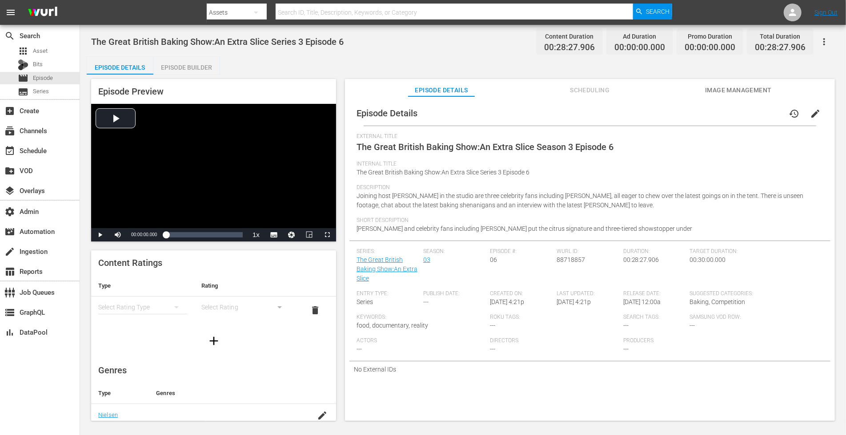
click at [761, 115] on span "edit" at bounding box center [815, 113] width 11 height 11
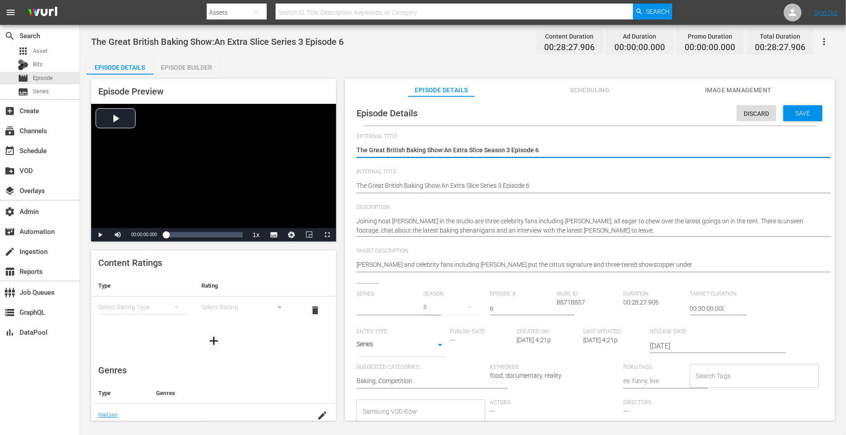
type input "The Great British Baking Show:An Extra Slice"
click at [444, 150] on textarea "The Great British Baking Show:An Extra Slice Season 3 Episode 6" at bounding box center [587, 151] width 462 height 11
type textarea "The Great British Baking Show: An Extra Slice Season 3 Episode 6"
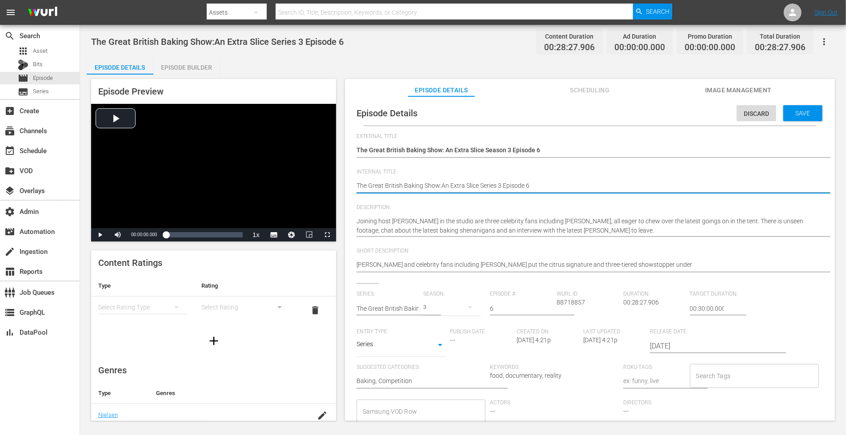
type textarea "The Great British Baking Show: An Extra Slice Series 3 Episode 6"
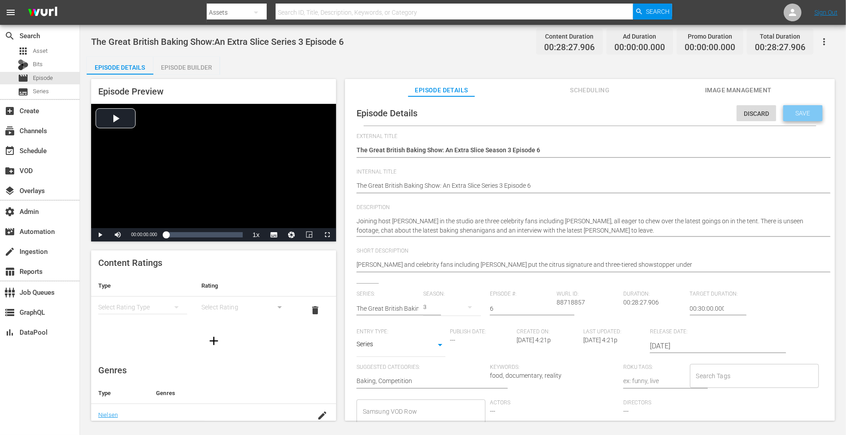
click at [761, 115] on span "Save" at bounding box center [802, 113] width 29 height 7
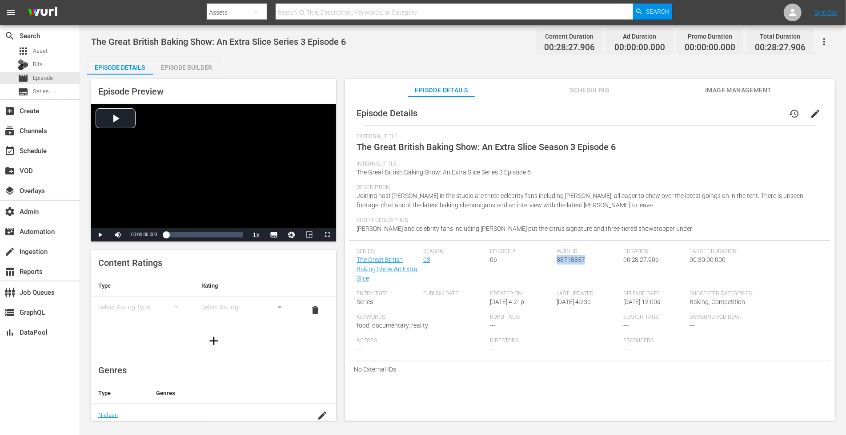
drag, startPoint x: 582, startPoint y: 261, endPoint x: 554, endPoint y: 260, distance: 28.0
click at [556, 260] on div "Wurl ID: 88718857" at bounding box center [589, 269] width 67 height 42
copy span "88718857"
click at [177, 68] on div "Episode Builder" at bounding box center [186, 67] width 67 height 21
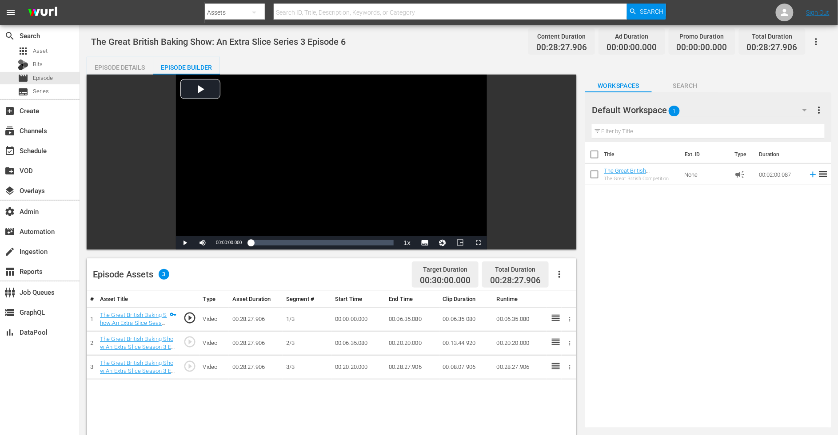
scroll to position [205, 0]
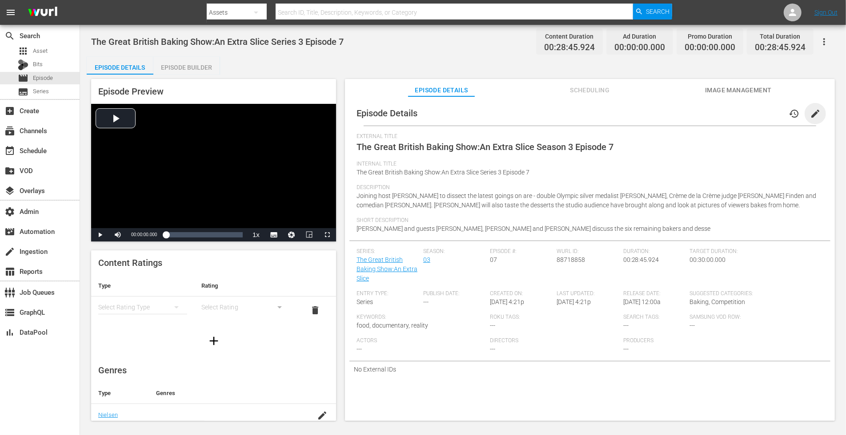
click at [761, 113] on span "edit" at bounding box center [815, 113] width 11 height 11
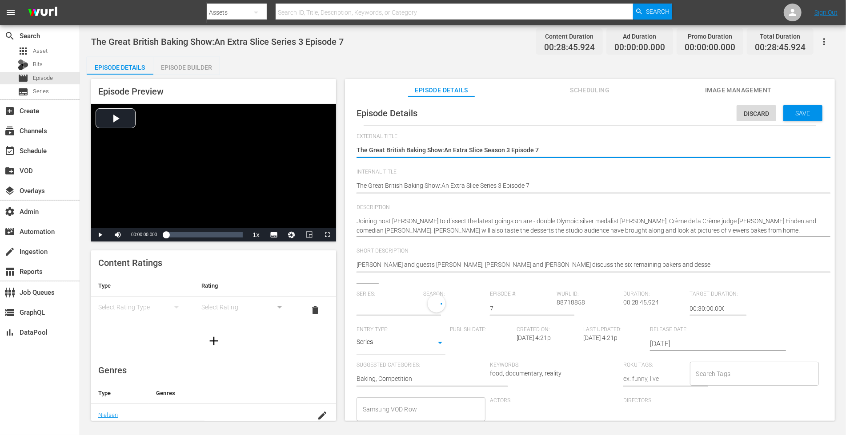
type input "The Great British Baking Show:An Extra Slice"
click at [444, 148] on textarea "The Great British Baking Show:An Extra Slice Season 3 Episode 7" at bounding box center [587, 151] width 462 height 11
type textarea "The Great British Baking Show: An Extra Slice Season 3 Episode 7"
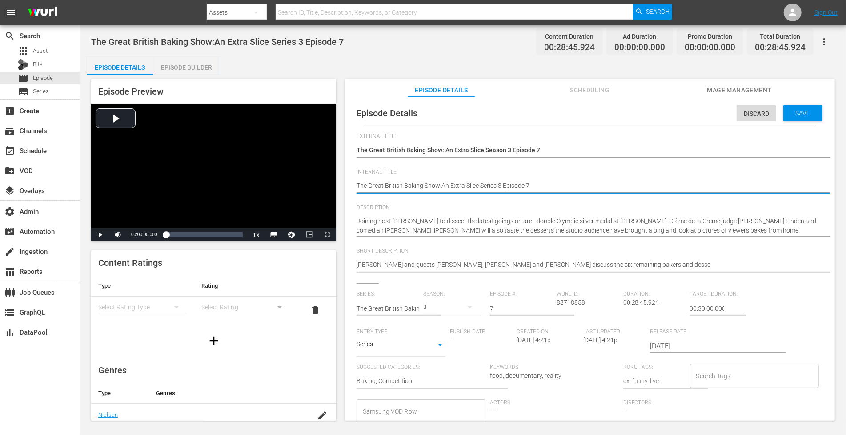
type textarea "The Great British Baking Show: An Extra Slice Series 3 Episode 7"
click at [761, 110] on span "Save" at bounding box center [802, 113] width 29 height 7
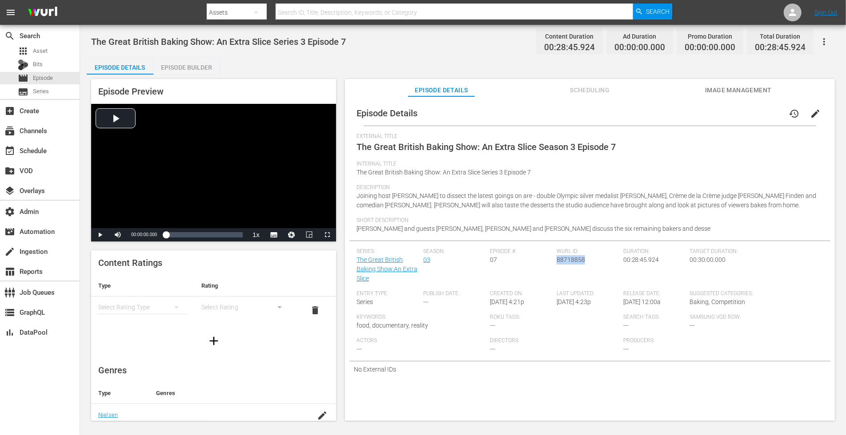
drag, startPoint x: 580, startPoint y: 263, endPoint x: 549, endPoint y: 263, distance: 31.1
click at [556, 262] on div "[PERSON_NAME] ID: 88718858" at bounding box center [589, 269] width 67 height 42
copy span "88718858"
click at [187, 64] on div "Episode Builder" at bounding box center [186, 67] width 67 height 21
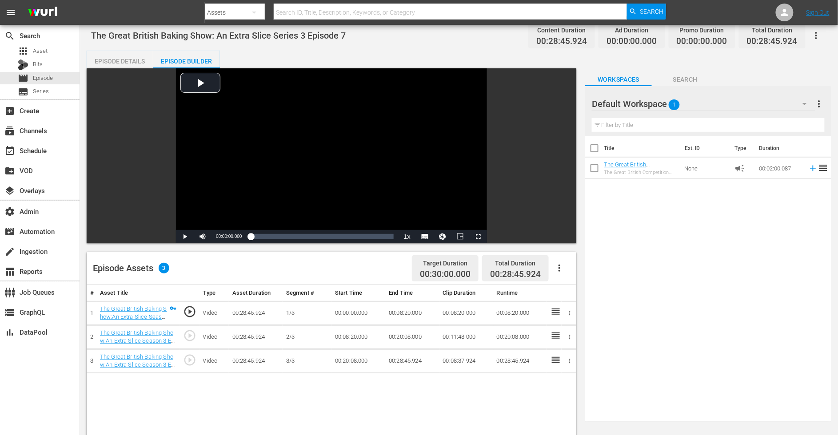
scroll to position [183, 0]
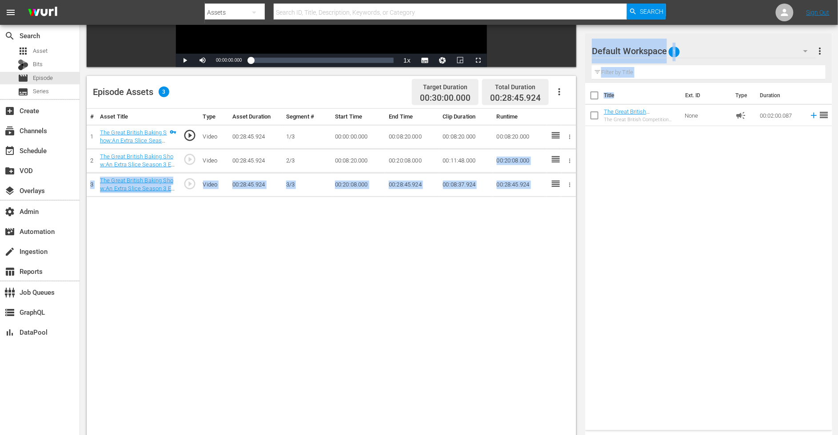
drag, startPoint x: 625, startPoint y: 105, endPoint x: 527, endPoint y: 152, distance: 108.9
click at [527, 152] on div "Video Player is loading. Play Video Play Mute Current Time 00:00:00.000 / Durat…" at bounding box center [459, 185] width 745 height 586
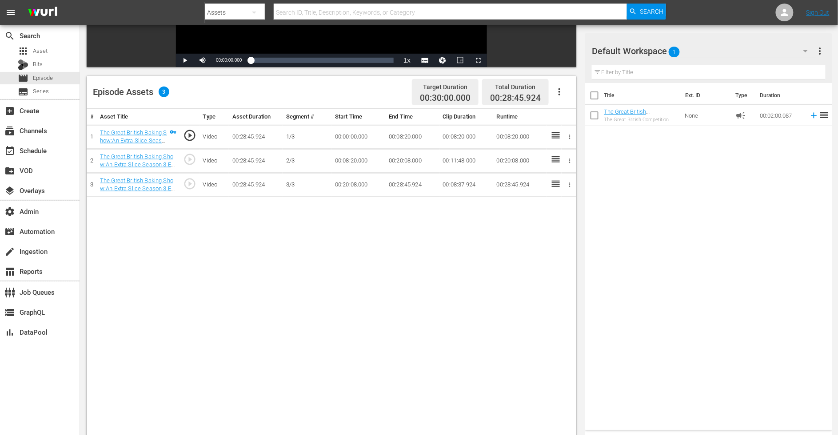
click at [614, 171] on div "Title Ext. ID Type Duration The Great British Competition Channel 2 minute NEW …" at bounding box center [708, 255] width 247 height 344
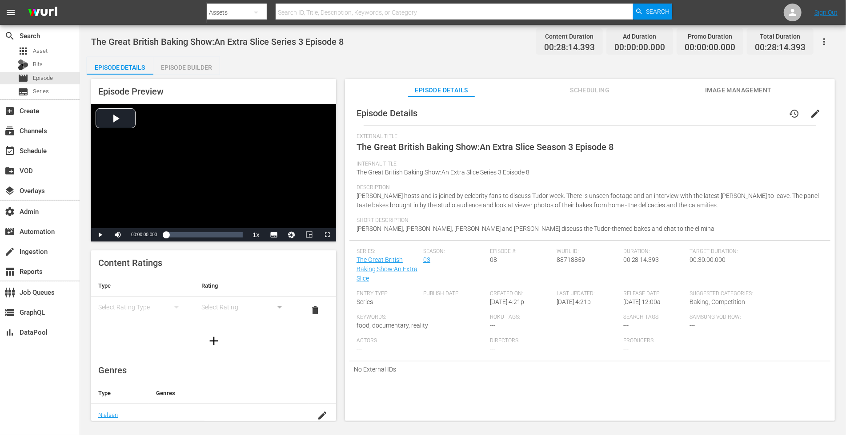
click at [761, 114] on span "edit" at bounding box center [815, 113] width 11 height 11
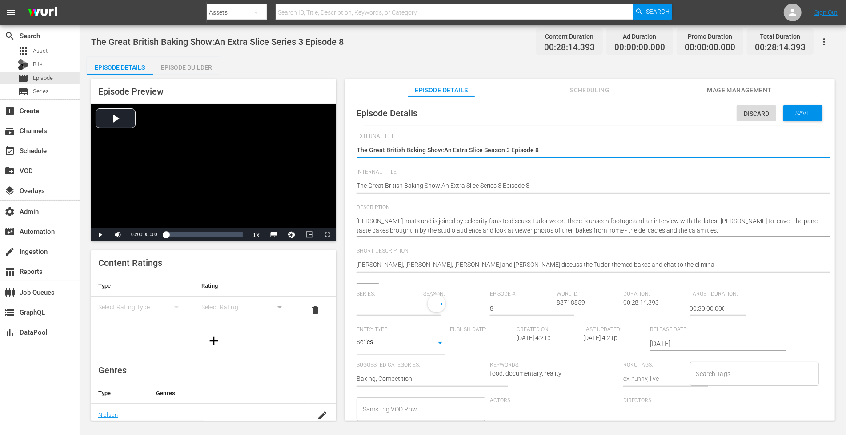
type input "The Great British Baking Show:An Extra Slice"
click at [443, 149] on textarea "The Great British Baking Show:An Extra Slice Season 3 Episode 8" at bounding box center [587, 151] width 462 height 11
type textarea "The Great British Baking Show: An Extra Slice Season 3 Episode 8"
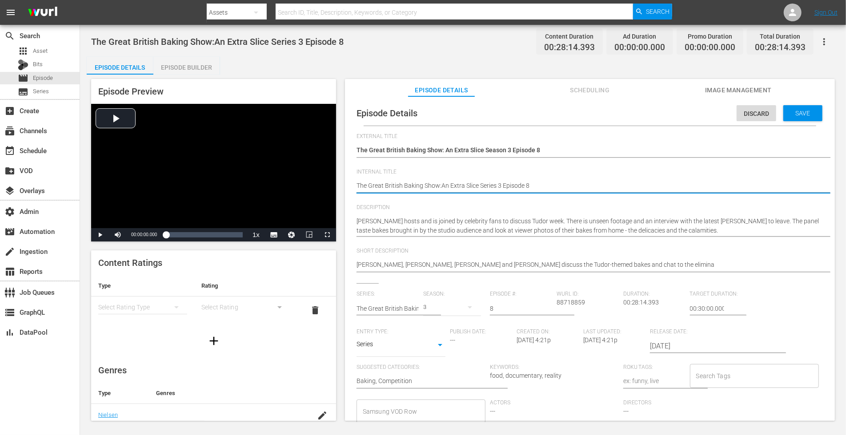
type textarea "The Great British Baking Show: An Extra Slice Series 3 Episode 8"
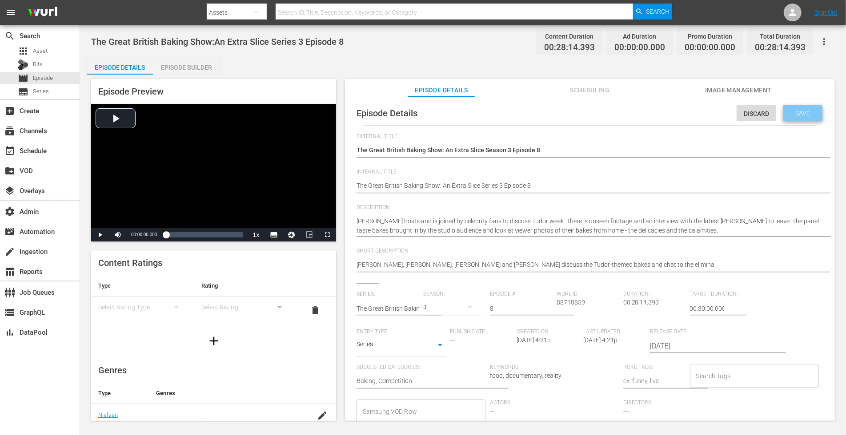
click at [761, 112] on span "Save" at bounding box center [802, 113] width 29 height 7
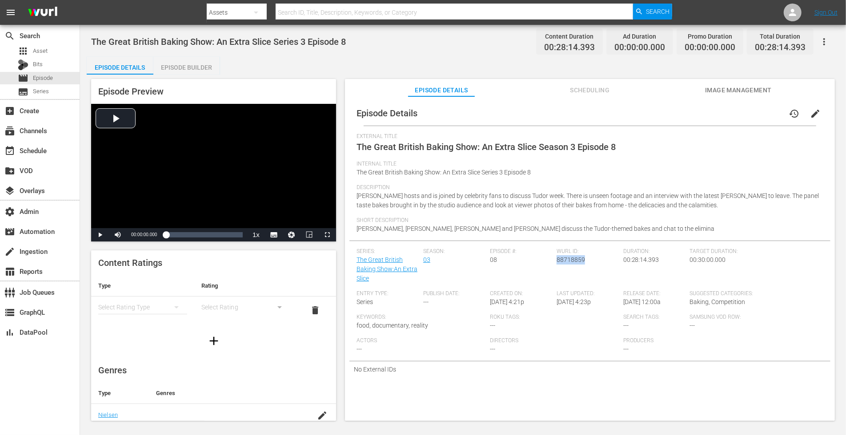
drag, startPoint x: 584, startPoint y: 261, endPoint x: 554, endPoint y: 259, distance: 29.4
click at [556, 259] on div "[PERSON_NAME] ID: 88718859" at bounding box center [589, 269] width 67 height 42
copy span "88718859"
click at [191, 64] on div "Episode Builder" at bounding box center [186, 67] width 67 height 21
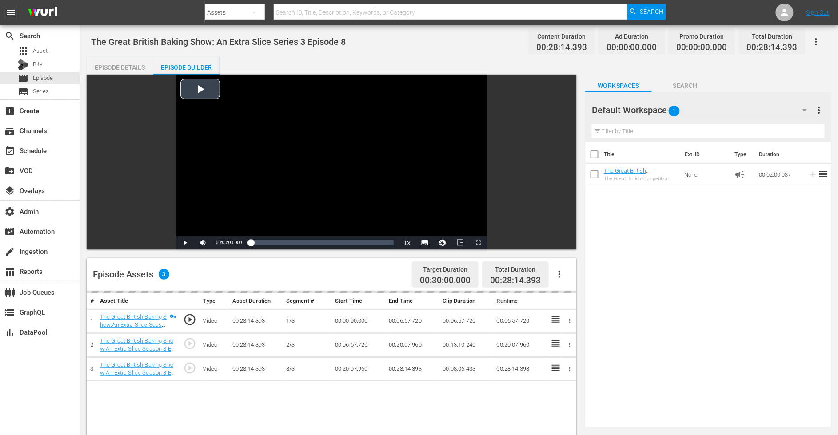
scroll to position [182, 0]
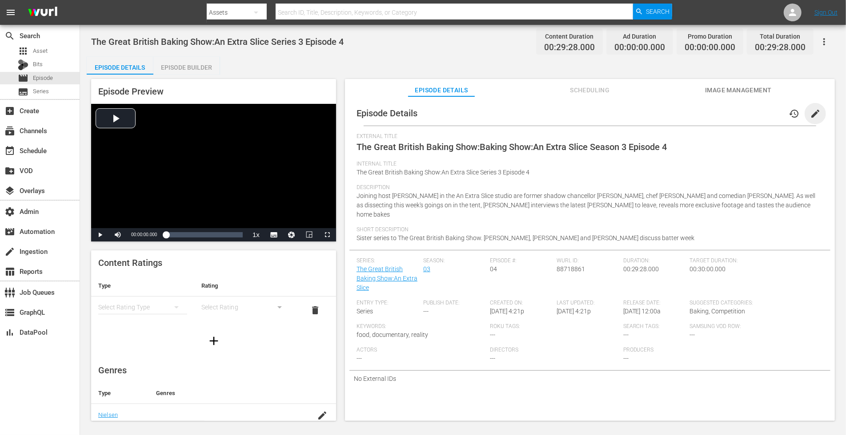
click at [761, 117] on span "edit" at bounding box center [815, 113] width 11 height 11
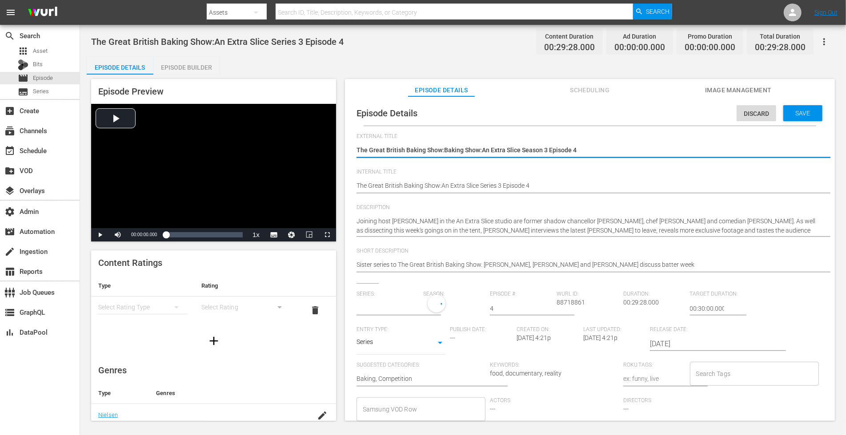
type input "The Great British Baking Show:An Extra Slice"
click at [482, 149] on textarea "The Great British Baking Show:Baking Show:An Extra Slice Season 3 Episode 4" at bounding box center [587, 151] width 462 height 11
type textarea "The Great British Baking Show:Baking Show: An Extra Slice Season 3 Episode 4"
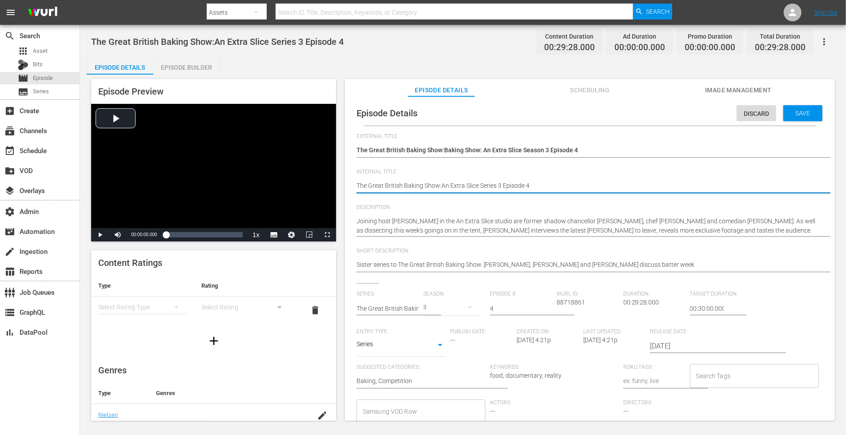
type textarea "The Great British Baking Show: An Extra Slice Series 3 Episode 4"
click at [761, 110] on span "Save" at bounding box center [802, 113] width 29 height 7
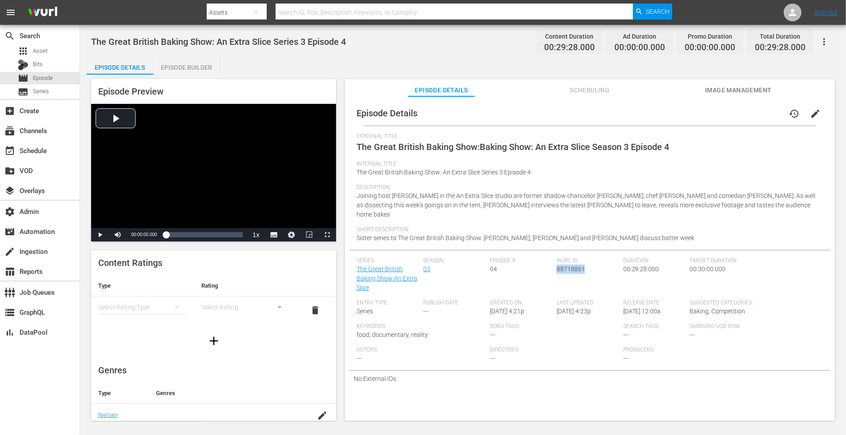
drag, startPoint x: 581, startPoint y: 262, endPoint x: 554, endPoint y: 263, distance: 26.7
click at [556, 266] on span "88718861" at bounding box center [570, 269] width 28 height 7
copy span "88718861"
drag, startPoint x: 191, startPoint y: 60, endPoint x: 242, endPoint y: 101, distance: 66.1
click at [191, 60] on div "Episode Builder" at bounding box center [186, 67] width 67 height 21
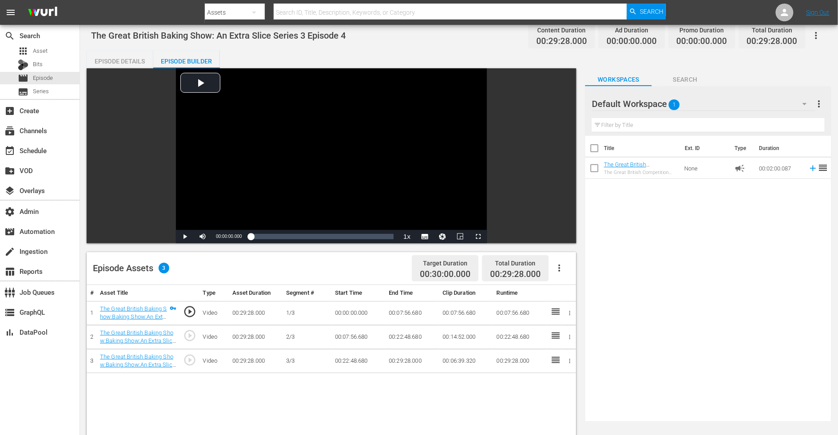
scroll to position [231, 0]
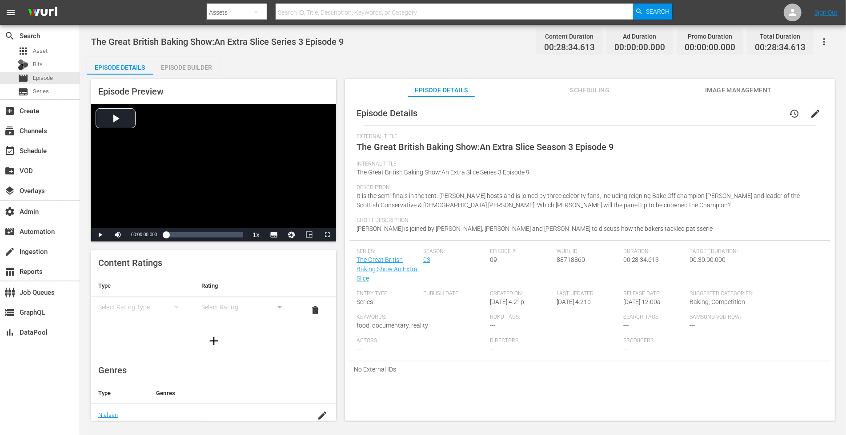
click at [761, 110] on button "edit" at bounding box center [814, 113] width 21 height 21
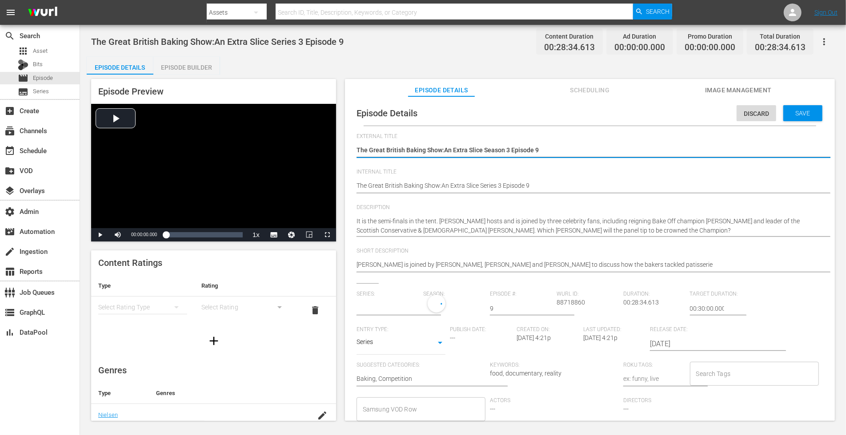
type input "The Great British Baking Show:An Extra Slice"
click at [443, 148] on textarea "The Great British Baking Show:An Extra Slice Season 3 Episode 9" at bounding box center [587, 151] width 462 height 11
type textarea "The Great British Baking Show: An Extra Slice Season 3 Episode 9"
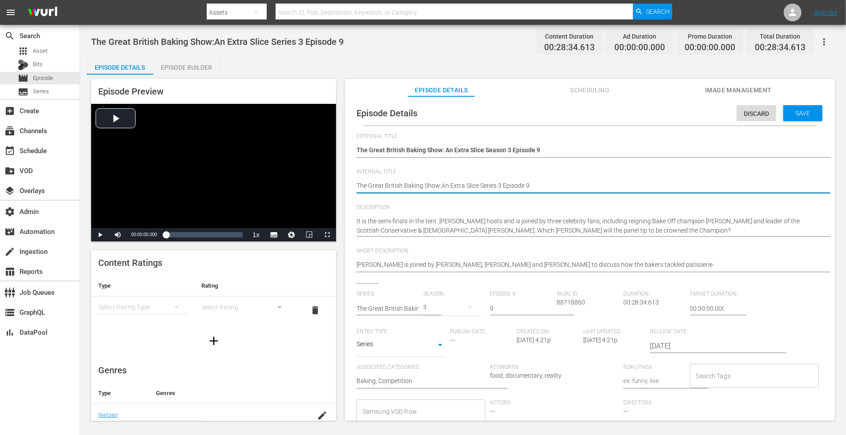
type textarea "The Great British Baking Show: An Extra Slice Series 3 Episode 9"
click at [761, 112] on span "Save" at bounding box center [802, 113] width 29 height 7
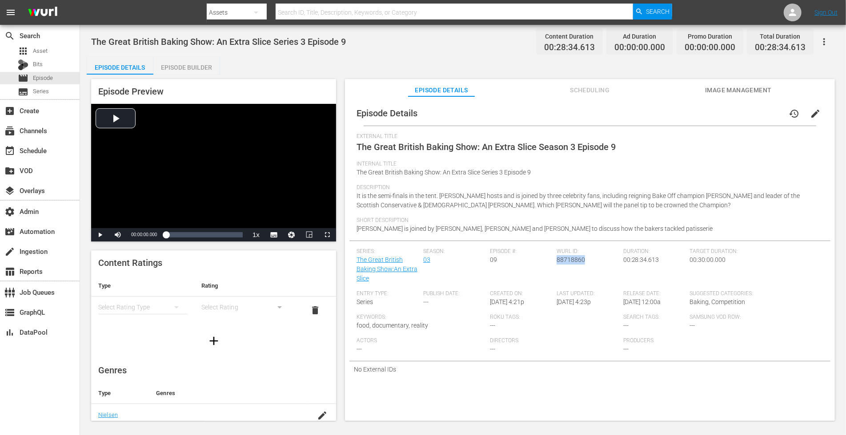
drag, startPoint x: 585, startPoint y: 262, endPoint x: 554, endPoint y: 264, distance: 30.3
click at [556, 264] on div "[PERSON_NAME] ID: 88718860" at bounding box center [589, 269] width 67 height 42
copy span "88718860"
click at [170, 67] on div "Episode Builder" at bounding box center [186, 67] width 67 height 21
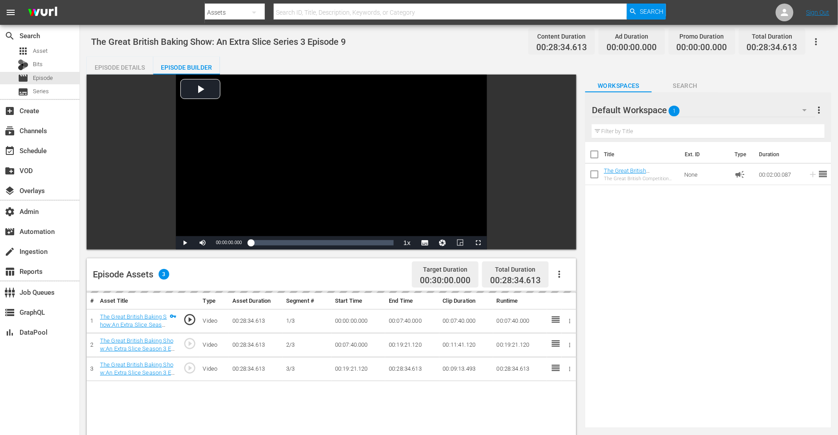
scroll to position [203, 0]
